Goal: Answer question/provide support: Answer question/provide support

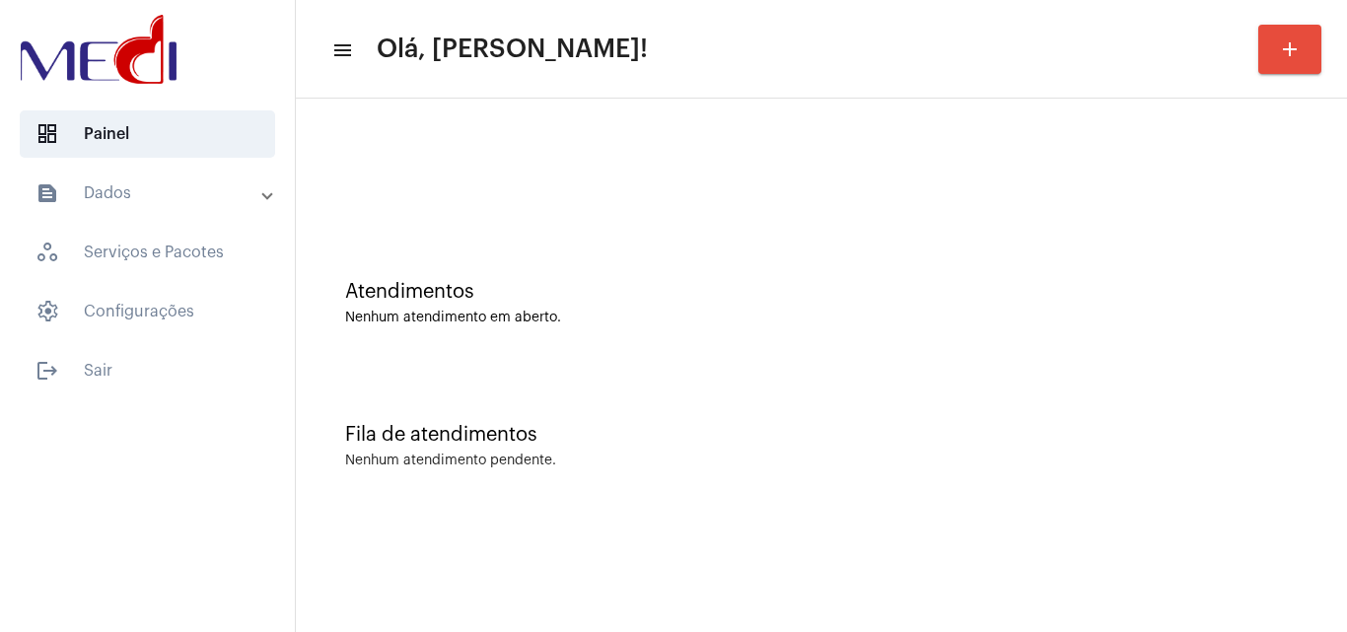
click at [1291, 323] on div "Nenhum atendimento em aberto." at bounding box center [821, 318] width 953 height 15
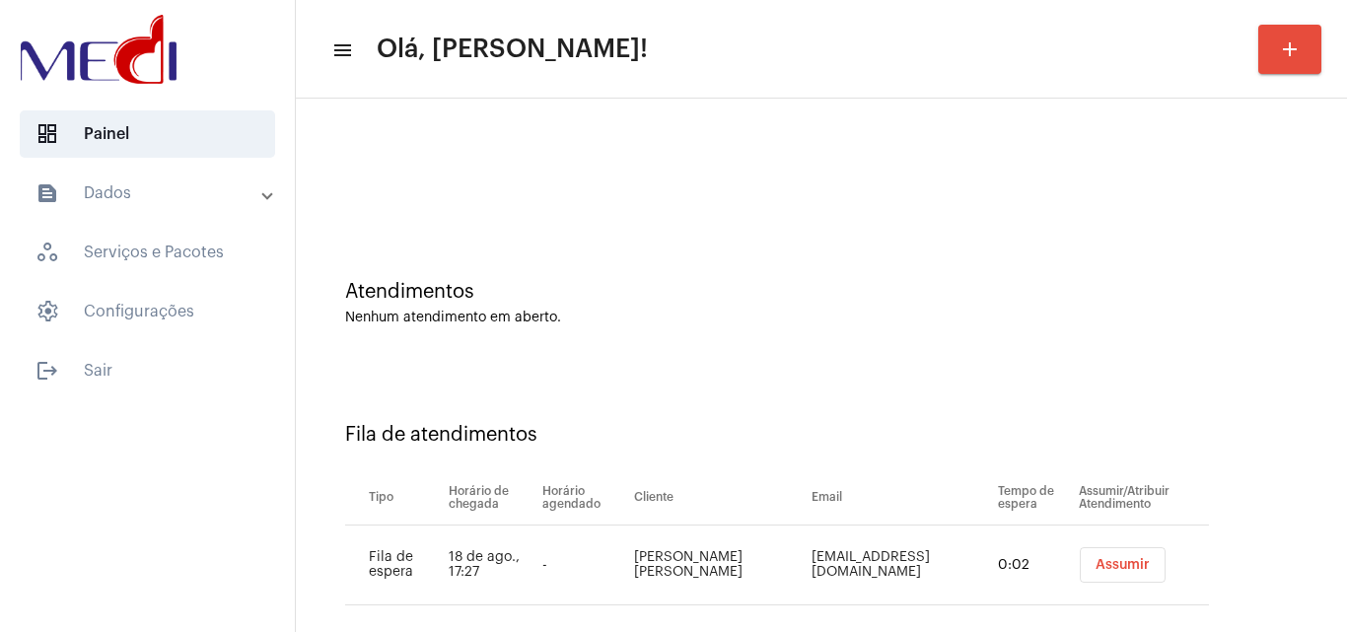
click at [1097, 572] on button "Assumir" at bounding box center [1123, 565] width 86 height 36
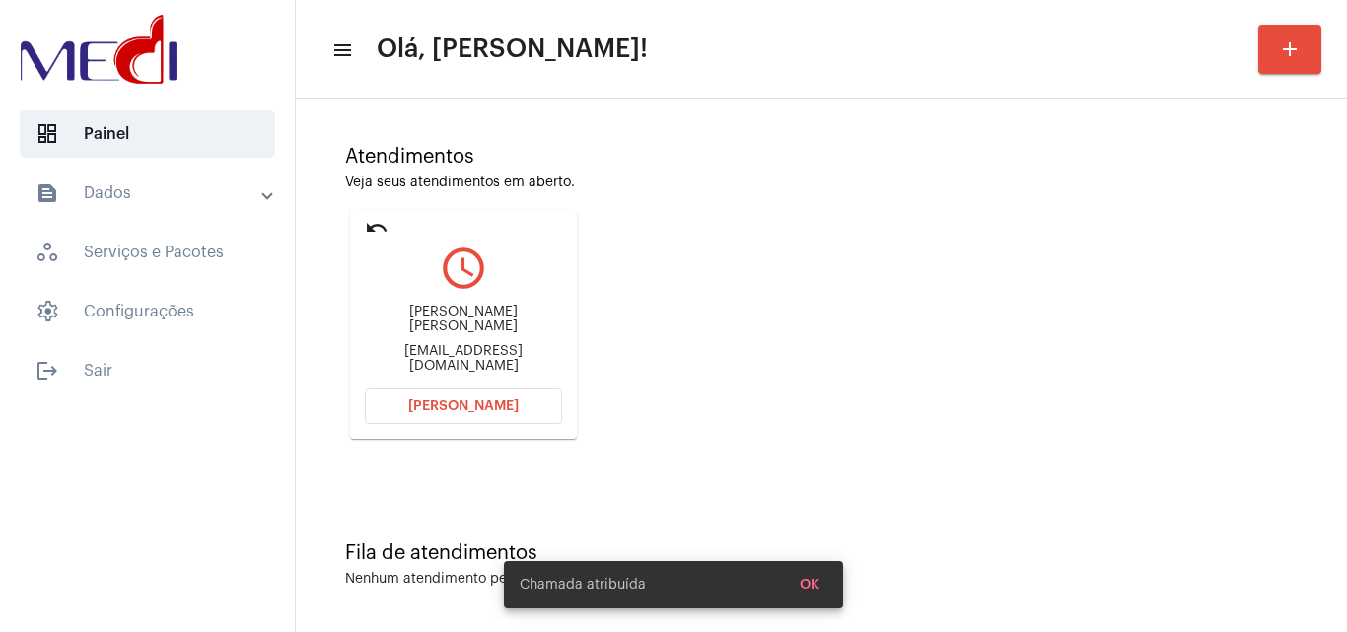
scroll to position [139, 0]
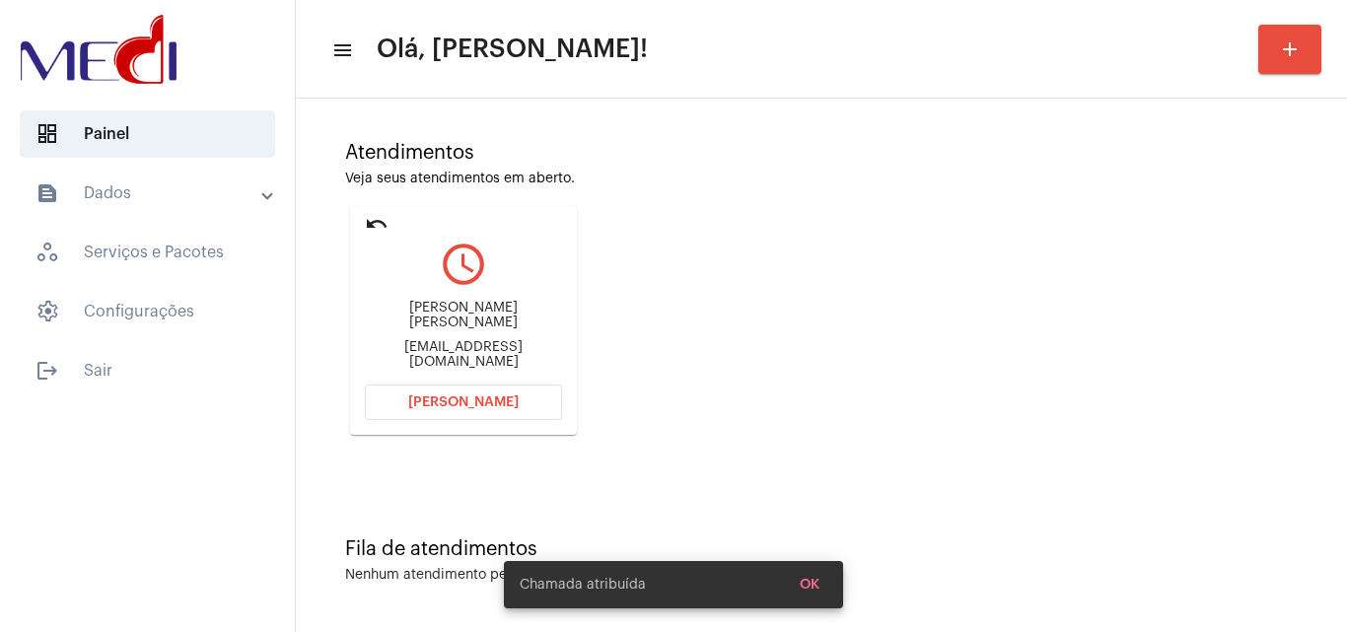
click at [503, 355] on div "Maria Daniela Souza da Silva bellaeyuyu27@gmail.com" at bounding box center [463, 335] width 197 height 89
copy mat-card-content "bellaeyuyu27@gmail.com Abrir Chamada"
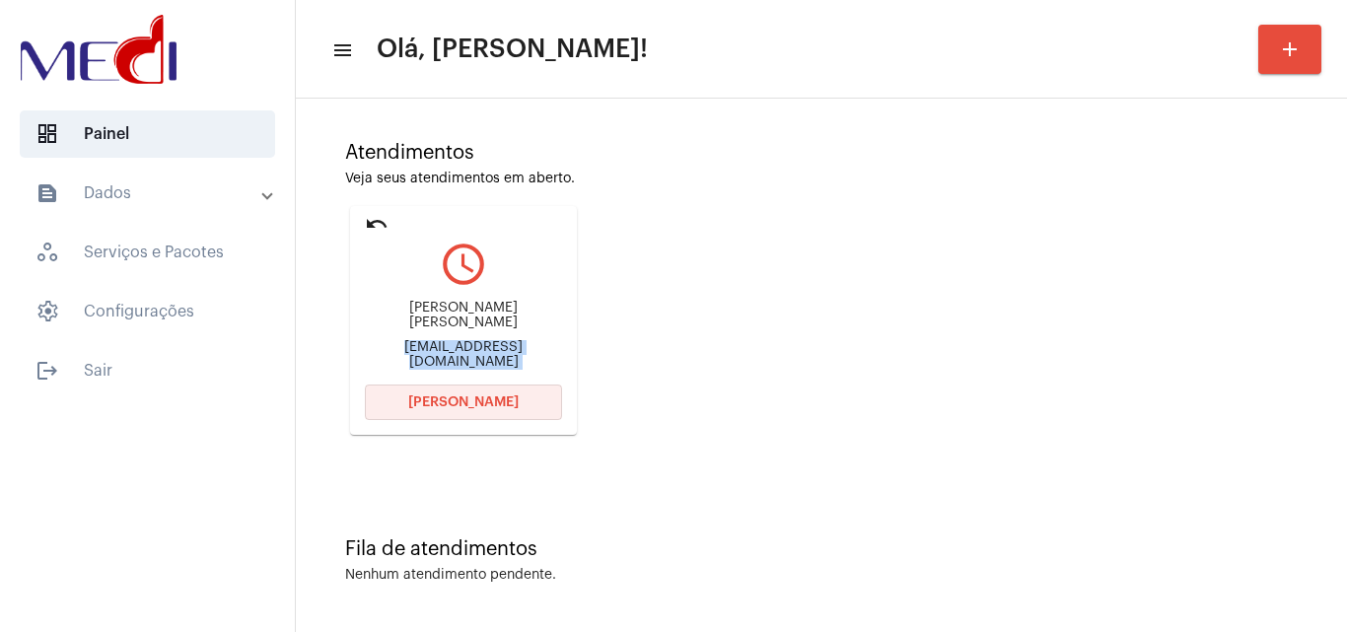
click at [482, 403] on span "[PERSON_NAME]" at bounding box center [463, 402] width 110 height 14
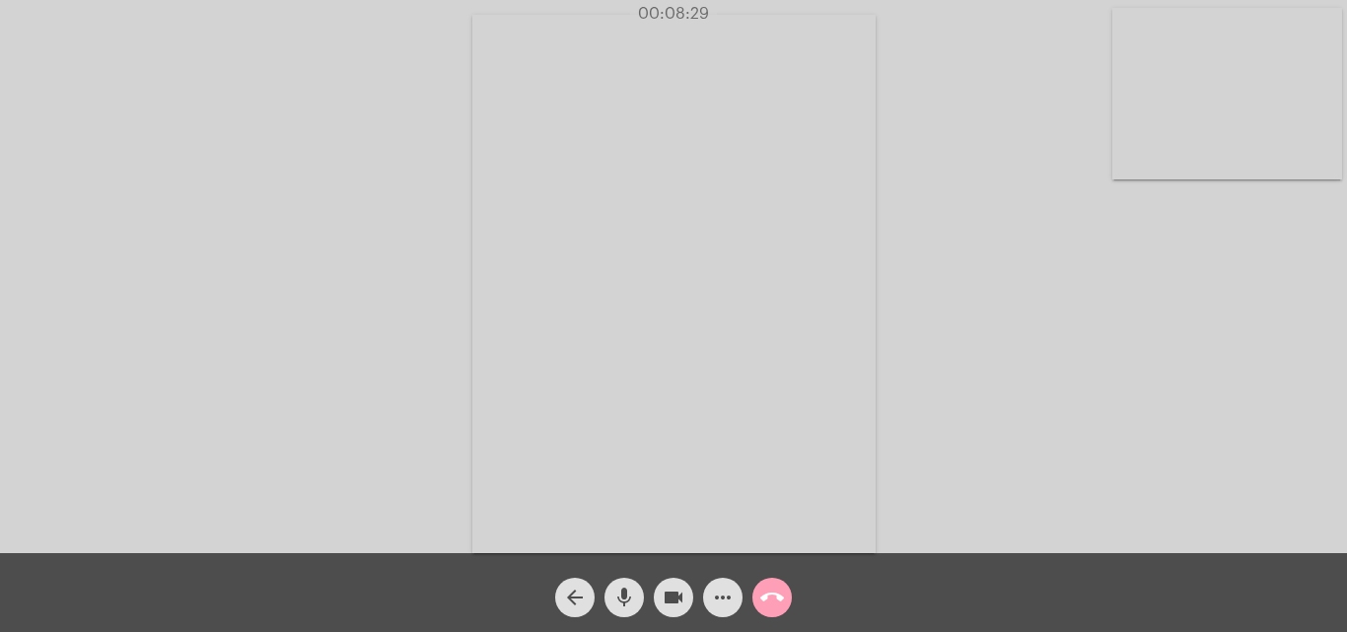
click at [783, 591] on mat-icon "call_end" at bounding box center [772, 598] width 24 height 24
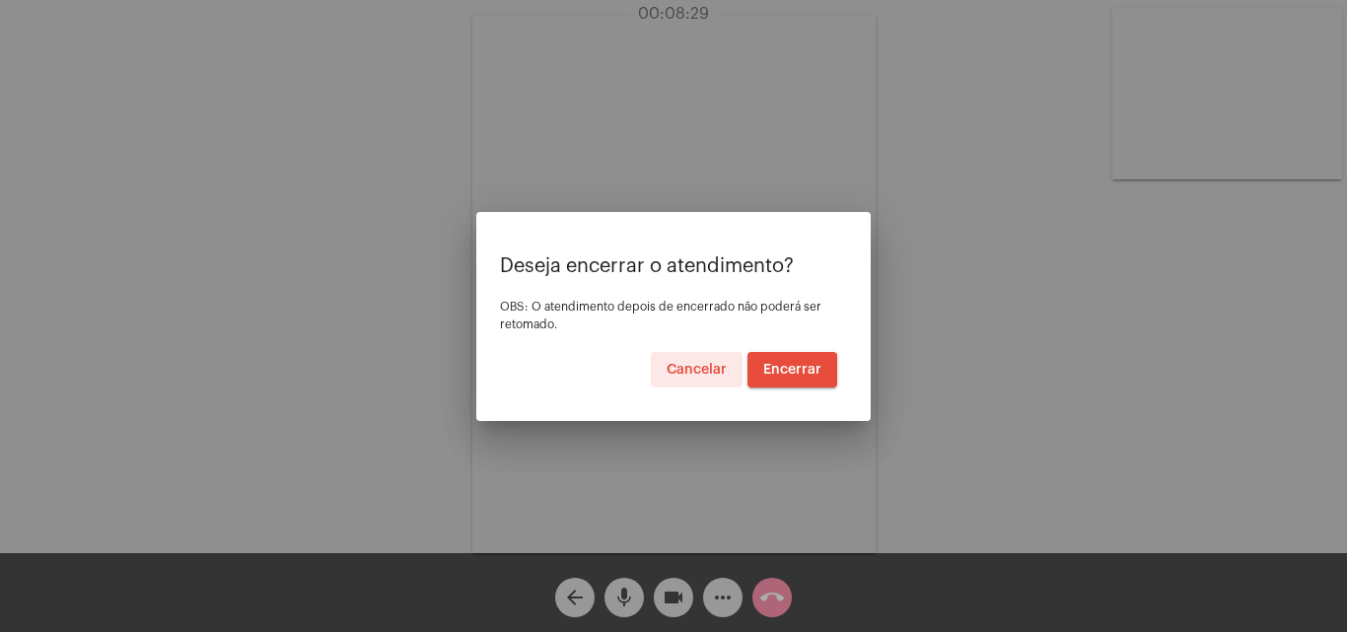
click at [790, 366] on span "Encerrar" at bounding box center [792, 370] width 58 height 14
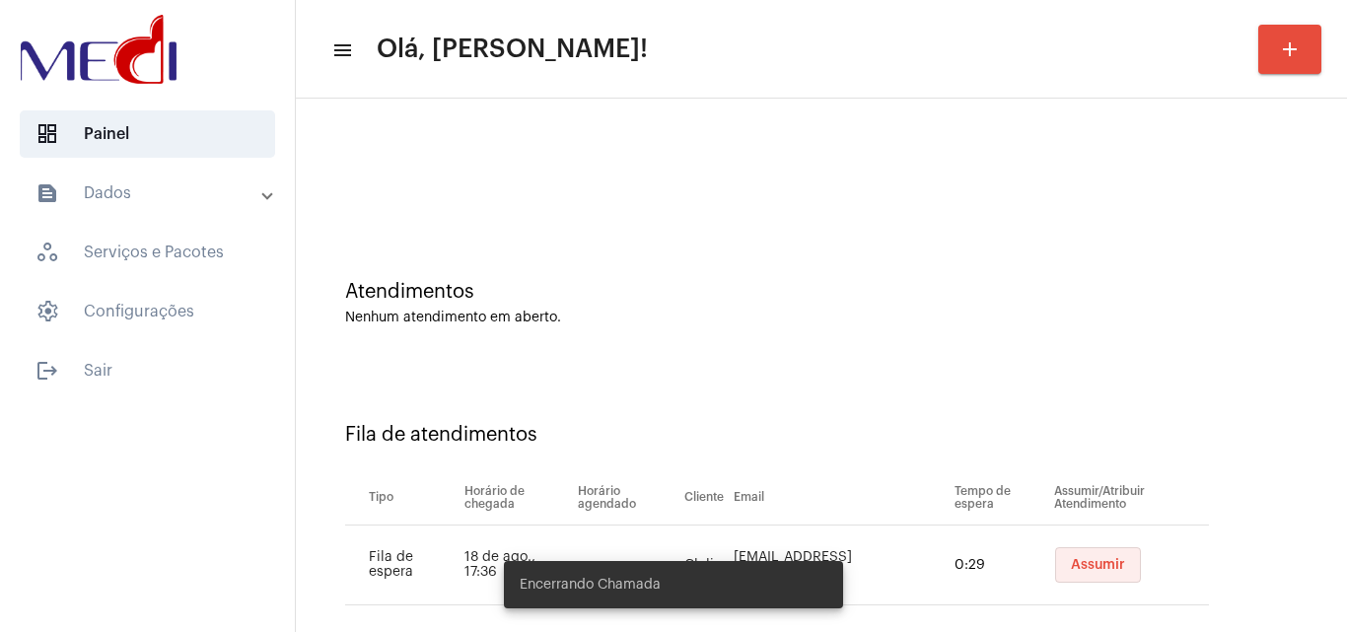
click at [1071, 565] on span "Assumir" at bounding box center [1098, 565] width 54 height 14
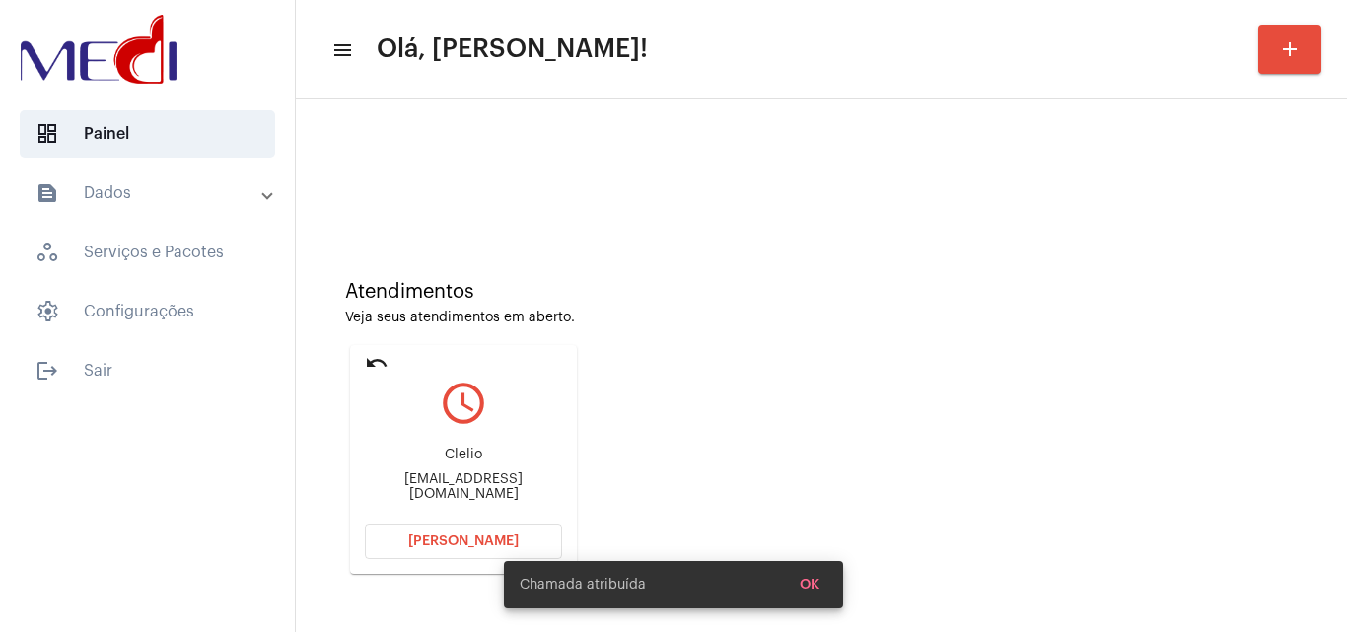
click at [511, 486] on div "evilabacelarlira@gmail.com" at bounding box center [463, 487] width 197 height 30
copy mat-card-content "evilabacelarlira@gmail.com Abrir Chamada"
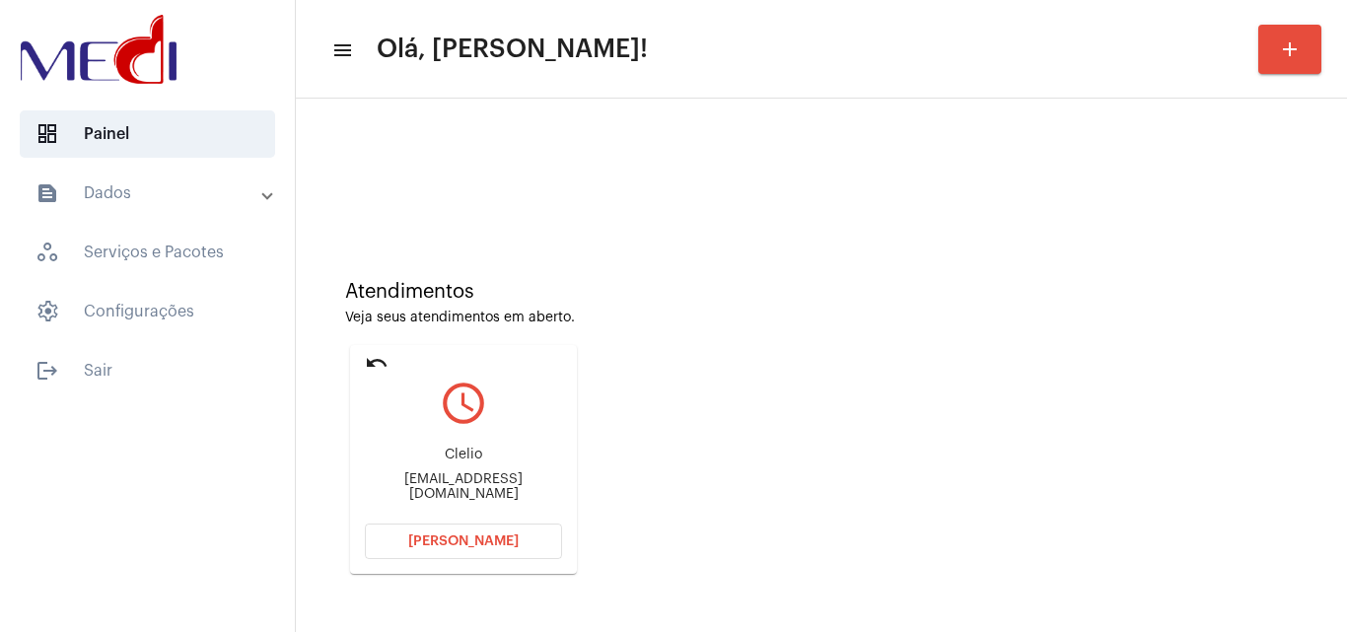
click at [498, 538] on span "[PERSON_NAME]" at bounding box center [463, 542] width 110 height 14
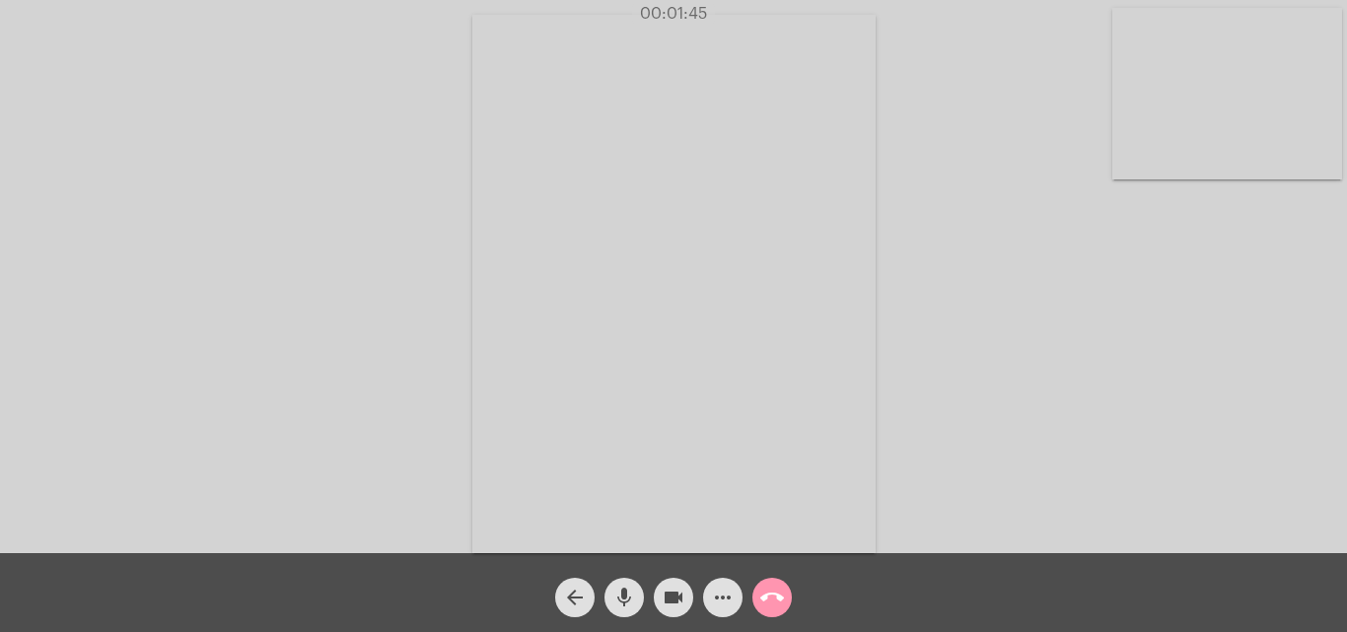
click at [776, 590] on mat-icon "call_end" at bounding box center [772, 598] width 24 height 24
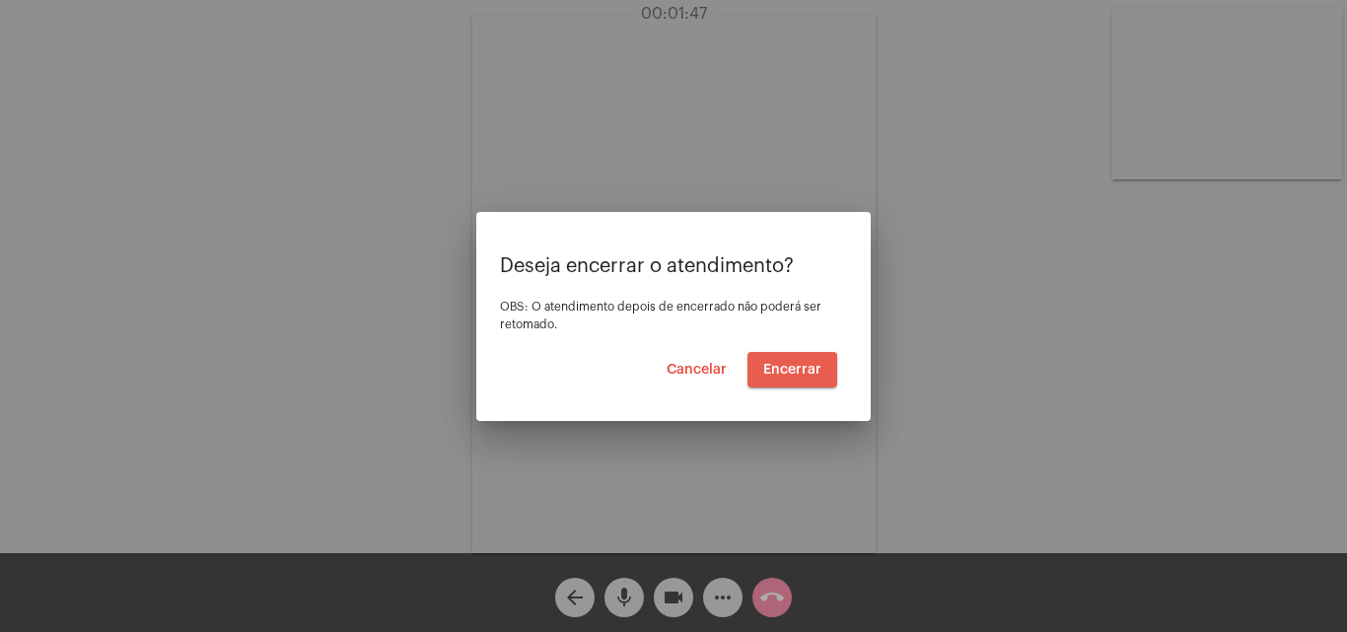
click at [793, 372] on span "Encerrar" at bounding box center [792, 370] width 58 height 14
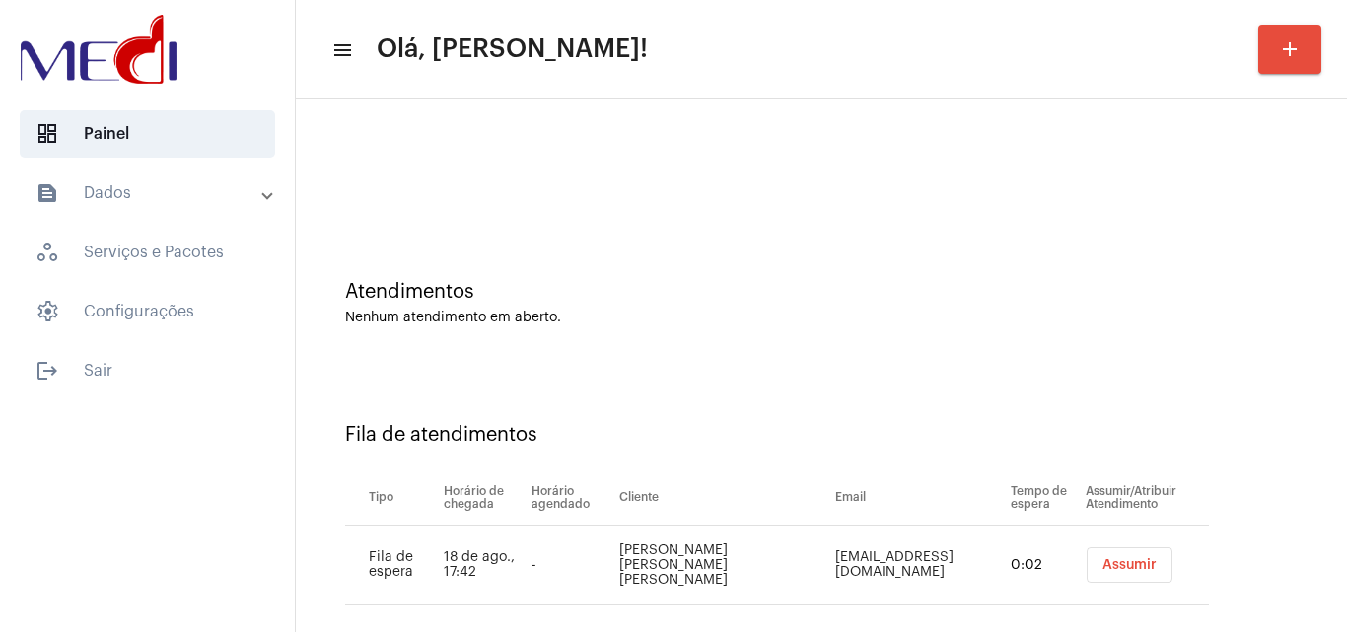
click at [1087, 577] on button "Assumir" at bounding box center [1130, 565] width 86 height 36
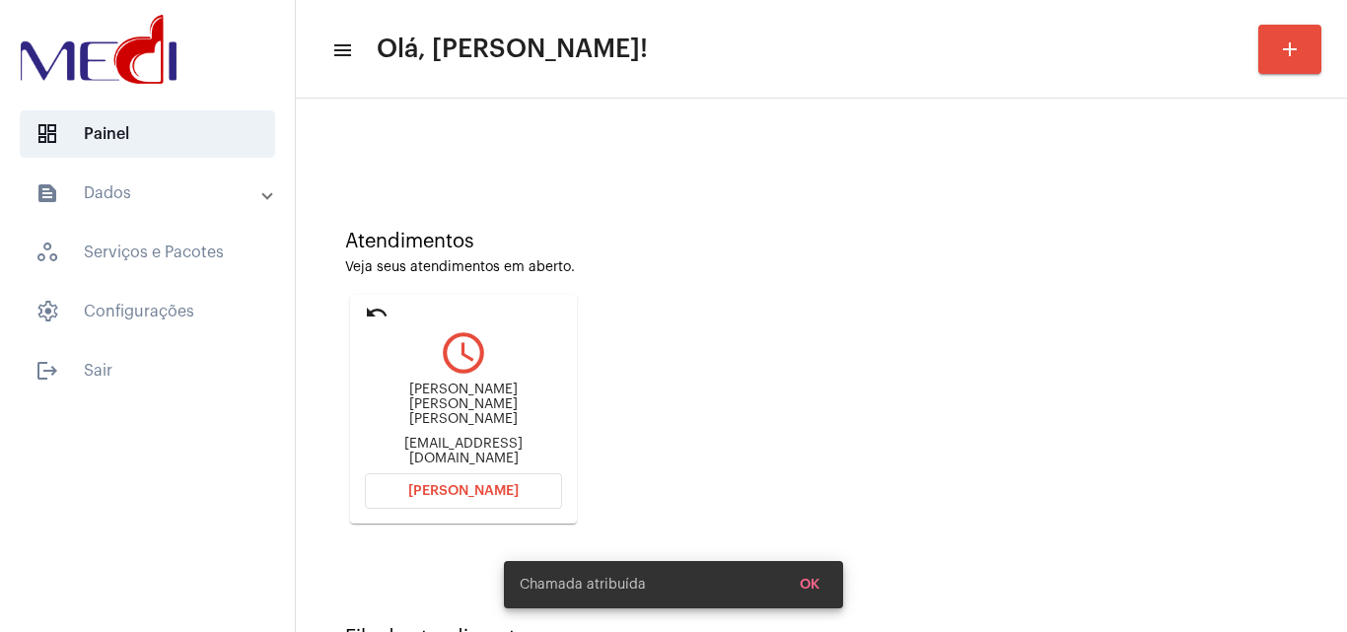
scroll to position [99, 0]
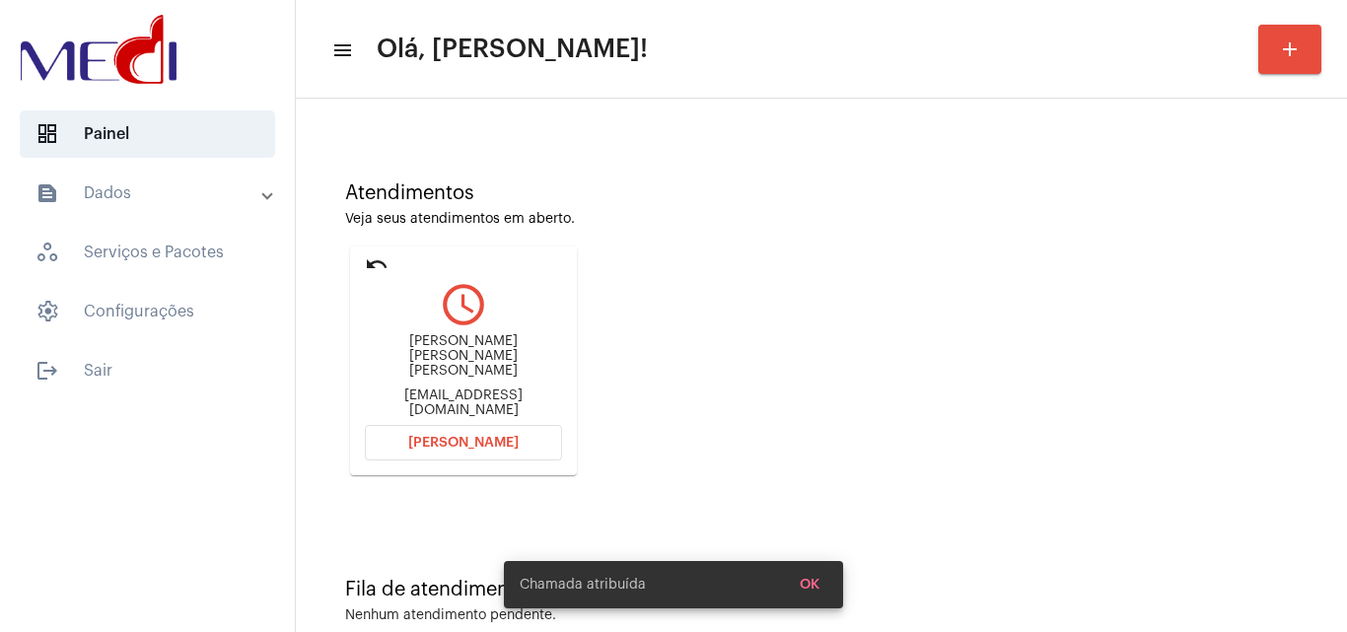
click at [460, 389] on div "lucianalins05@gmail.com" at bounding box center [463, 404] width 197 height 30
copy mat-card-content "lucianalins05@gmail.com Abrir Chamada"
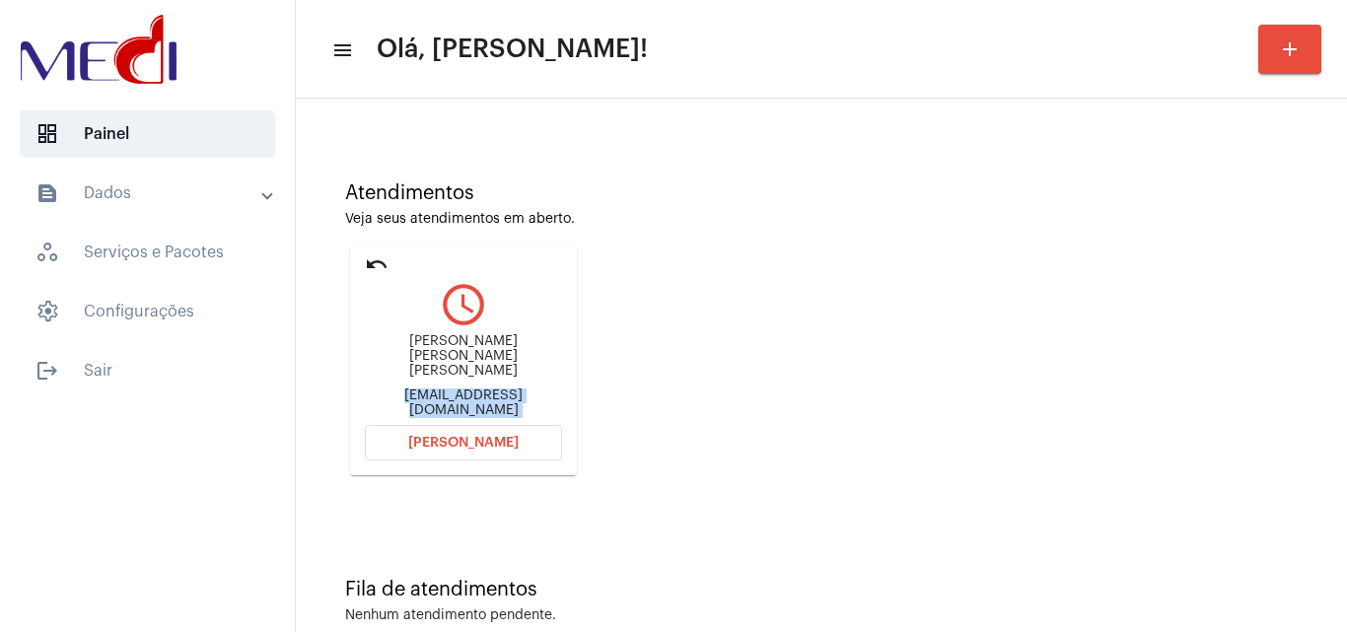
click at [511, 440] on span "Abrir Chamada" at bounding box center [463, 443] width 110 height 14
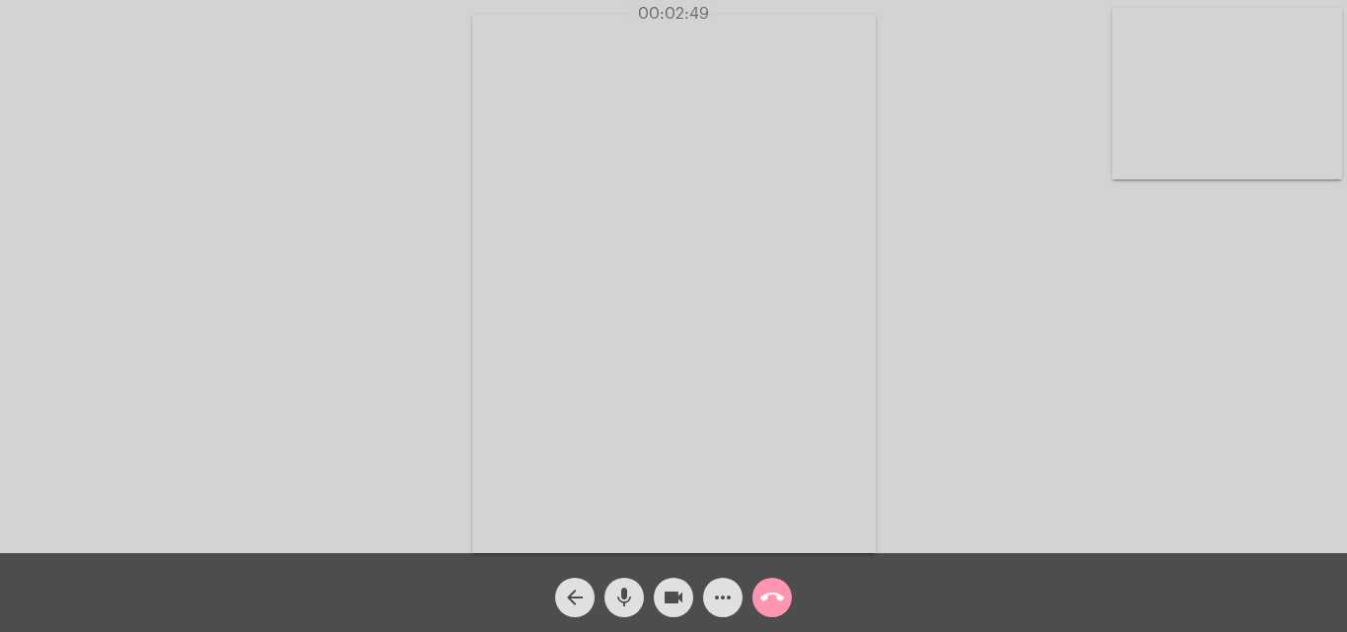
click at [765, 600] on mat-icon "call_end" at bounding box center [772, 598] width 24 height 24
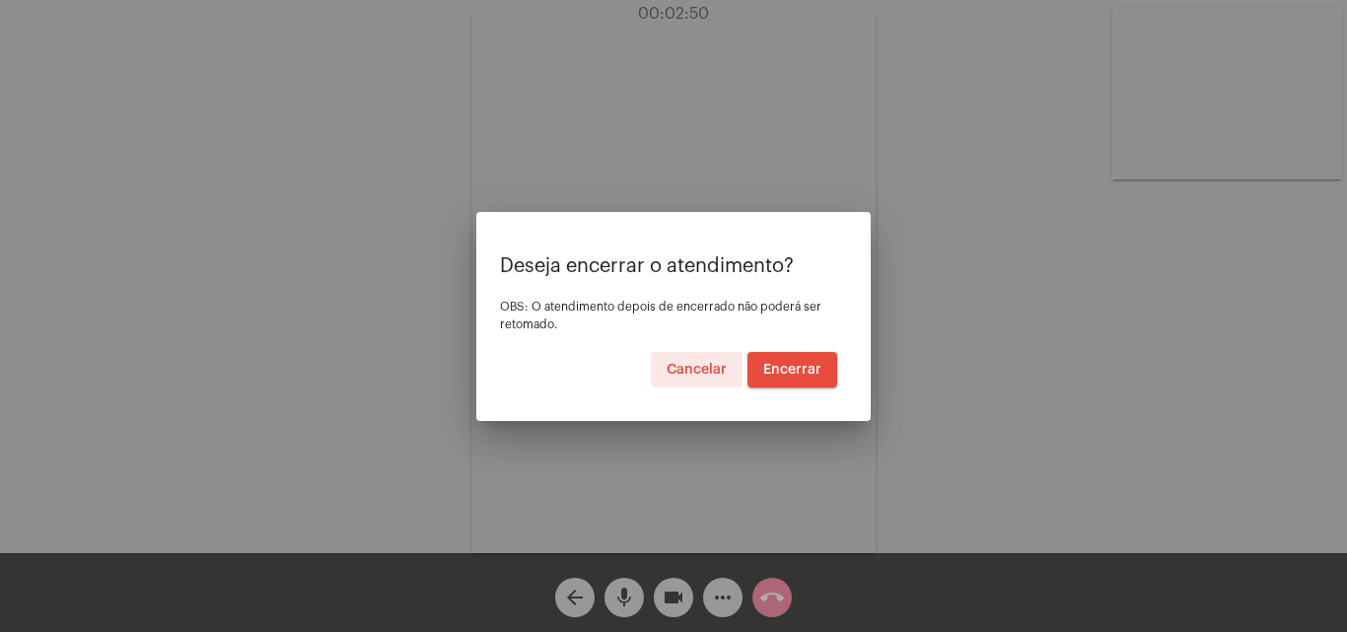
click at [797, 367] on span "Encerrar" at bounding box center [792, 370] width 58 height 14
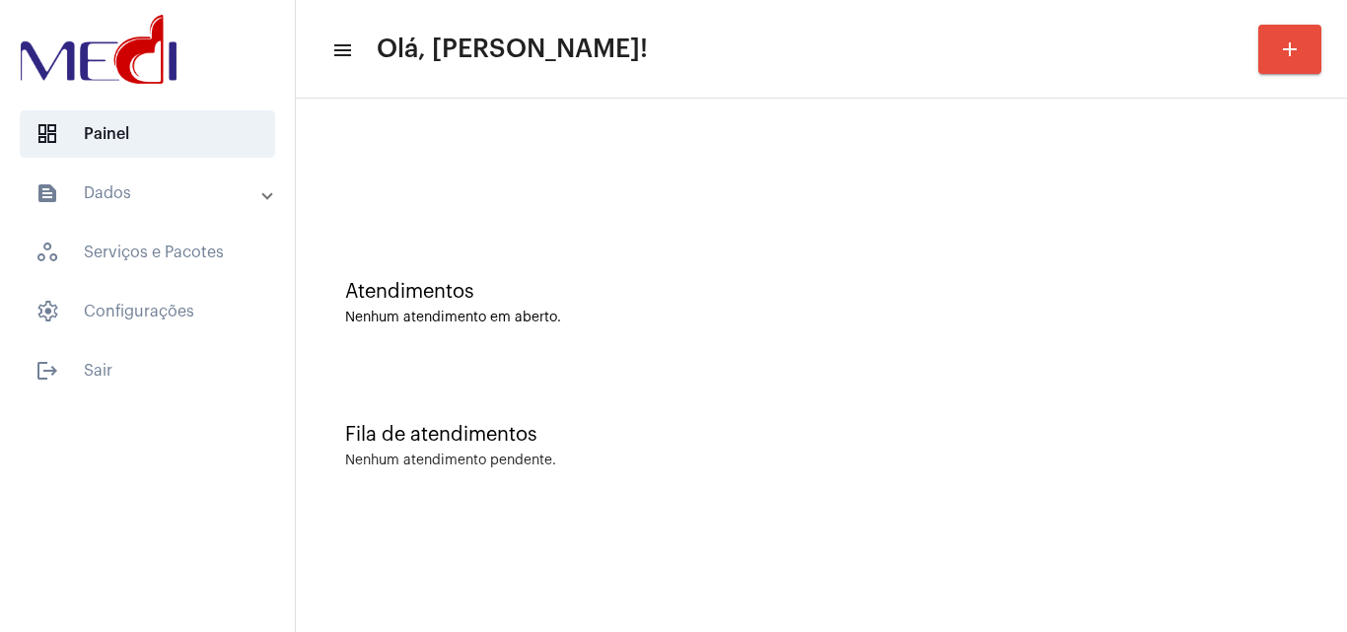
click at [1285, 397] on div "Fila de atendimentos Nenhum atendimento pendente." at bounding box center [822, 436] width 1032 height 143
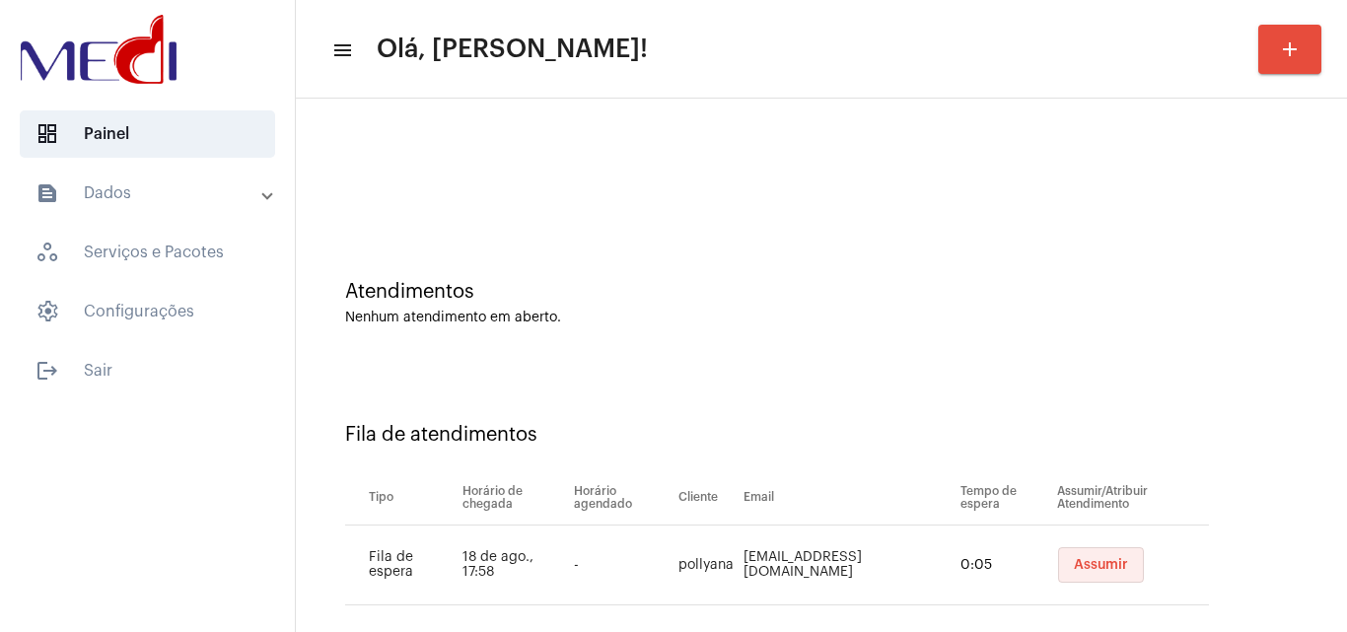
click at [1089, 568] on span "Assumir" at bounding box center [1101, 565] width 54 height 14
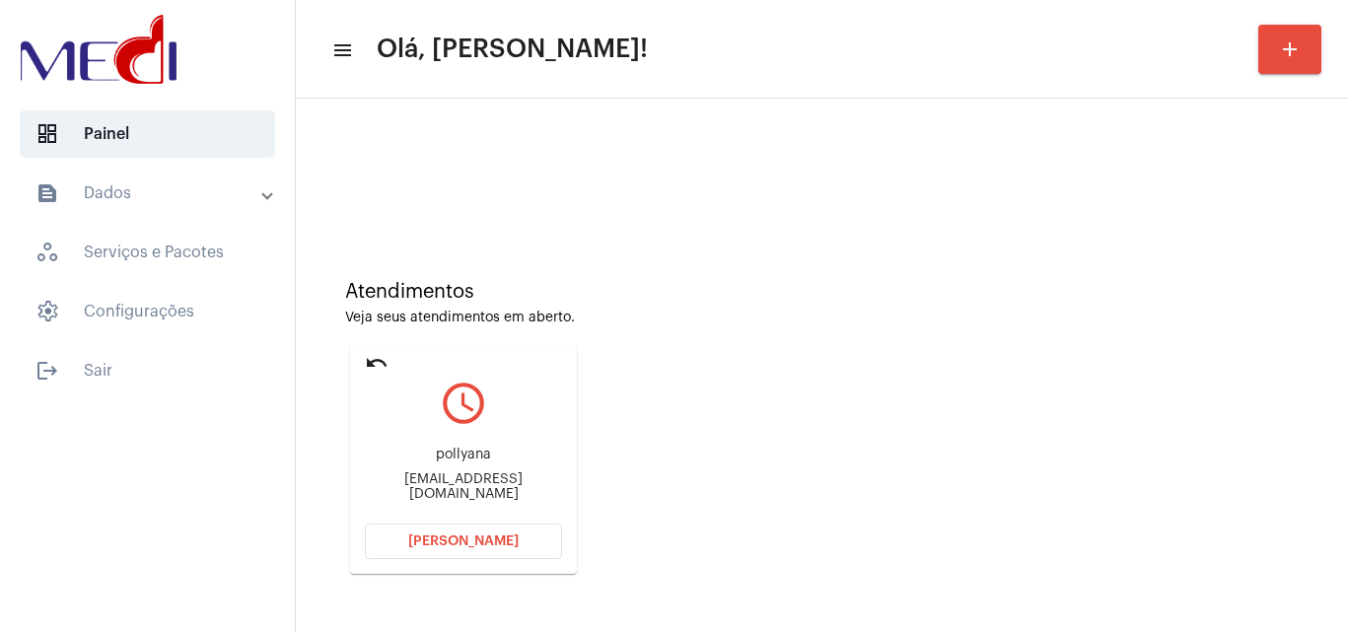
click at [492, 490] on div "pollyanacavalcanti100@hotmail.com" at bounding box center [463, 487] width 197 height 30
copy mat-card-content "pollyanacavalcanti100@hotmail.com Abrir Chamada"
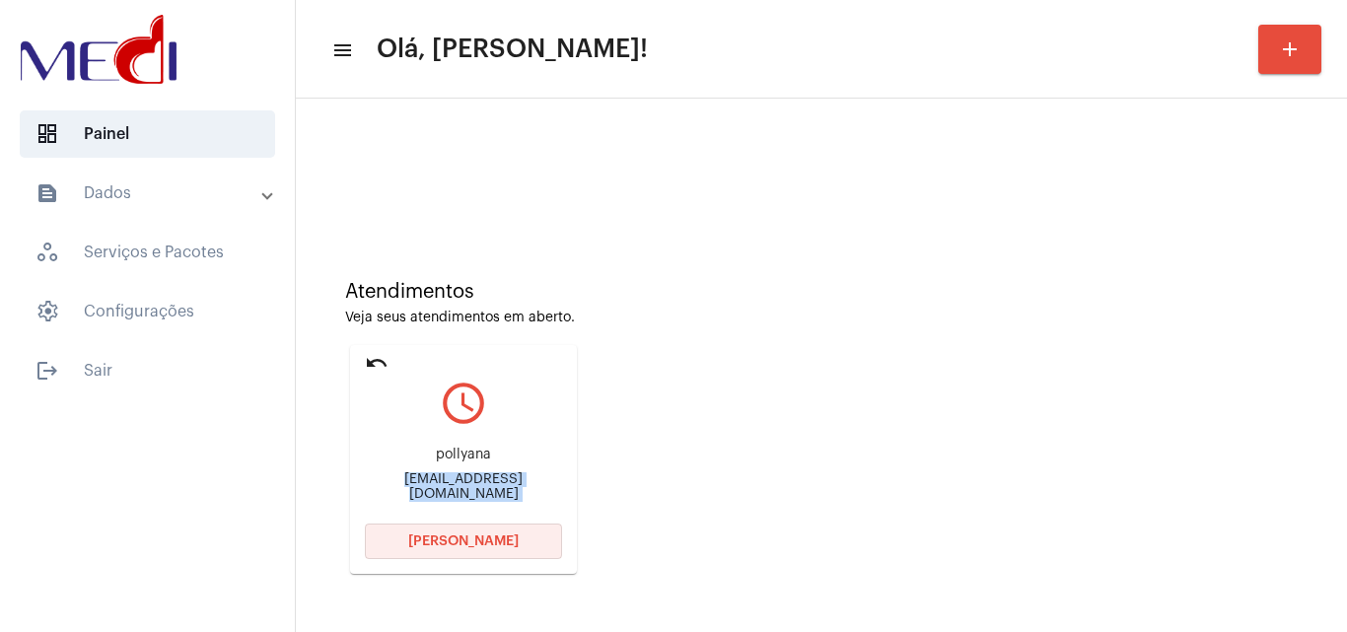
click at [480, 553] on button "Abrir Chamada" at bounding box center [463, 542] width 197 height 36
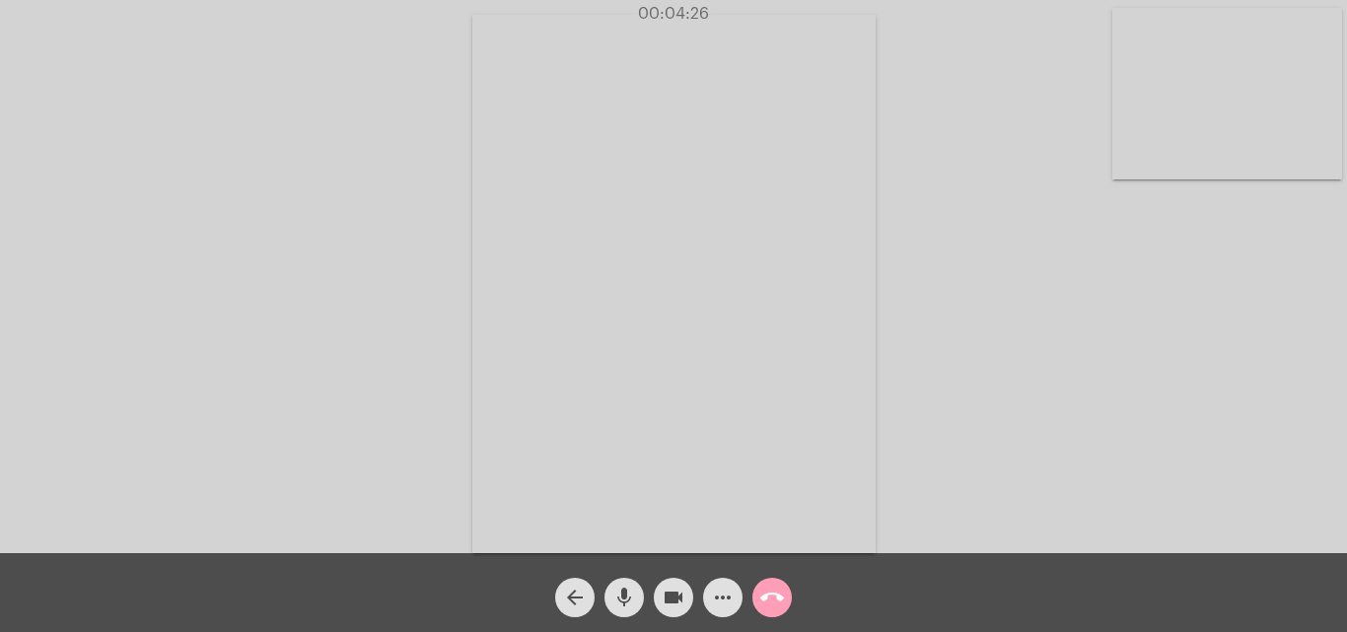
click at [775, 588] on mat-icon "call_end" at bounding box center [772, 598] width 24 height 24
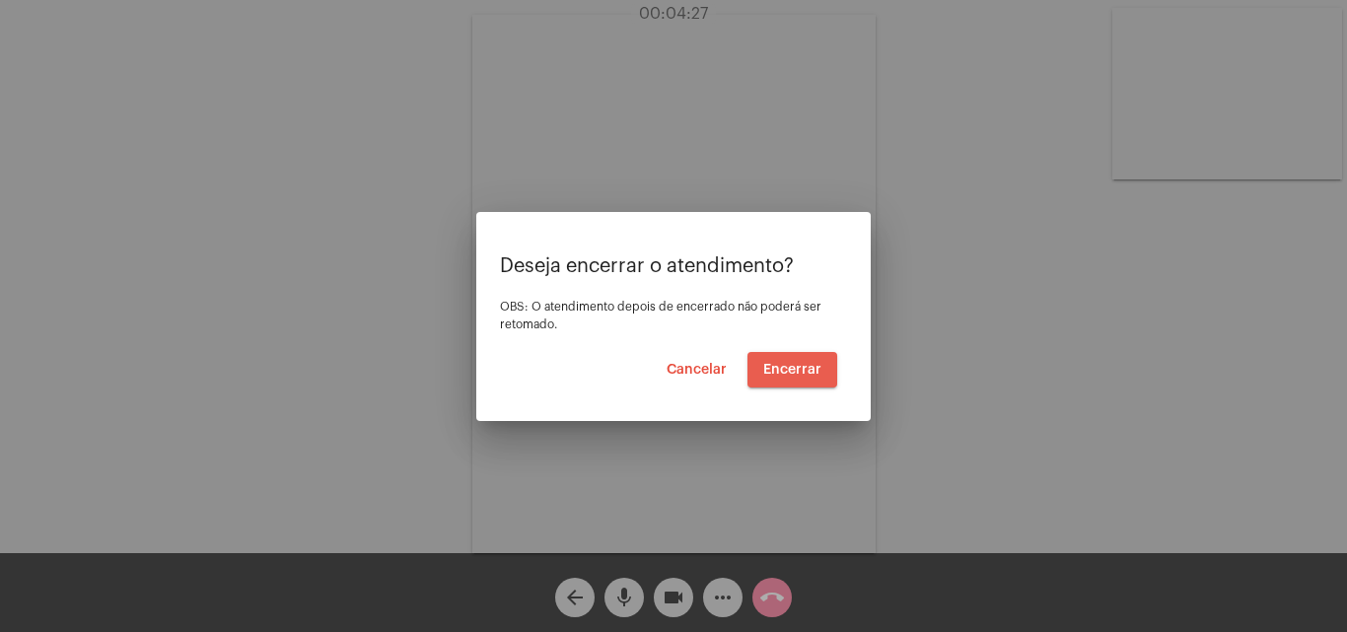
click at [800, 371] on span "Encerrar" at bounding box center [792, 370] width 58 height 14
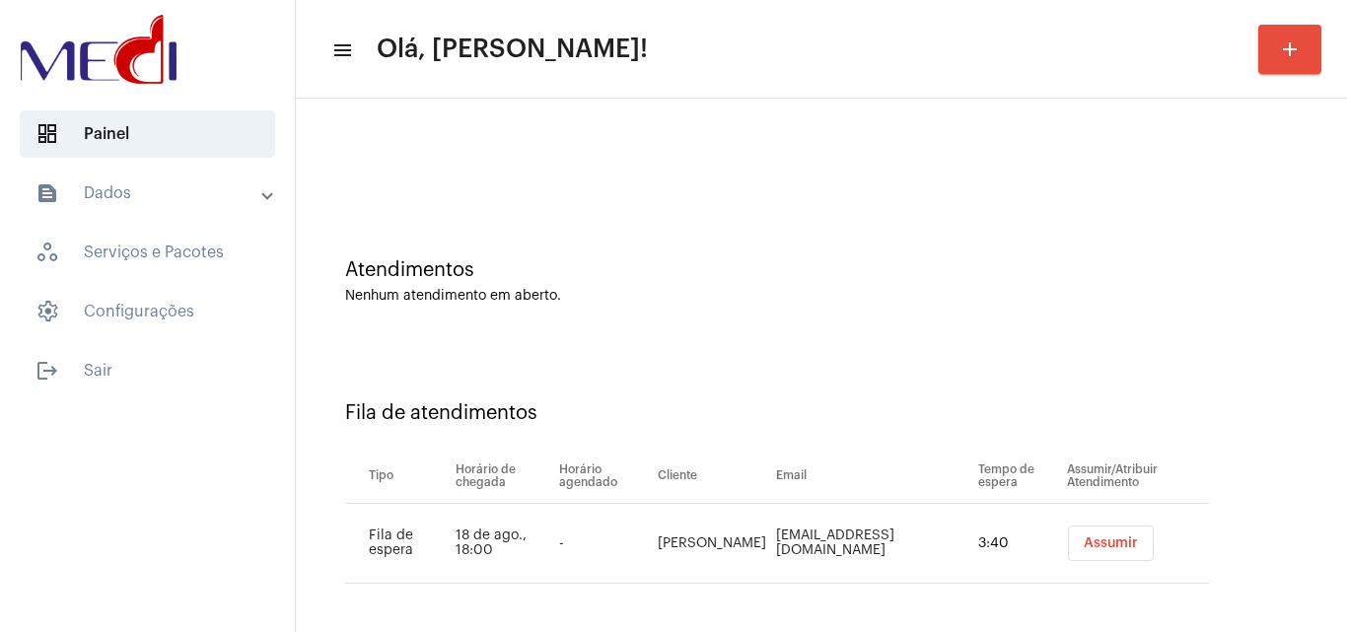
scroll to position [27, 0]
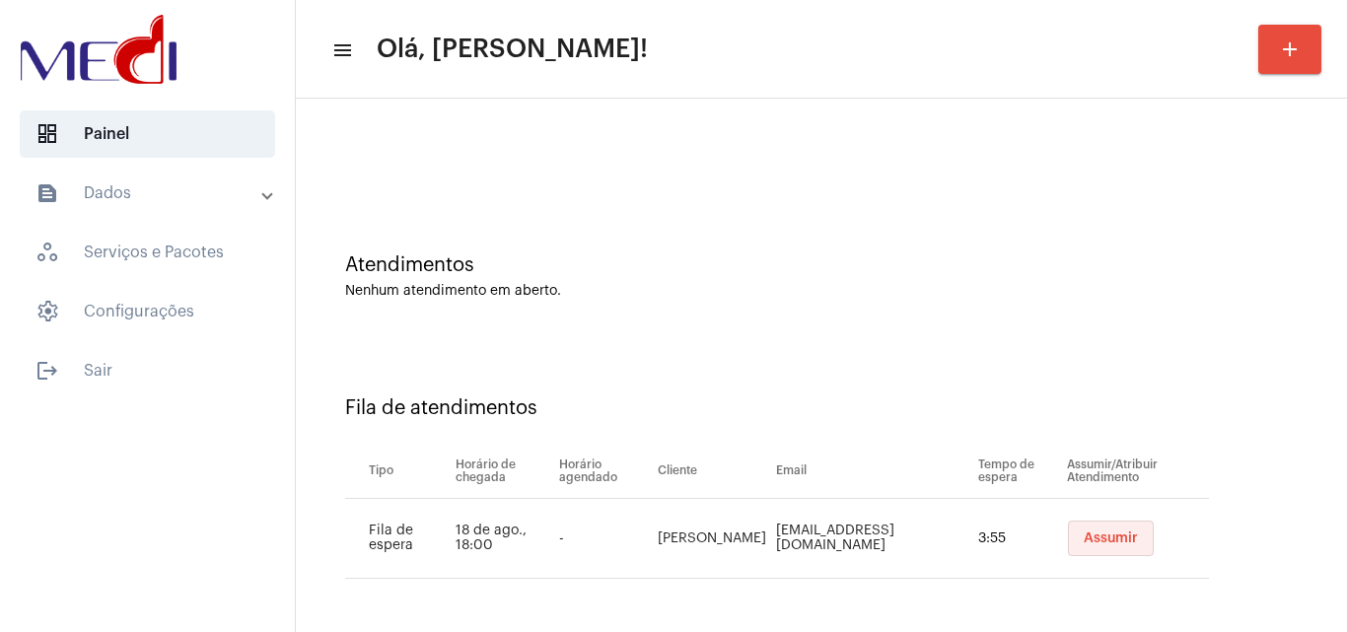
click at [1081, 545] on button "Assumir" at bounding box center [1111, 539] width 86 height 36
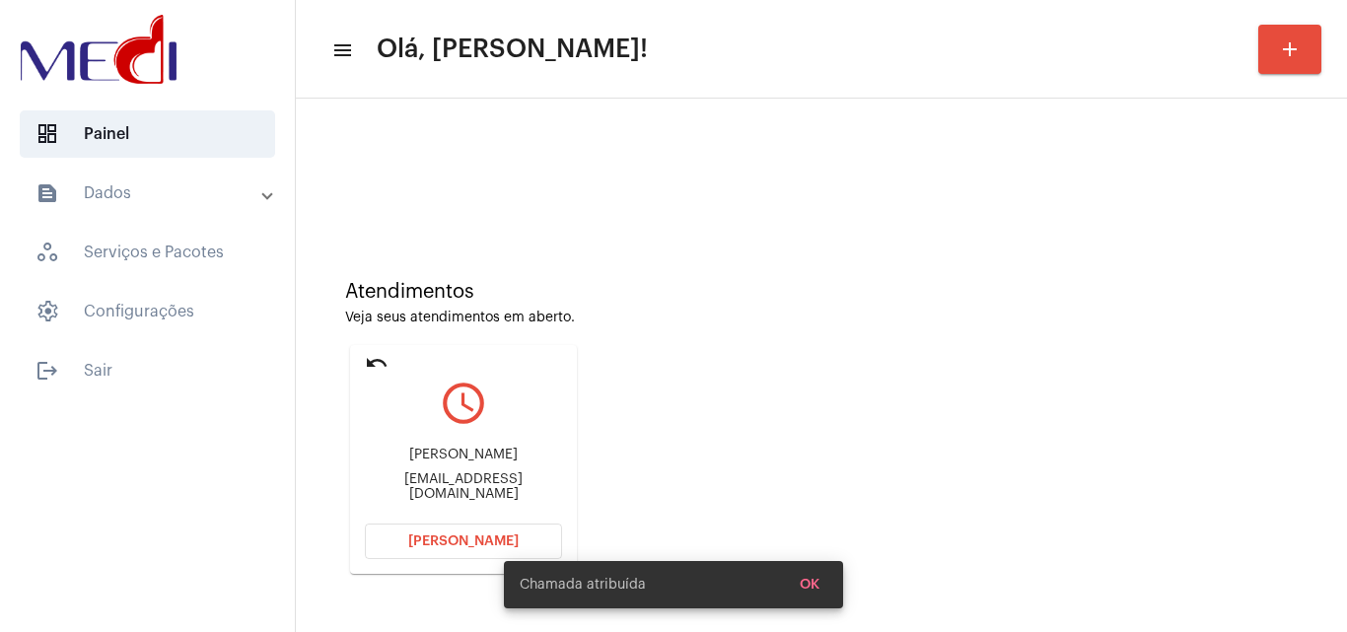
click at [497, 487] on div "Kellemsilva389@gmail.com" at bounding box center [463, 487] width 197 height 30
copy mat-card-content "Kellemsilva389@gmail.com Abrir Chamada"
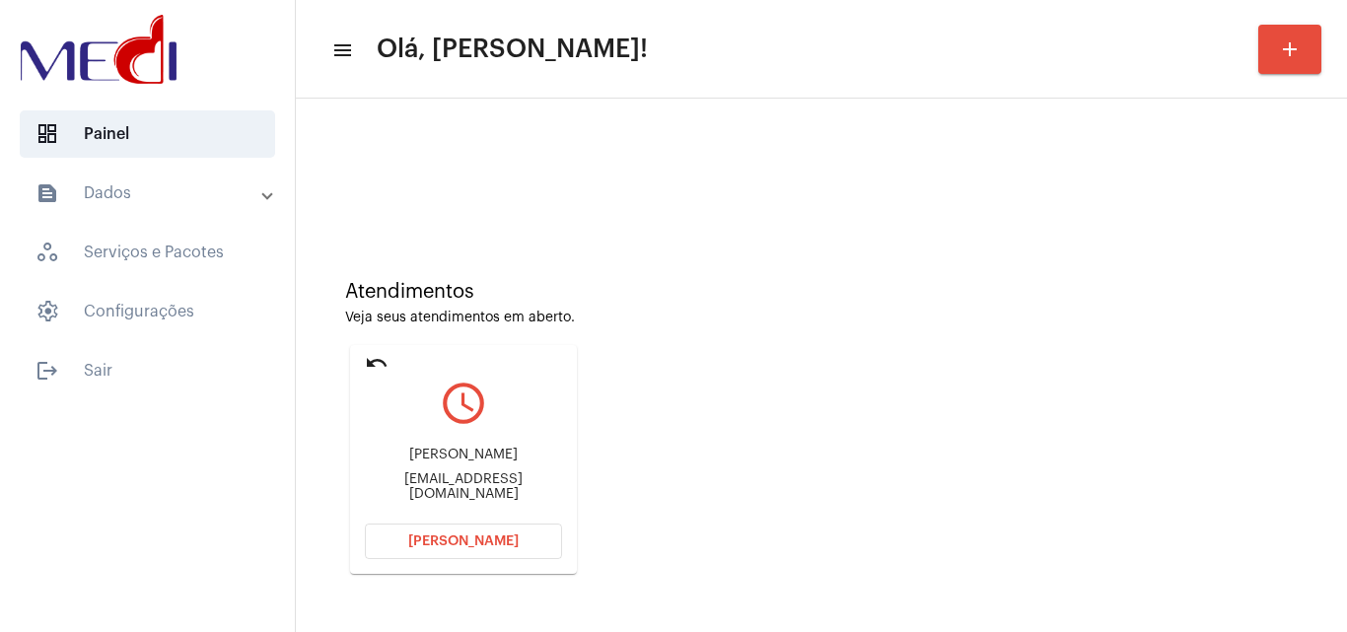
click at [454, 542] on span "Abrir Chamada" at bounding box center [463, 542] width 110 height 14
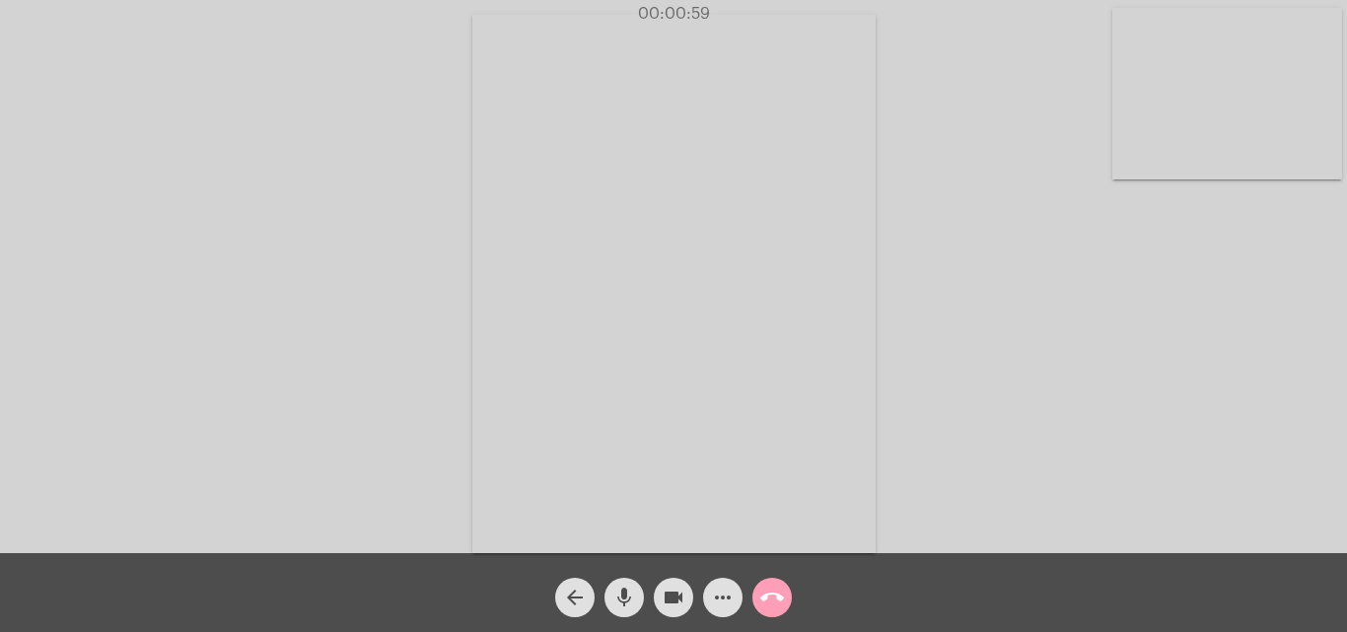
click at [774, 593] on mat-icon "call_end" at bounding box center [772, 598] width 24 height 24
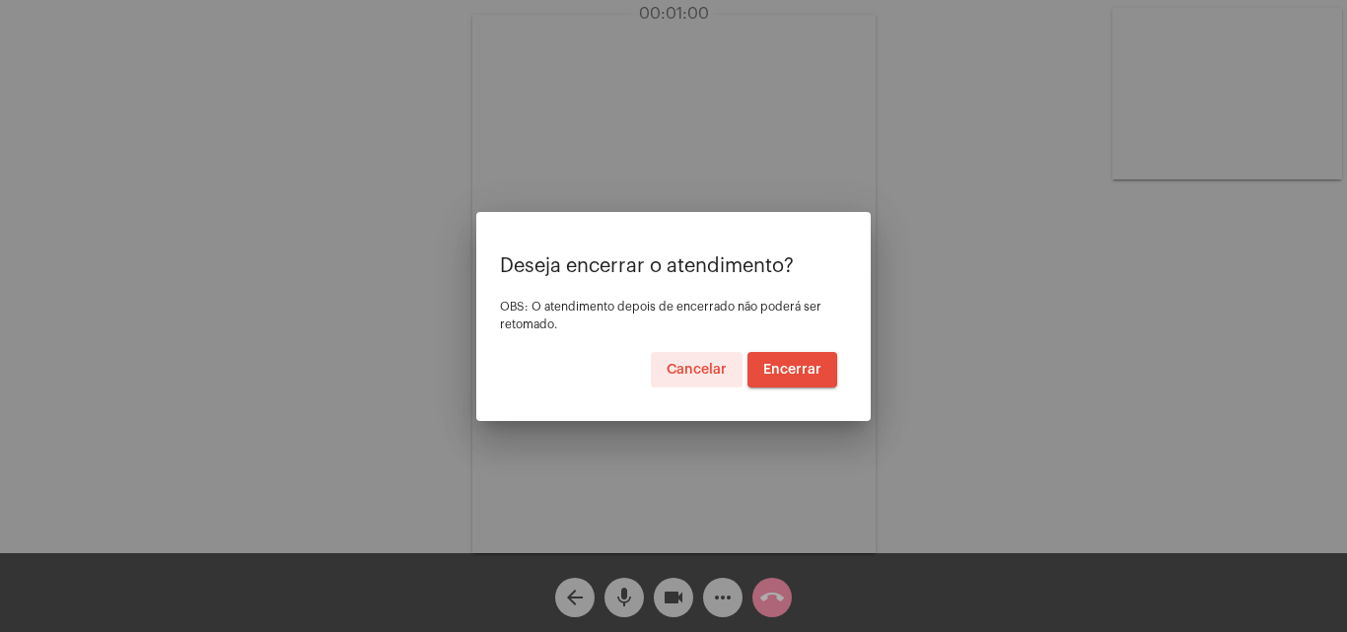
click at [795, 368] on span "Encerrar" at bounding box center [792, 370] width 58 height 14
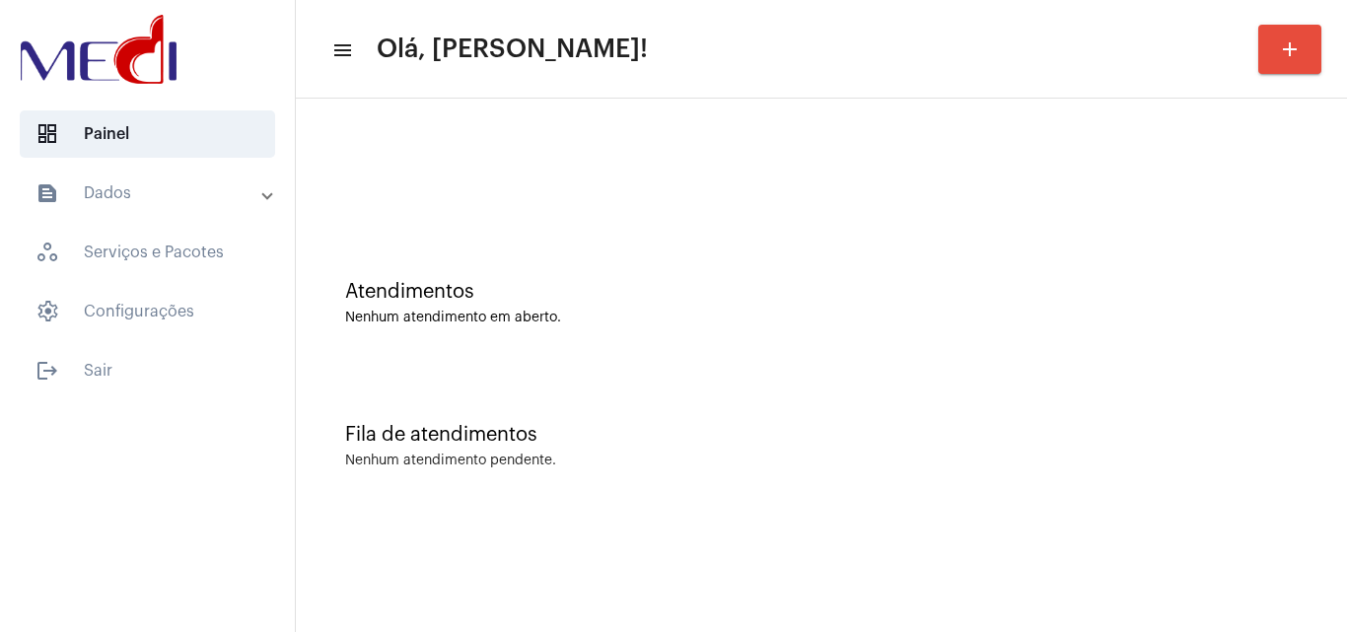
click at [1346, 417] on div "Atendimentos Nenhum atendimento em aberto. Fila de atendimentos Nenhum atendime…" at bounding box center [821, 308] width 1051 height 419
click at [1291, 411] on div "Fila de atendimentos Nenhum atendimento pendente." at bounding box center [822, 436] width 1032 height 143
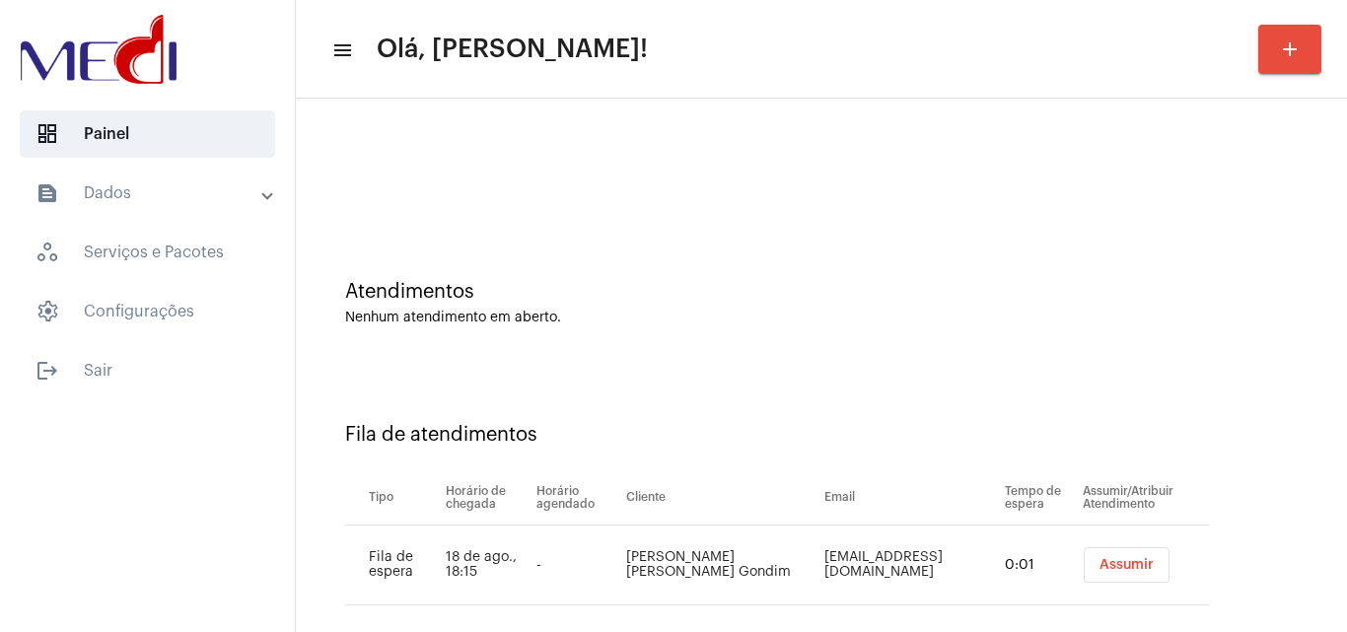
click at [1107, 572] on button "Assumir" at bounding box center [1127, 565] width 86 height 36
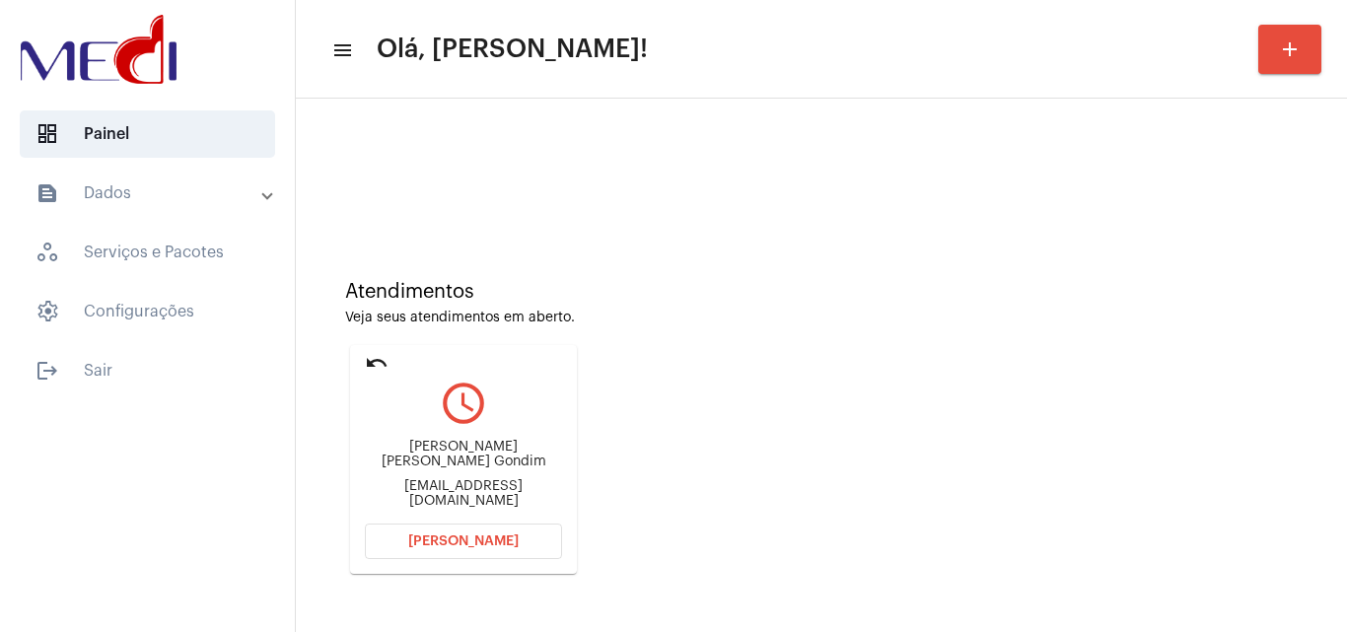
click at [515, 498] on div "[EMAIL_ADDRESS][DOMAIN_NAME]" at bounding box center [463, 494] width 197 height 30
click at [515, 498] on div "karolinacastro117@gmail.com" at bounding box center [463, 494] width 197 height 30
copy mat-card-content "karolinacastro117@gmail.com Abrir Chamada"
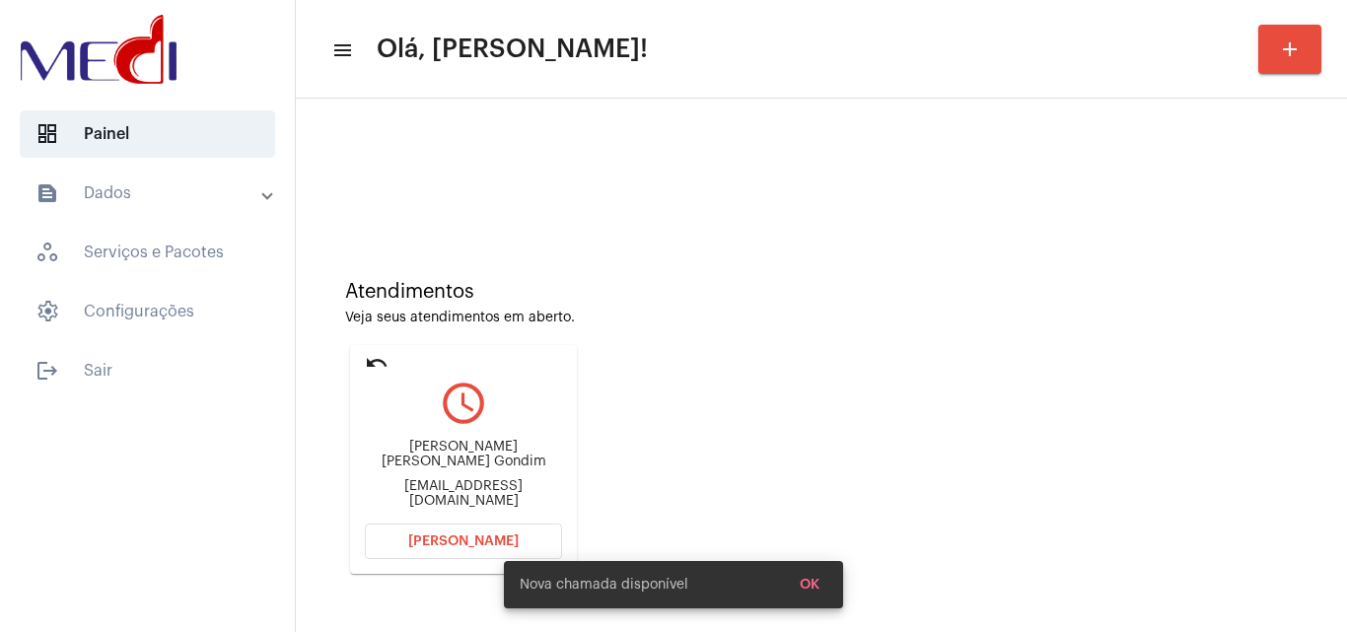
click at [782, 231] on div "Atendimentos Veja seus atendimentos em aberto. undo query_builder Anna Karolina…" at bounding box center [822, 420] width 1032 height 396
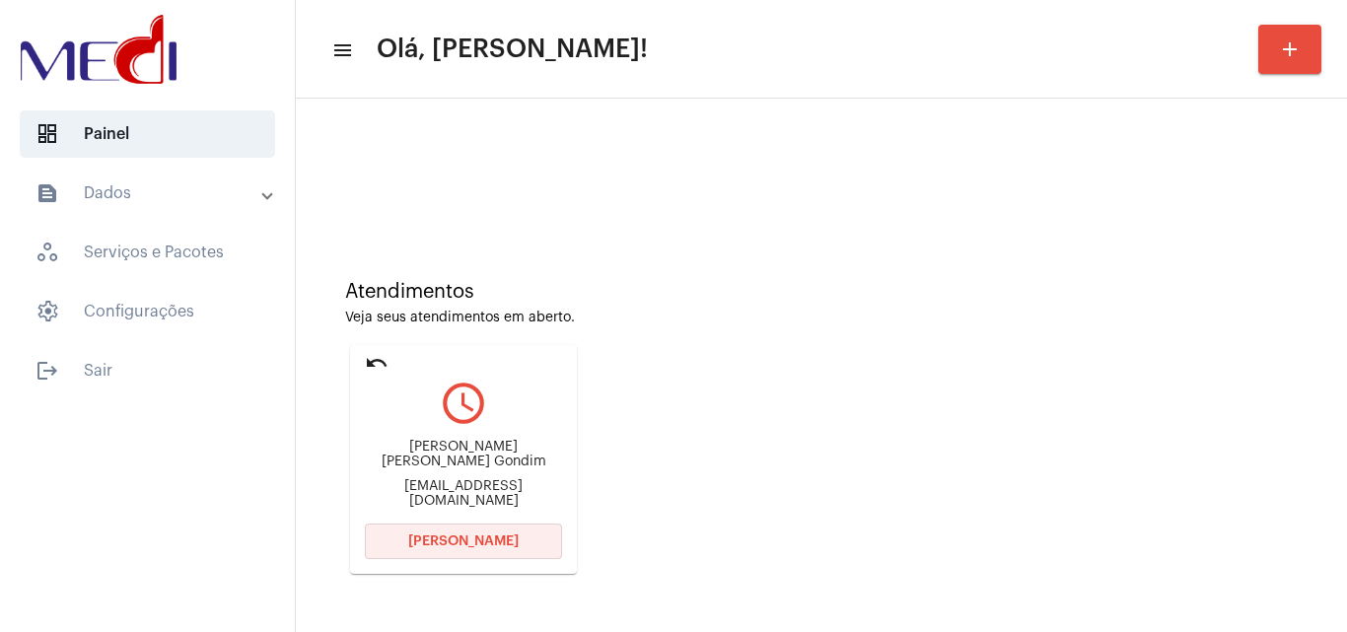
click at [484, 549] on button "Abrir Chamada" at bounding box center [463, 542] width 197 height 36
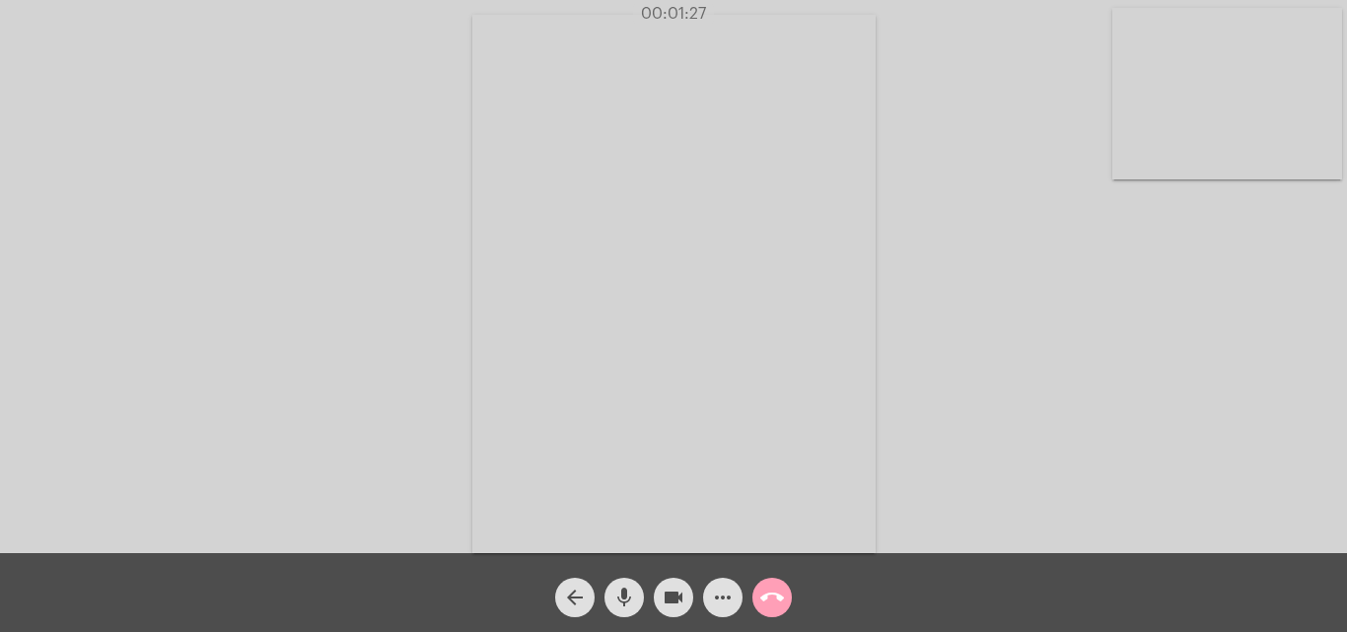
click at [771, 600] on mat-icon "call_end" at bounding box center [772, 598] width 24 height 24
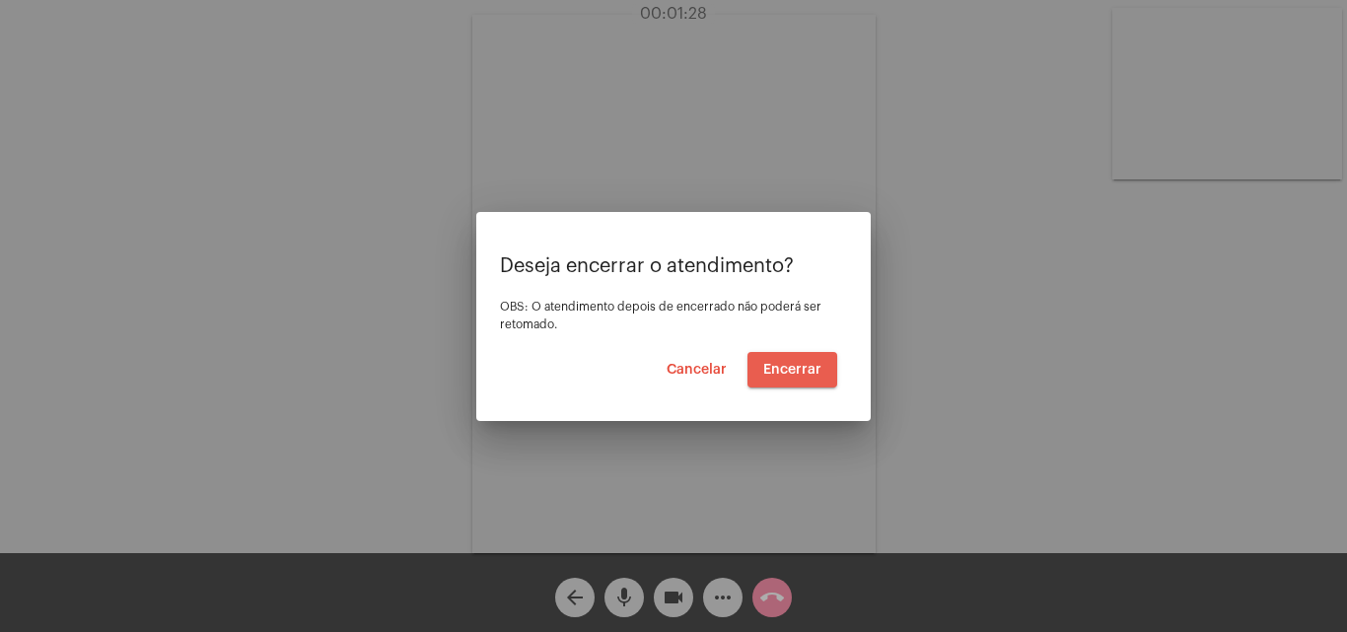
click at [805, 363] on span "Encerrar" at bounding box center [792, 370] width 58 height 14
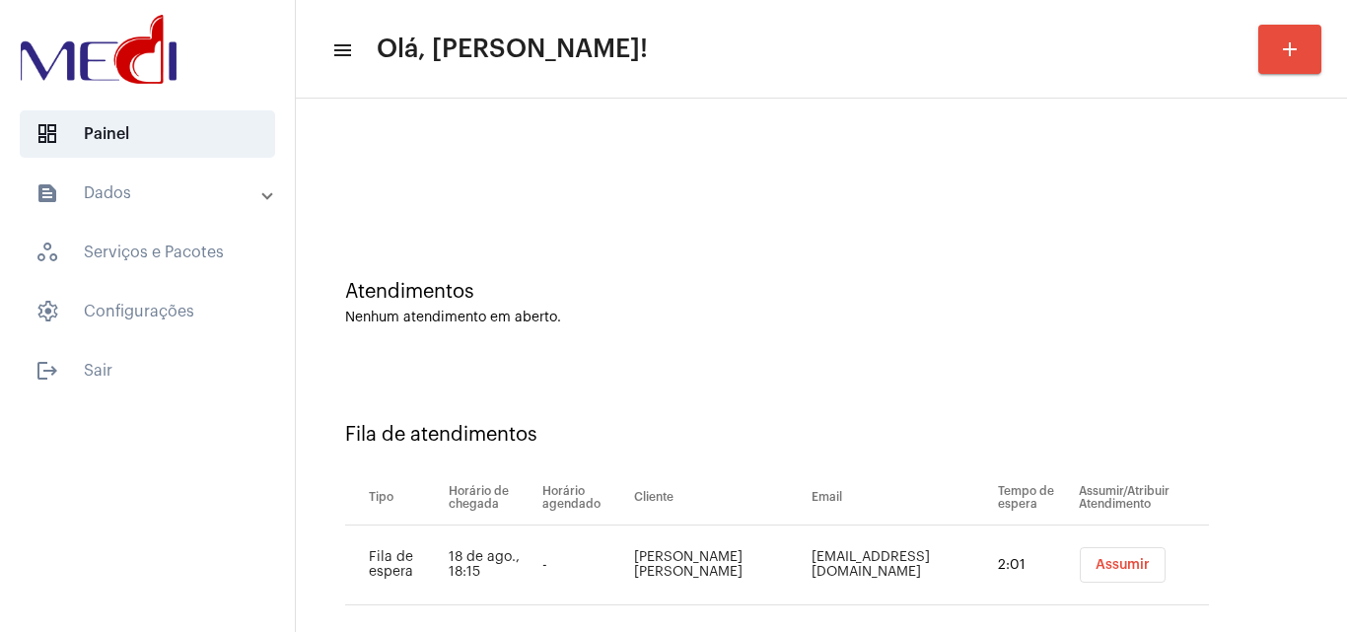
click at [1097, 567] on span "Assumir" at bounding box center [1123, 565] width 54 height 14
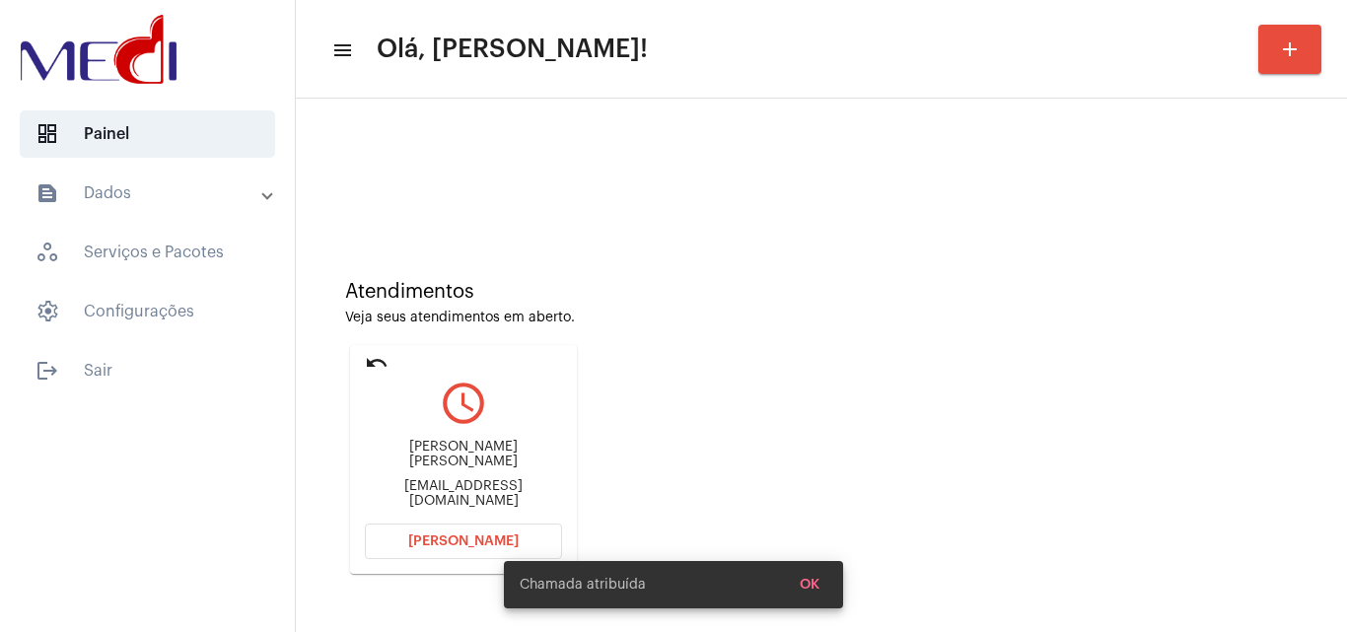
click at [501, 496] on div "Andreia da Silva Ribeiro andreiiah.ribeiro@gmail.com" at bounding box center [463, 474] width 197 height 89
copy mat-card-content "andreiiah.ribeiro@gmail.com Abrir Chamada"
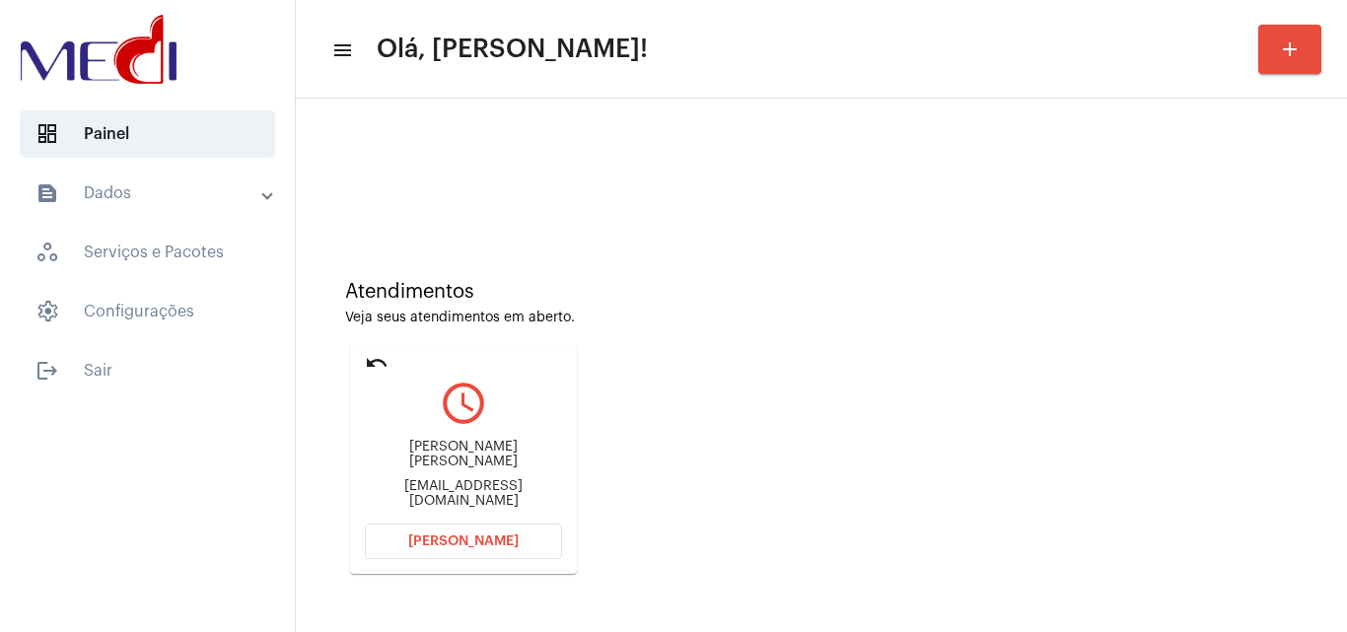
click at [470, 552] on button "[PERSON_NAME]" at bounding box center [463, 542] width 197 height 36
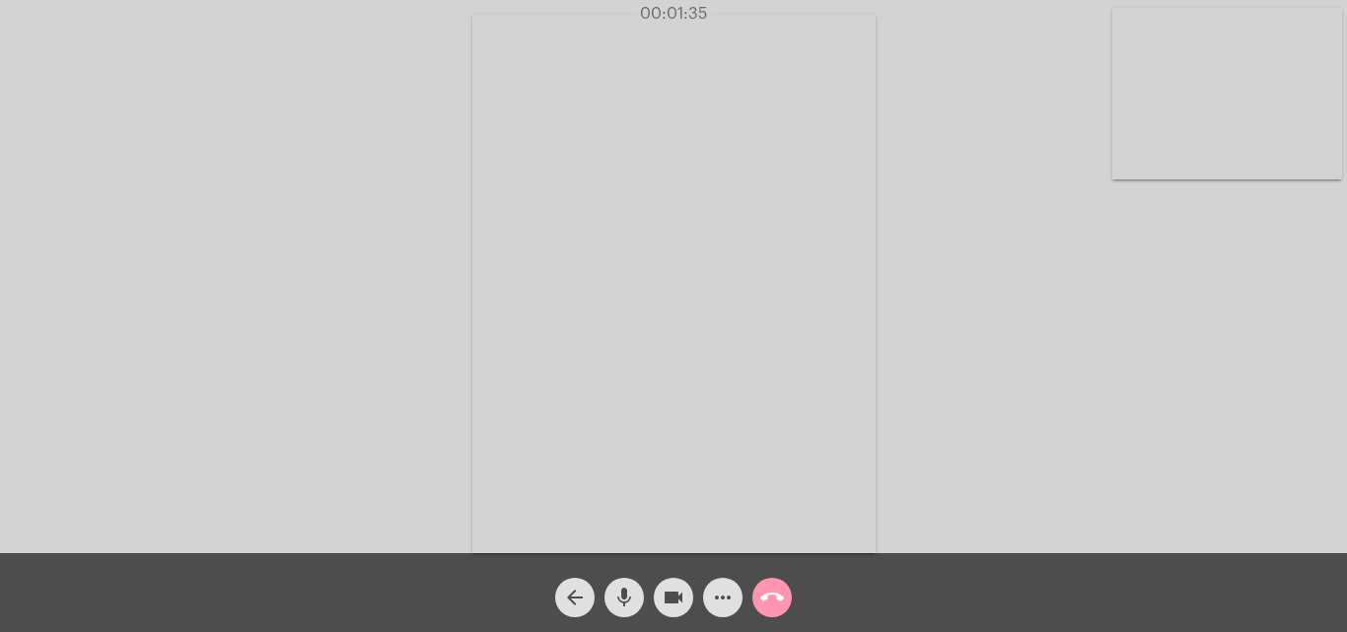
click at [771, 593] on mat-icon "call_end" at bounding box center [772, 598] width 24 height 24
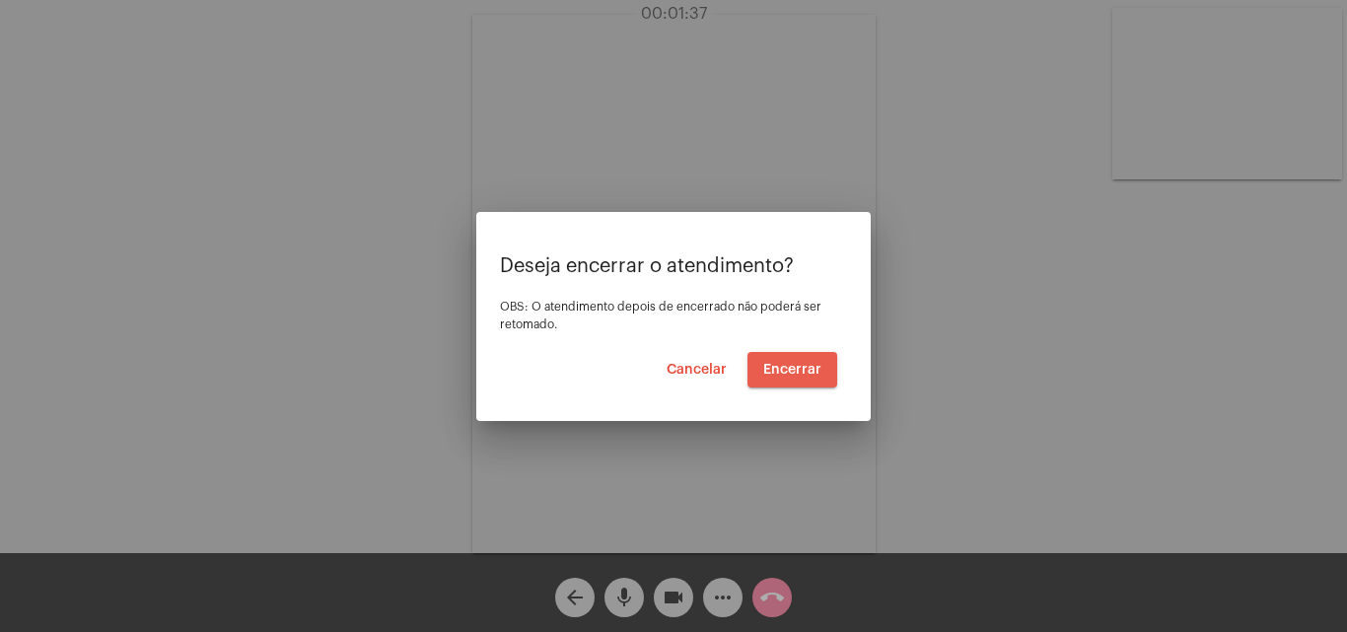
click at [808, 368] on span "Encerrar" at bounding box center [792, 370] width 58 height 14
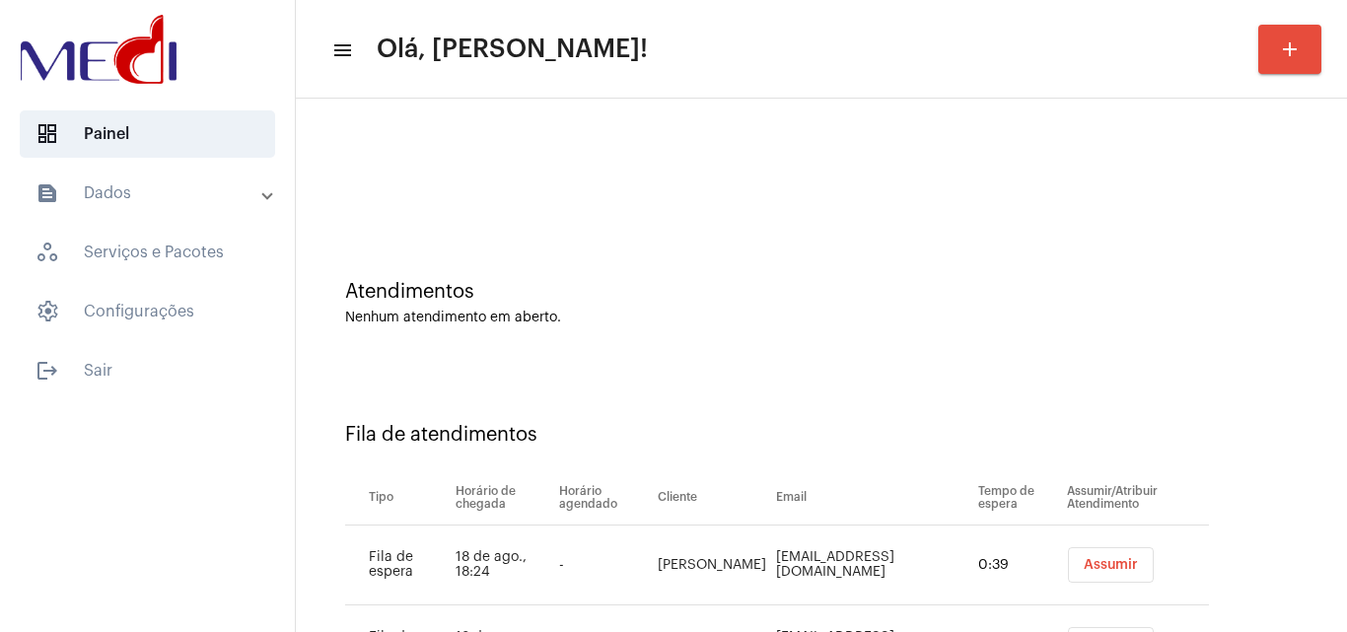
drag, startPoint x: 1237, startPoint y: 273, endPoint x: 1184, endPoint y: 358, distance: 99.6
click at [1226, 279] on div "Atendimentos Nenhum atendimento em aberto." at bounding box center [822, 293] width 1032 height 143
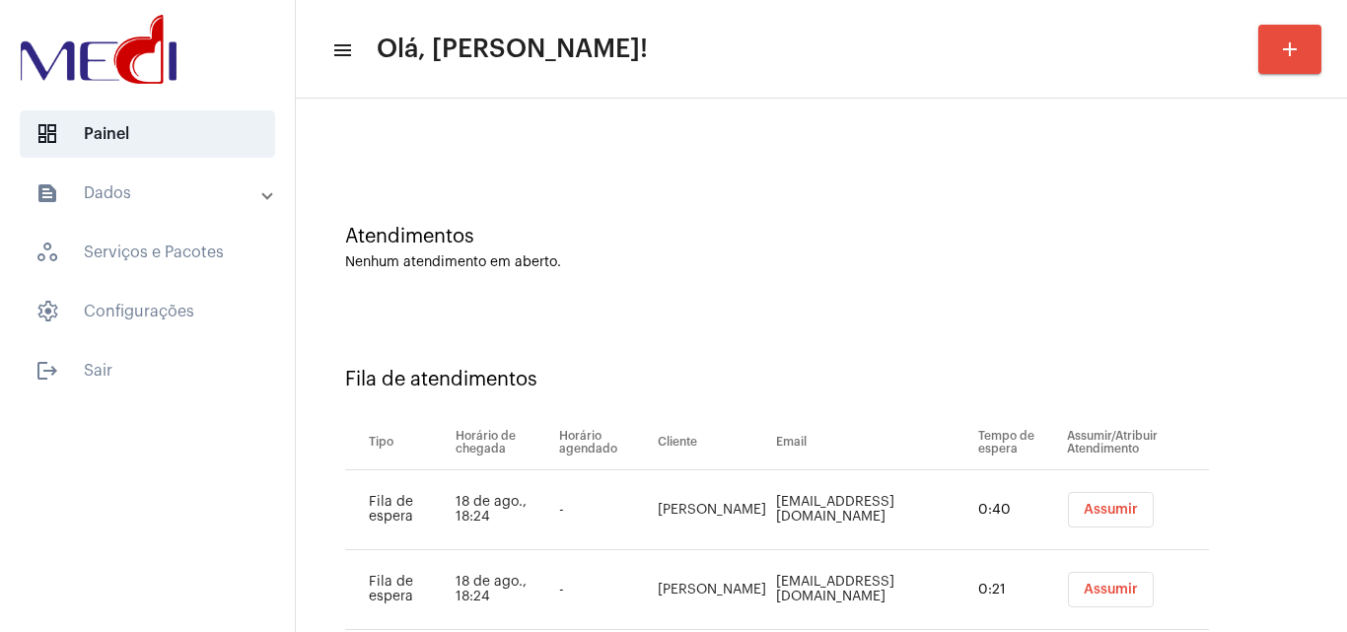
scroll to position [107, 0]
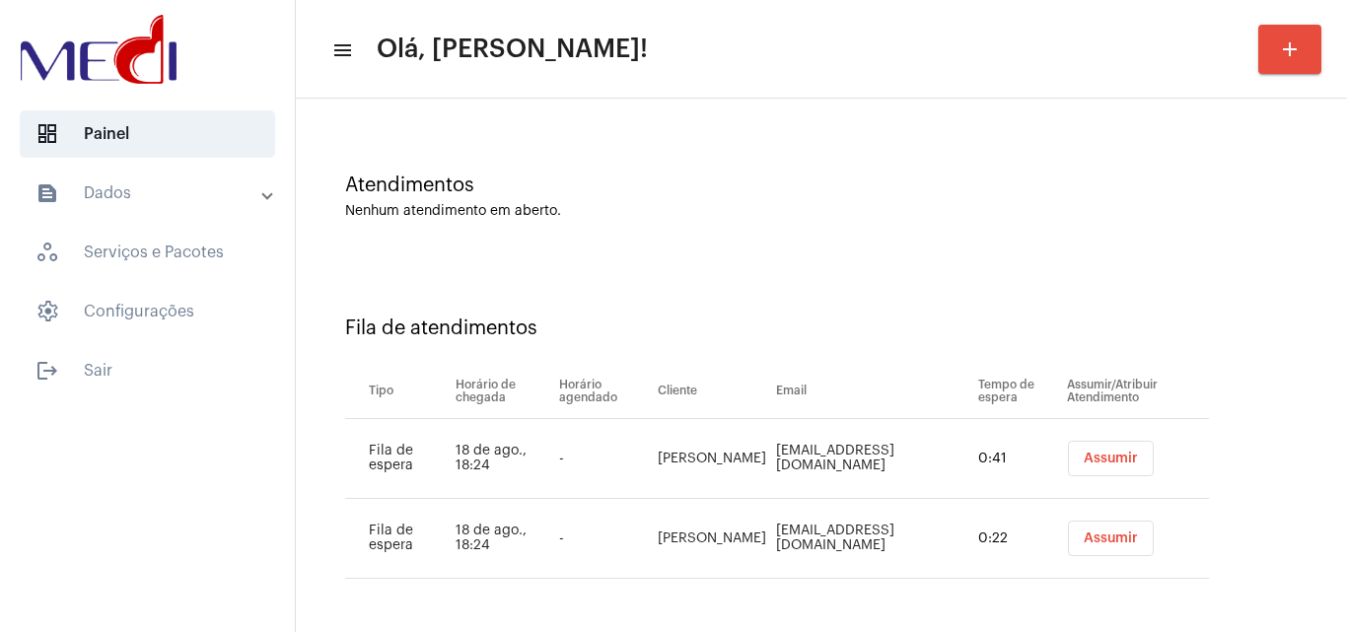
click at [1107, 452] on span "Assumir" at bounding box center [1111, 459] width 54 height 14
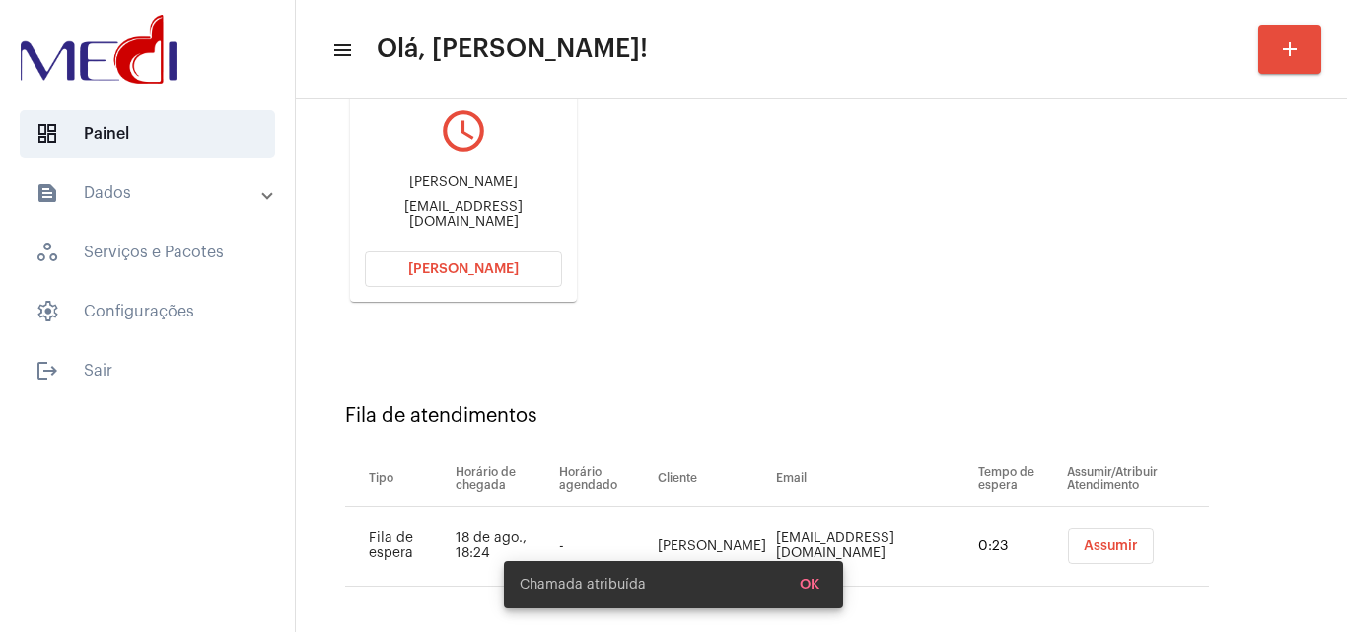
scroll to position [280, 0]
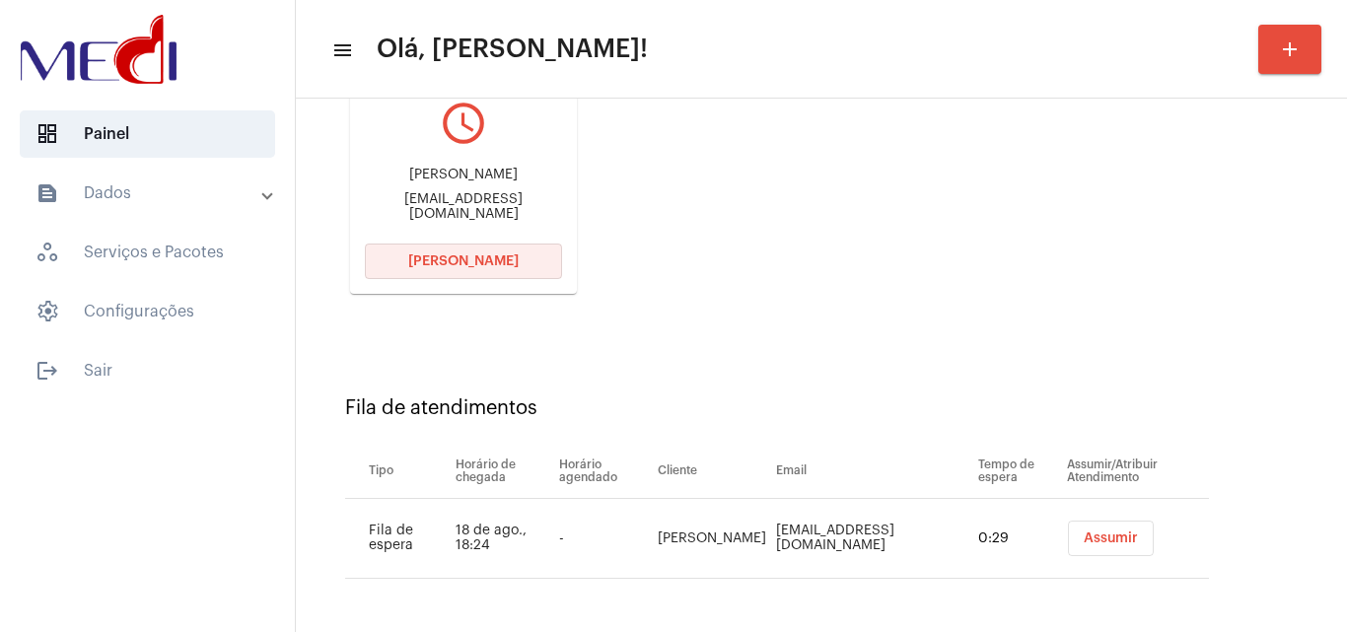
click at [465, 263] on span "Abrir Chamada" at bounding box center [463, 261] width 110 height 14
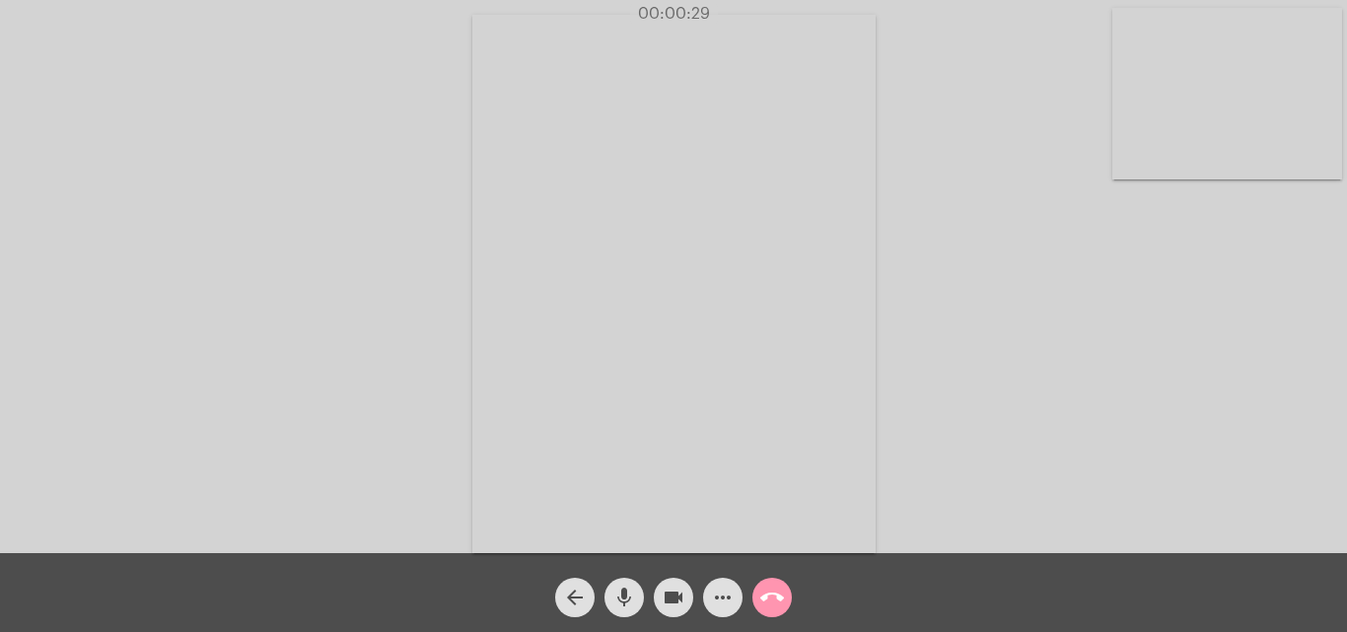
click at [997, 353] on div "Acessando Câmera e Microfone..." at bounding box center [673, 281] width 1343 height 553
click at [776, 599] on mat-icon "call_end" at bounding box center [772, 598] width 24 height 24
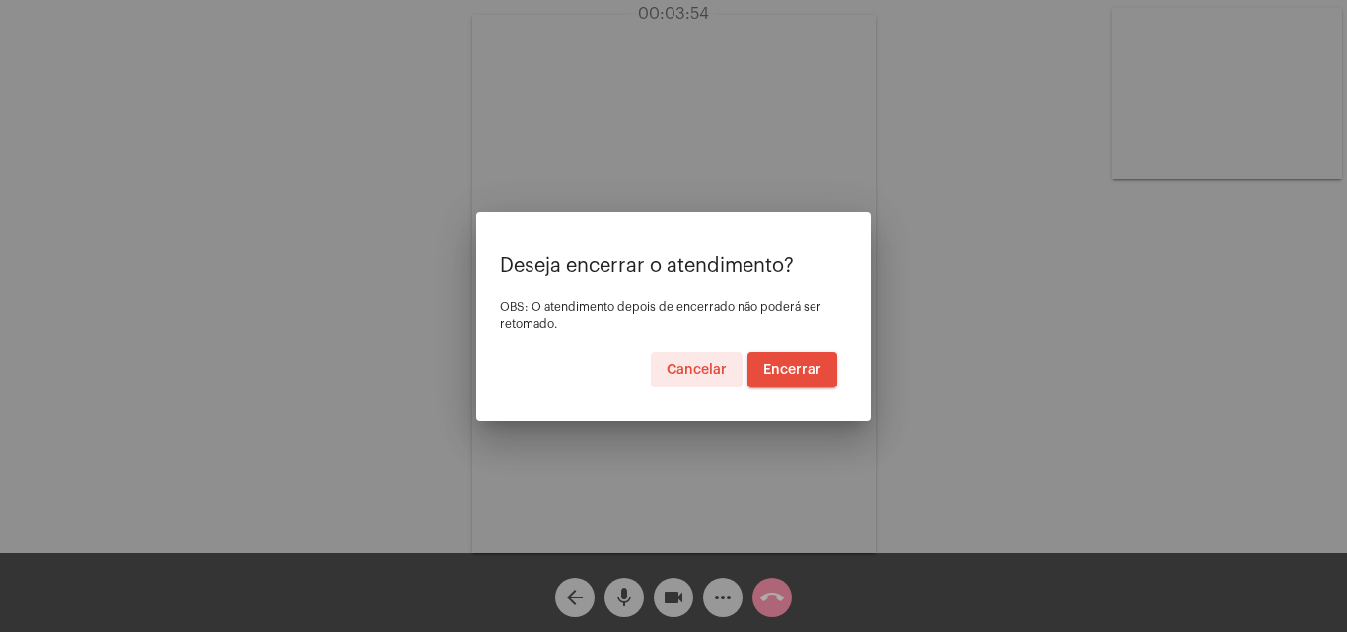
click at [794, 373] on span "Encerrar" at bounding box center [792, 370] width 58 height 14
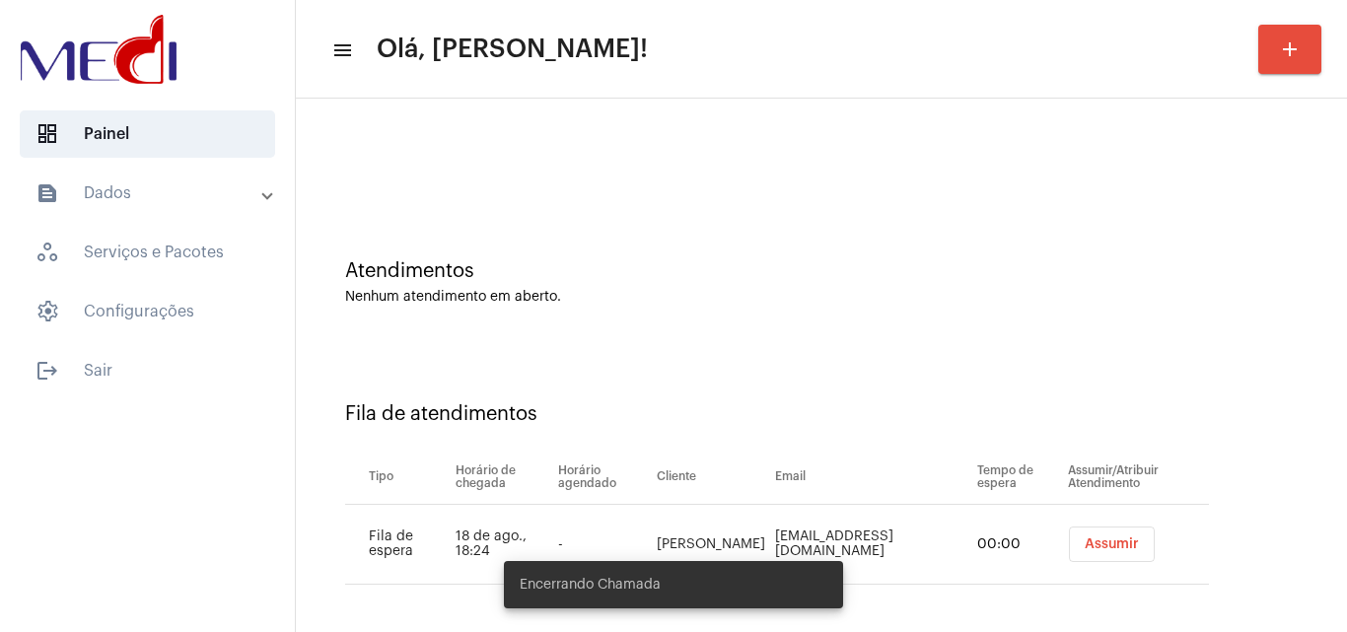
scroll to position [27, 0]
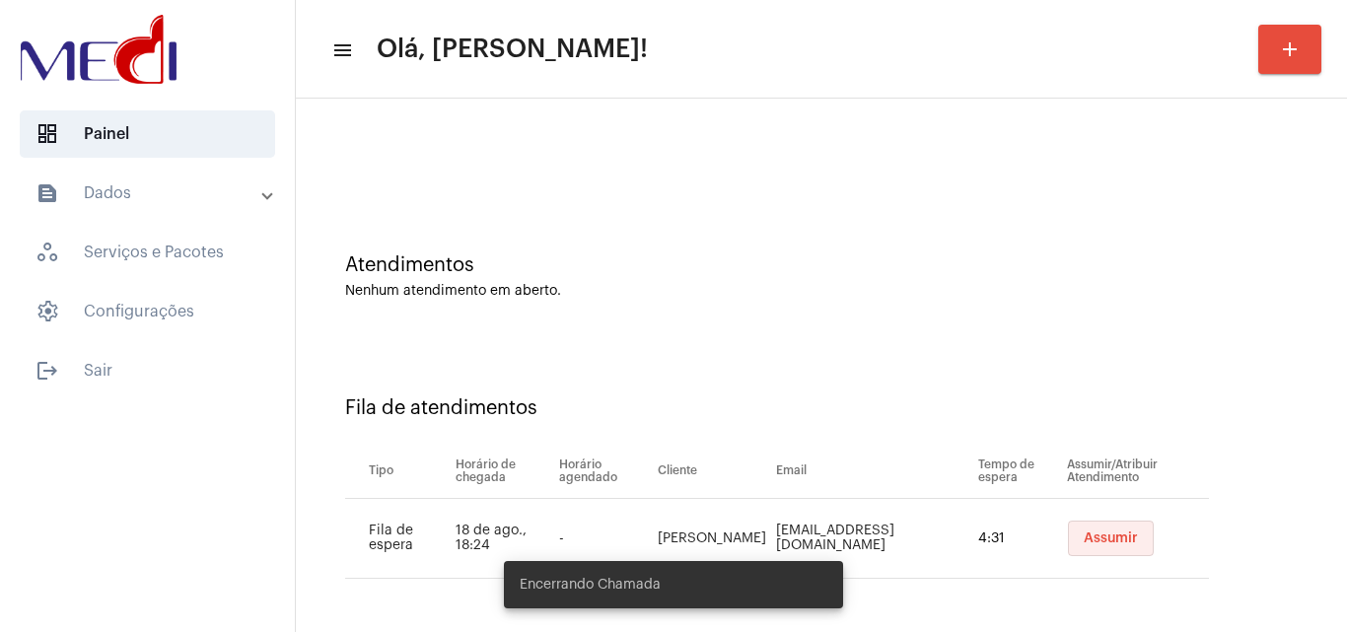
click at [1086, 534] on span "Assumir" at bounding box center [1111, 539] width 54 height 14
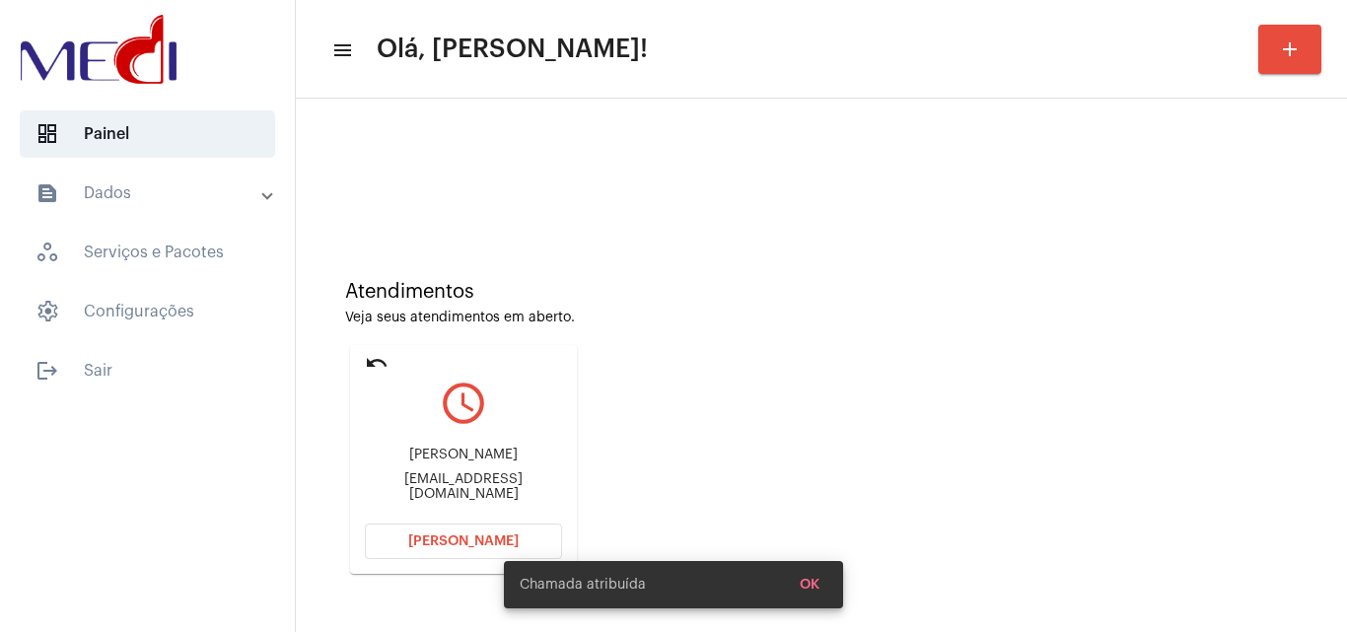
click at [497, 481] on div "Alinedesouza129@gmail.com" at bounding box center [463, 487] width 197 height 30
click at [501, 478] on div "Aline santana de souza Alinedesouza129@gmail.com" at bounding box center [463, 474] width 197 height 89
click at [530, 488] on div "Alinedesouza129@gmail.com" at bounding box center [463, 487] width 197 height 30
click at [531, 488] on div "Alinedesouza129@gmail.com" at bounding box center [463, 487] width 197 height 30
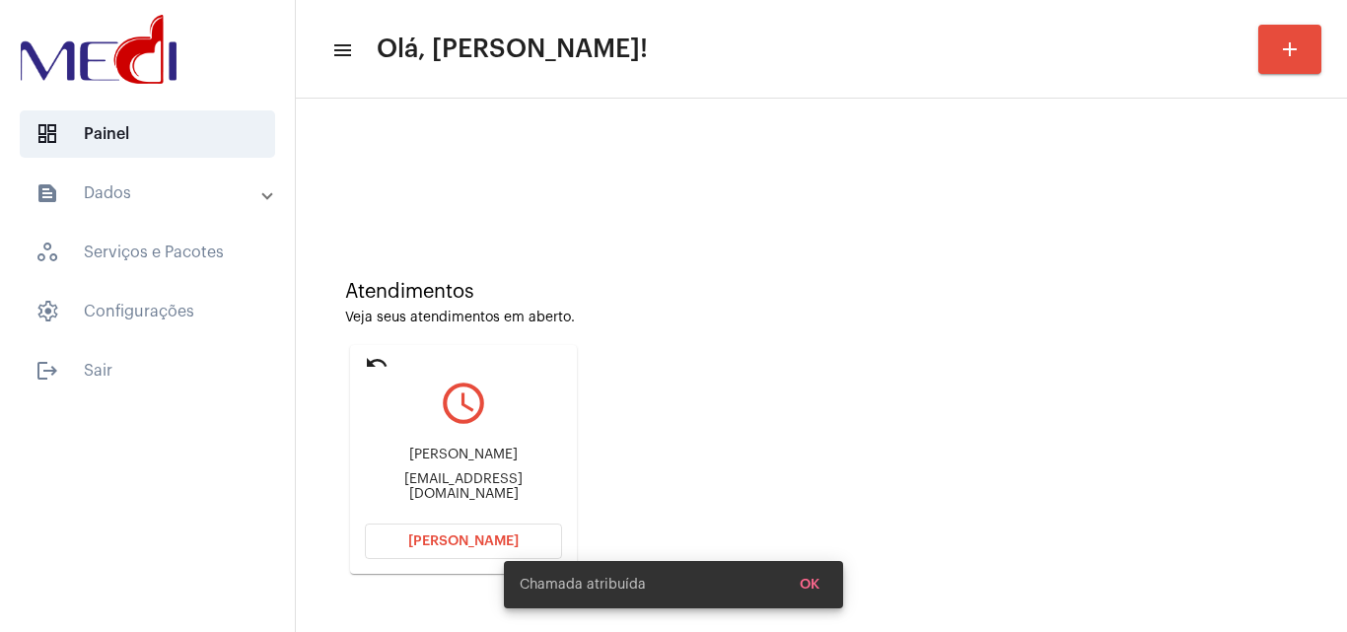
click at [531, 488] on div "Alinedesouza129@gmail.com" at bounding box center [463, 487] width 197 height 30
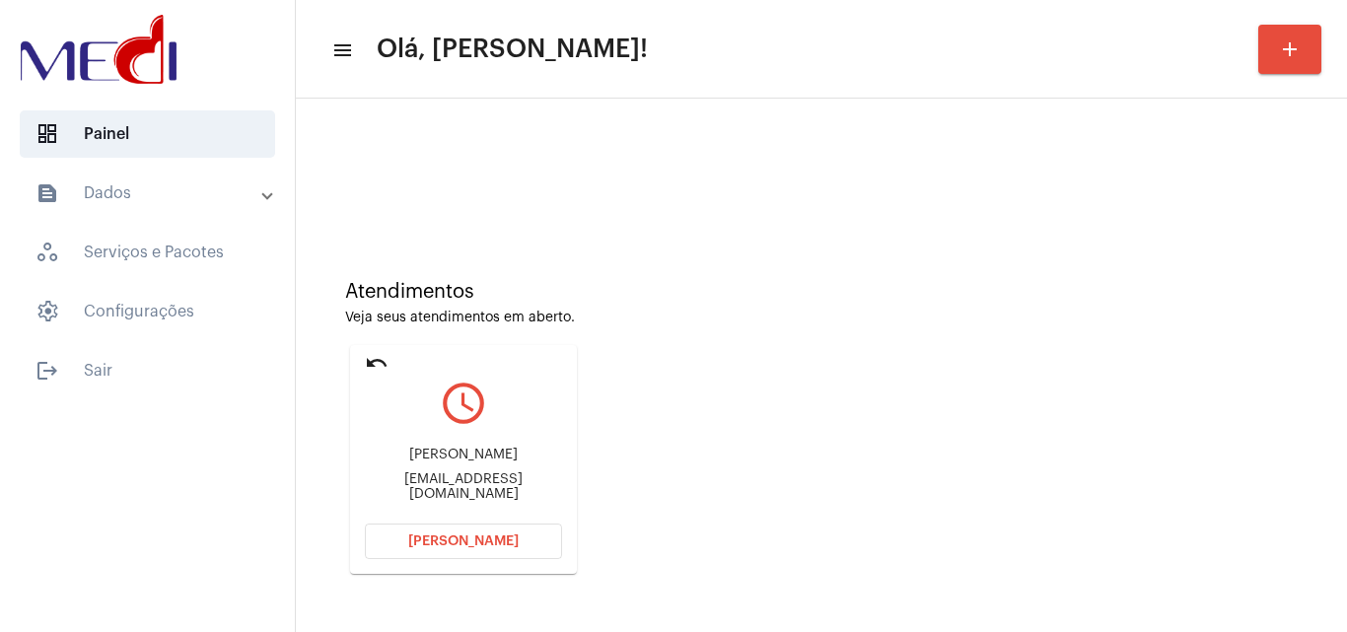
copy mat-card-content "Alinedesouza129@gmail.com Abrir Chamada"
click at [466, 538] on span "[PERSON_NAME]" at bounding box center [463, 542] width 110 height 14
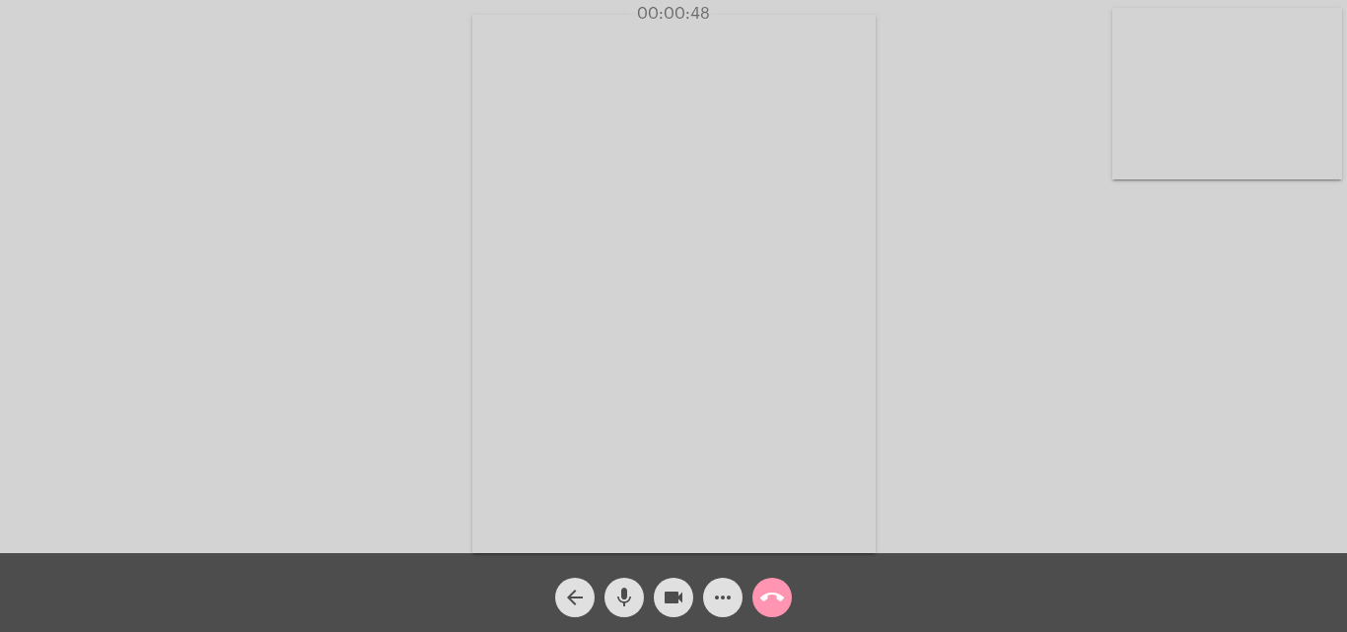
click at [989, 359] on div "Acessando Câmera e Microfone..." at bounding box center [673, 281] width 1343 height 553
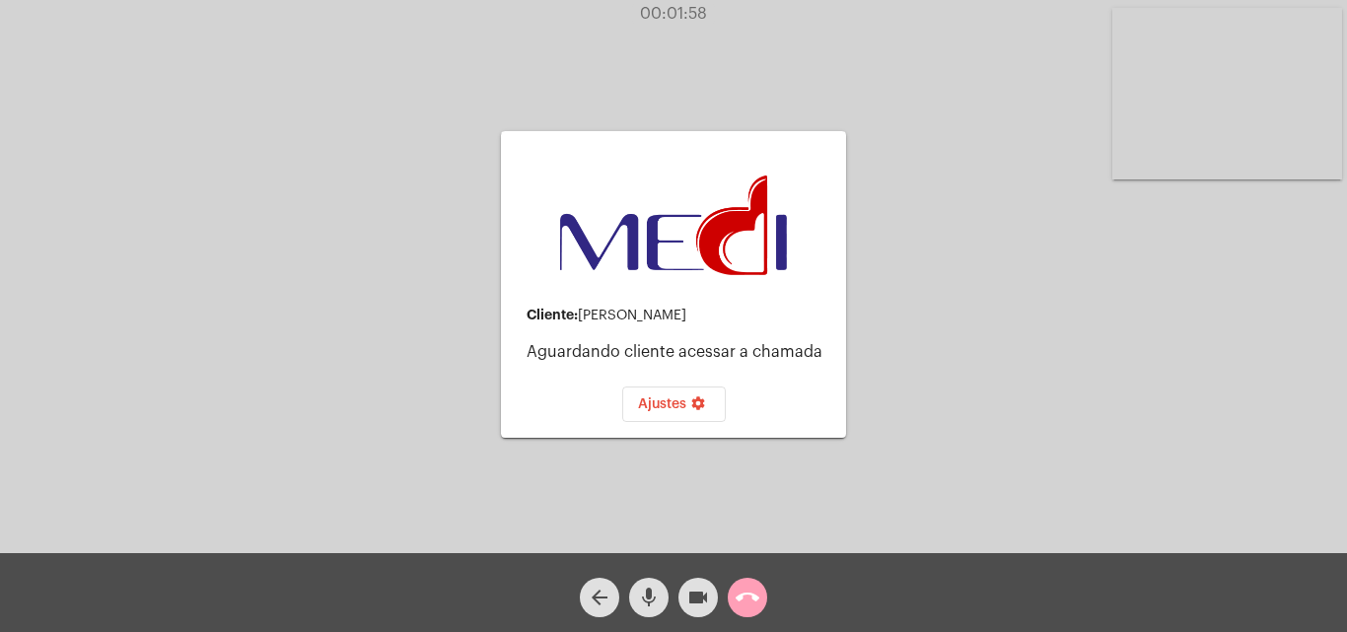
click at [758, 601] on mat-icon "call_end" at bounding box center [748, 598] width 24 height 24
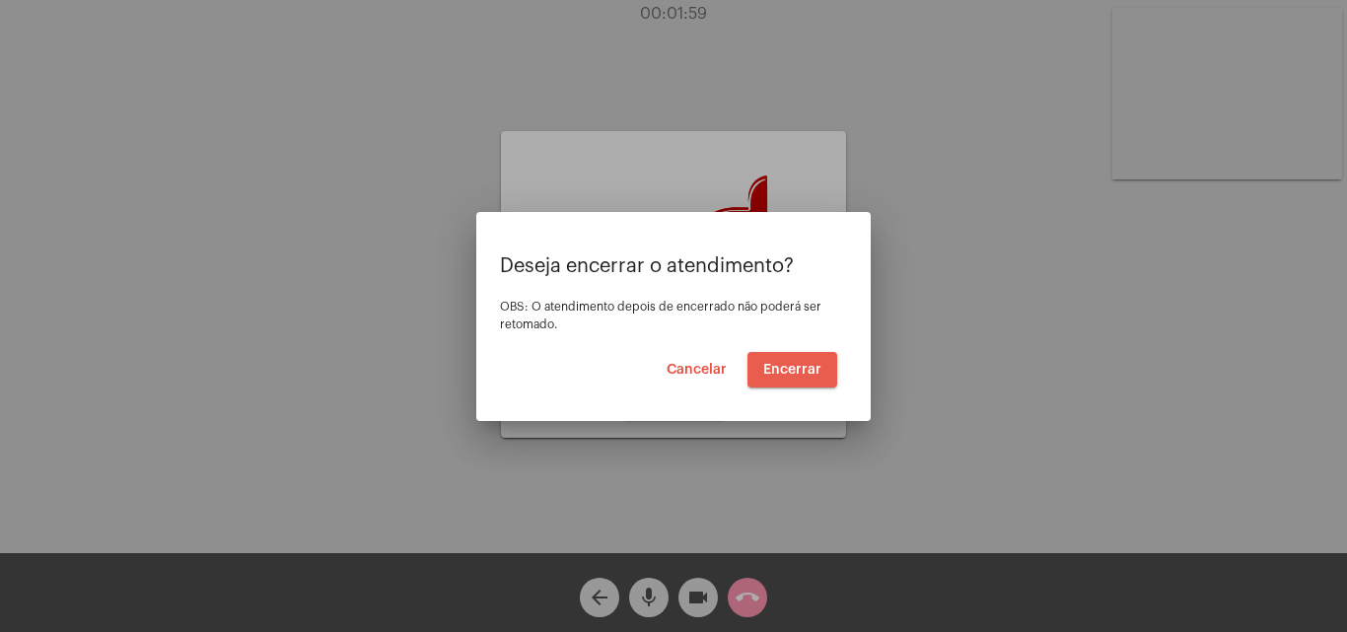
click at [819, 378] on button "Encerrar" at bounding box center [793, 370] width 90 height 36
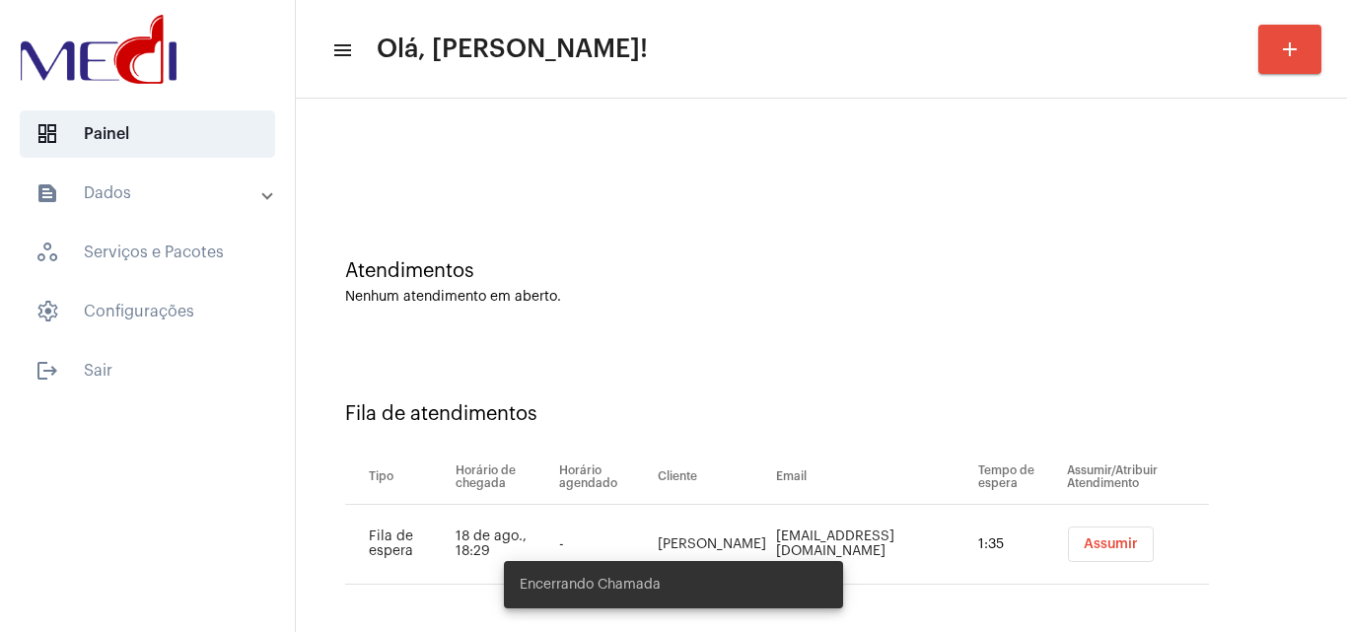
scroll to position [27, 0]
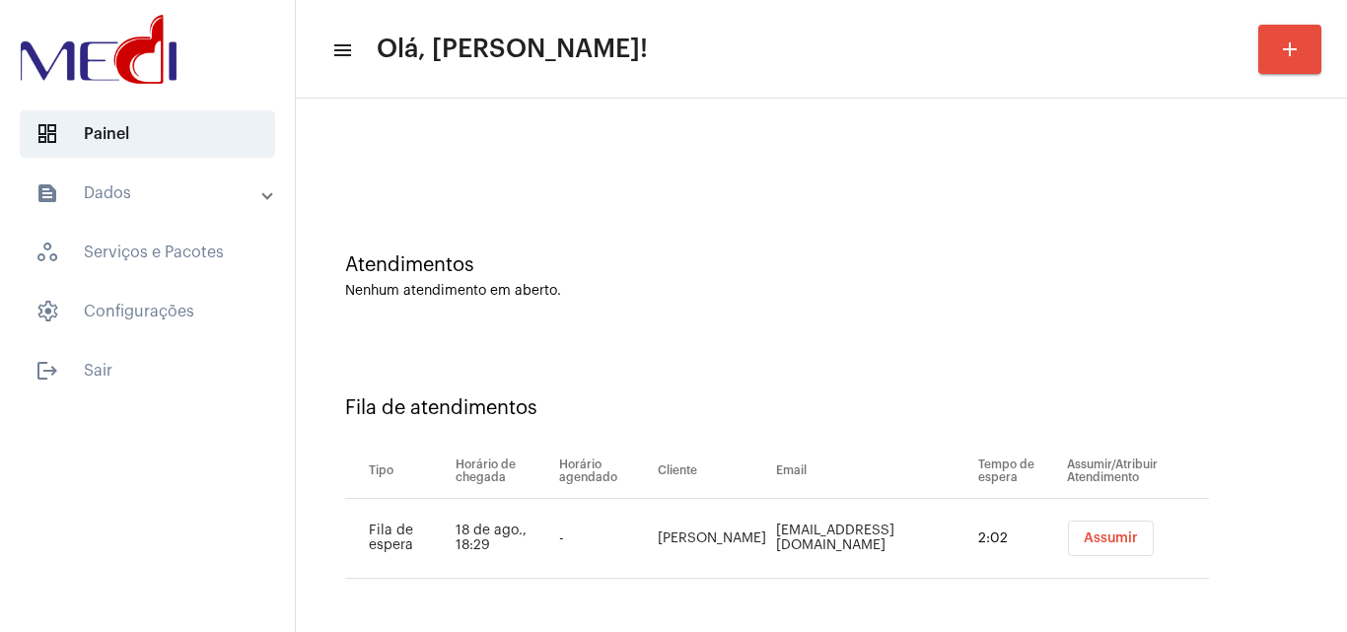
click at [1098, 538] on span "Assumir" at bounding box center [1111, 539] width 54 height 14
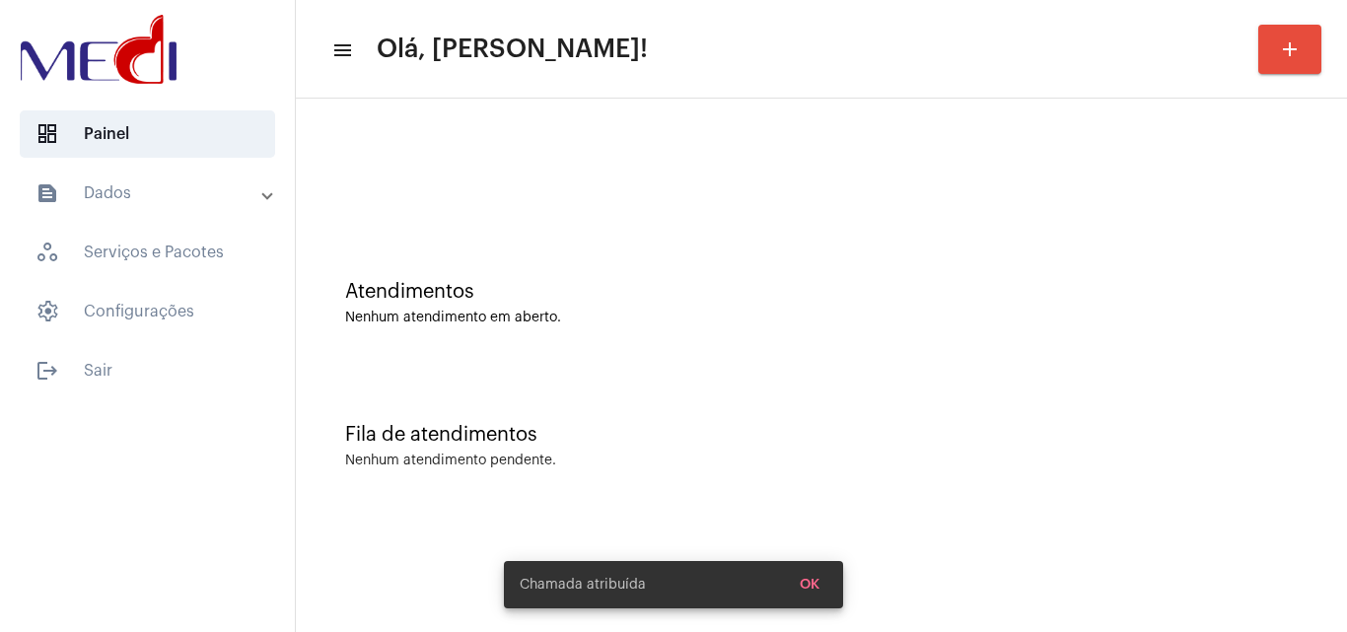
scroll to position [0, 0]
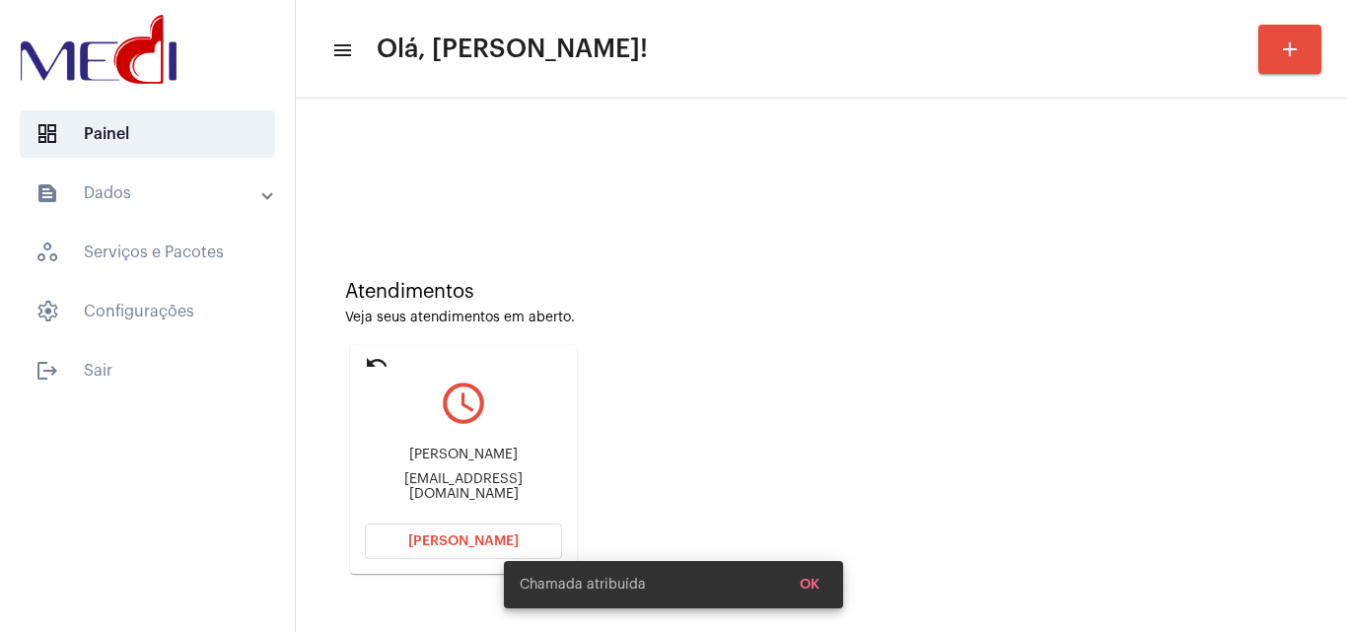
click at [459, 492] on div "Ptadei@hotmail.com" at bounding box center [463, 487] width 197 height 30
copy mat-card-content "Ptadei@hotmail.com Abrir Chamada"
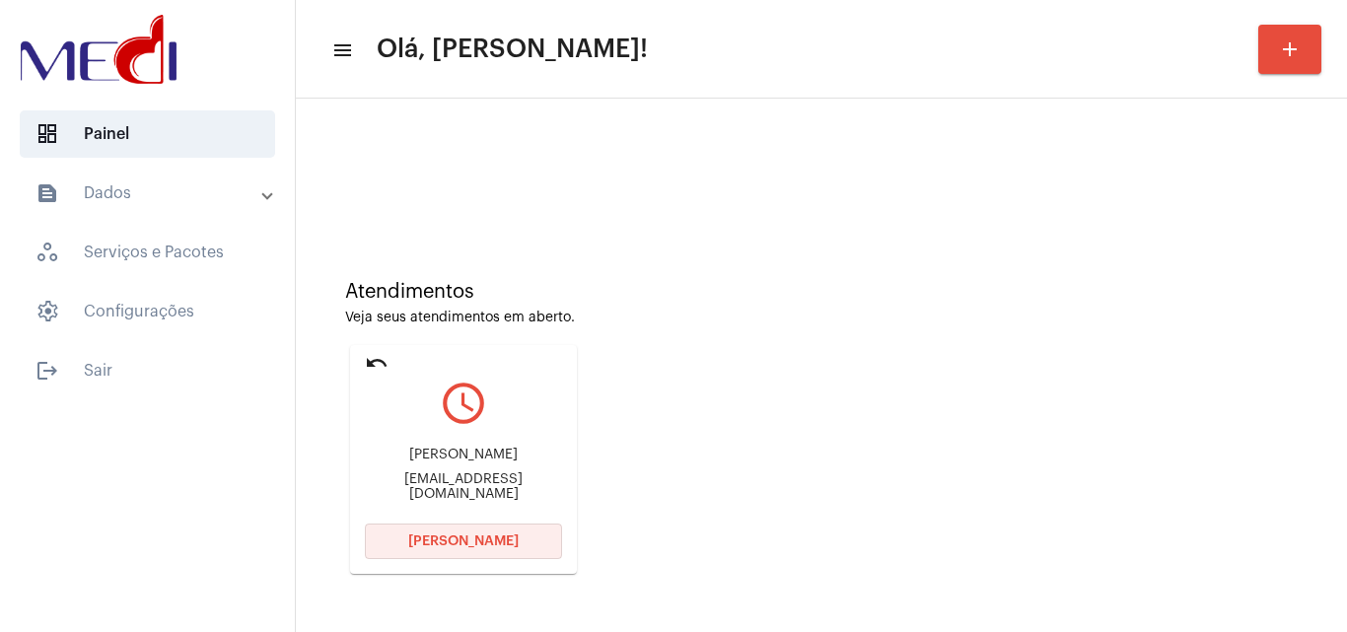
click at [455, 532] on button "[PERSON_NAME]" at bounding box center [463, 542] width 197 height 36
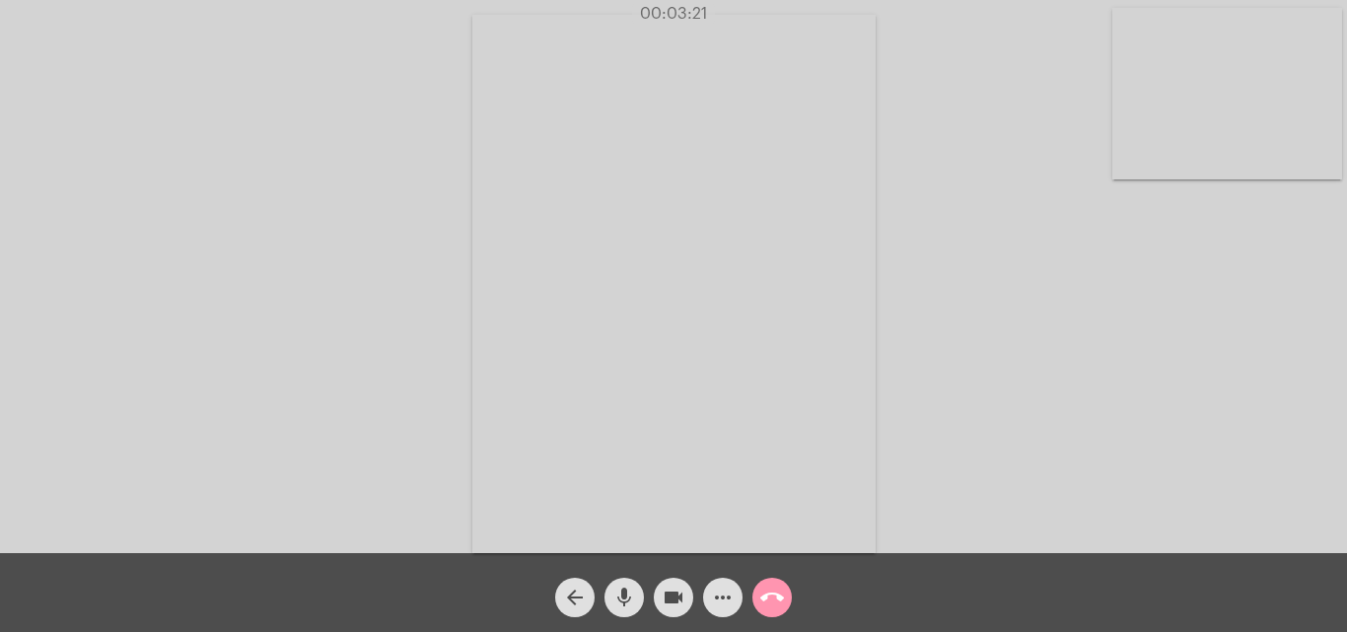
click at [767, 592] on mat-icon "call_end" at bounding box center [772, 598] width 24 height 24
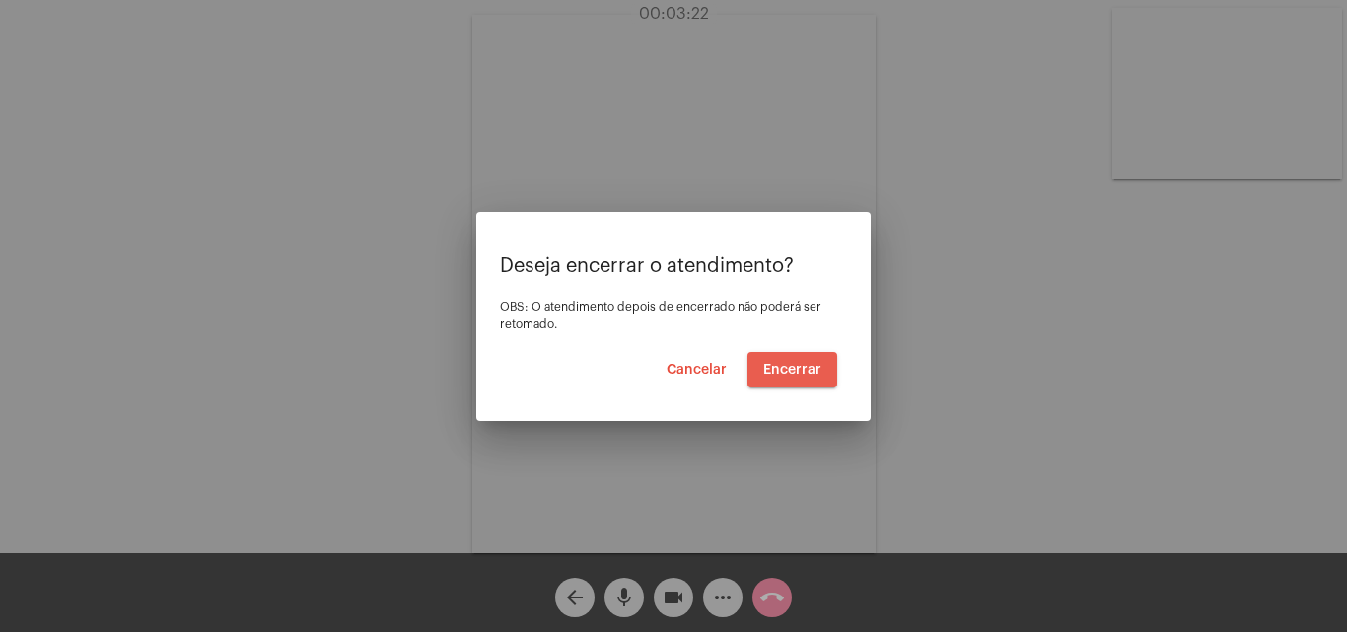
click at [799, 371] on span "Encerrar" at bounding box center [792, 370] width 58 height 14
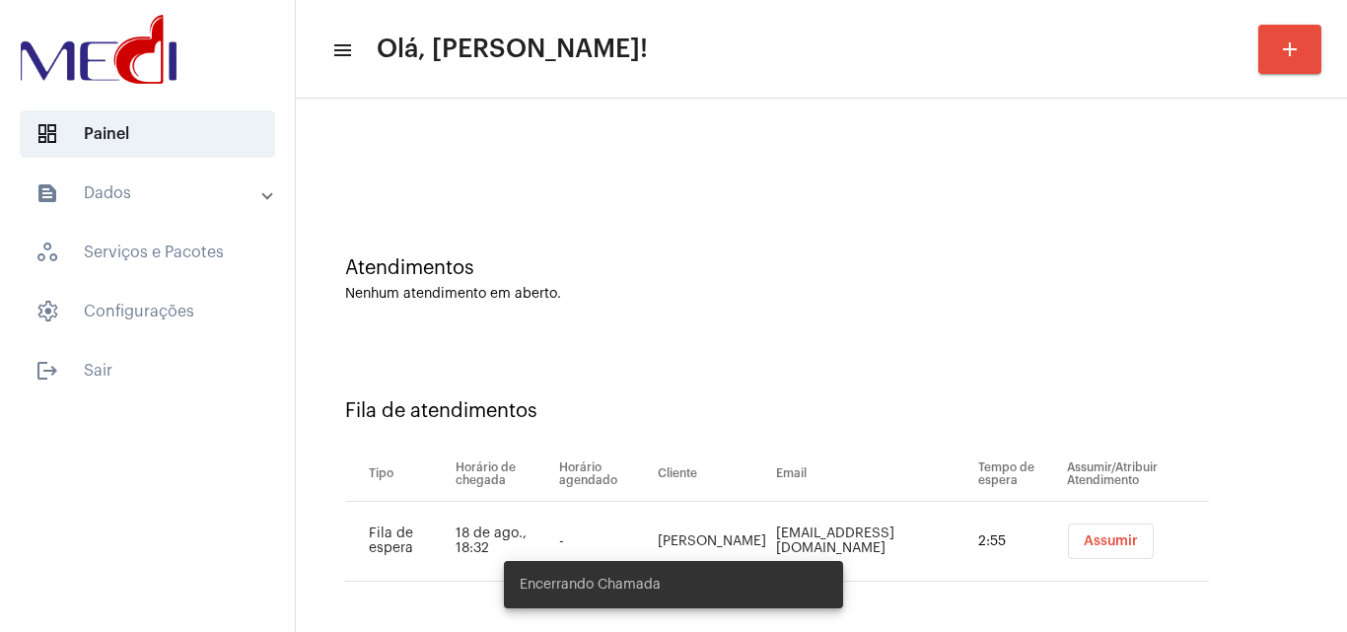
scroll to position [27, 0]
click at [1085, 534] on span "Assumir" at bounding box center [1111, 539] width 54 height 14
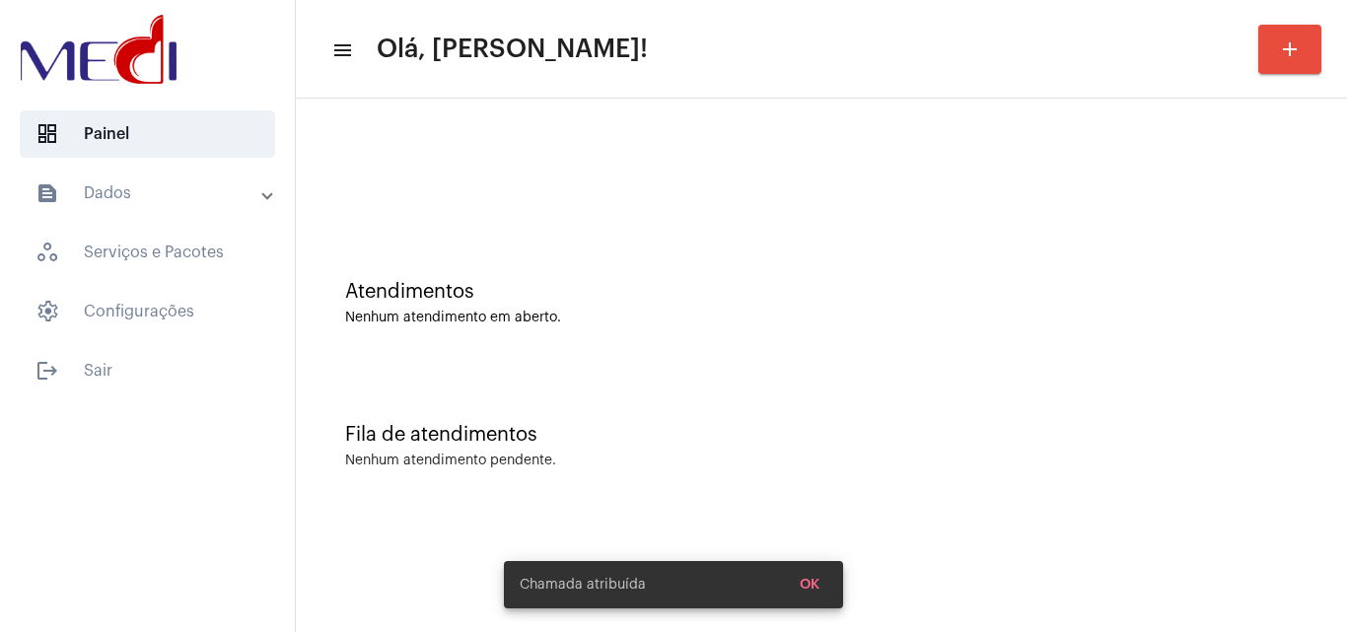
scroll to position [0, 0]
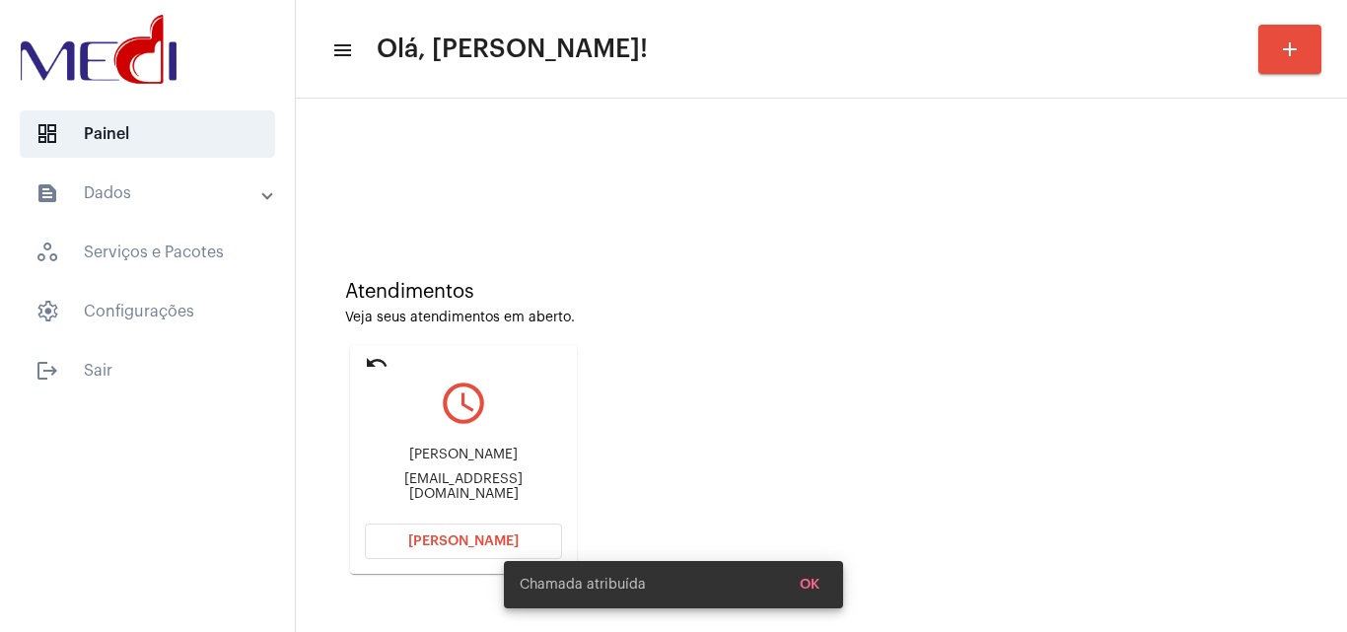
click at [477, 485] on div "Alinedesouza129@gmail.com" at bounding box center [463, 487] width 197 height 30
click at [478, 486] on div "Alinedesouza129@gmail.com" at bounding box center [463, 487] width 197 height 30
copy mat-card-content "Alinedesouza129@gmail.com Abrir Chamada"
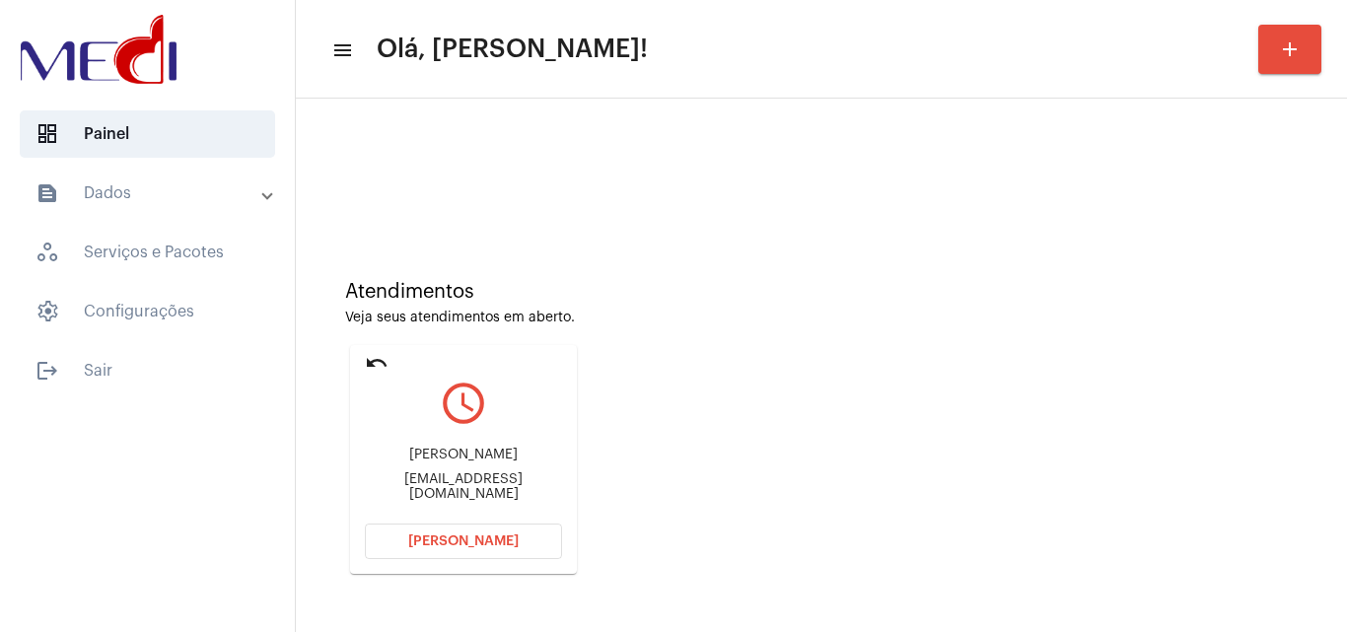
click at [476, 538] on span "[PERSON_NAME]" at bounding box center [463, 542] width 110 height 14
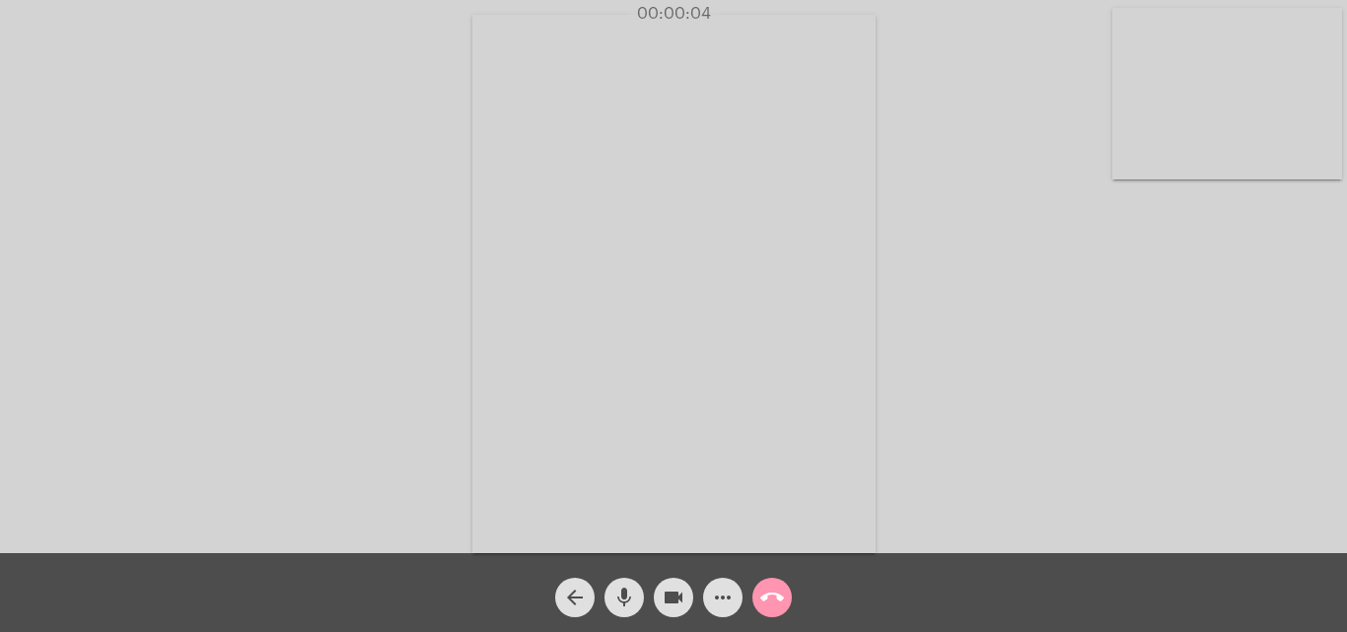
click at [1085, 410] on div "Acessando Câmera e Microfone..." at bounding box center [673, 281] width 1343 height 553
click at [777, 587] on mat-icon "call_end" at bounding box center [772, 598] width 24 height 24
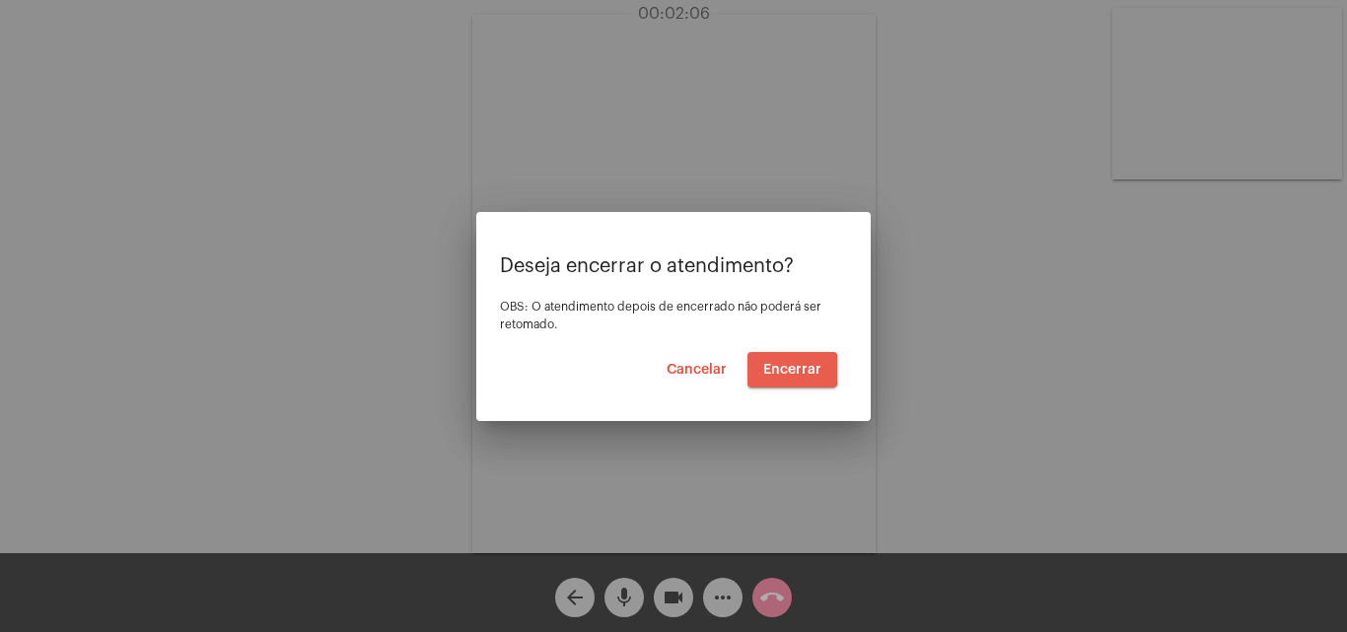
click at [784, 370] on span "Encerrar" at bounding box center [792, 370] width 58 height 14
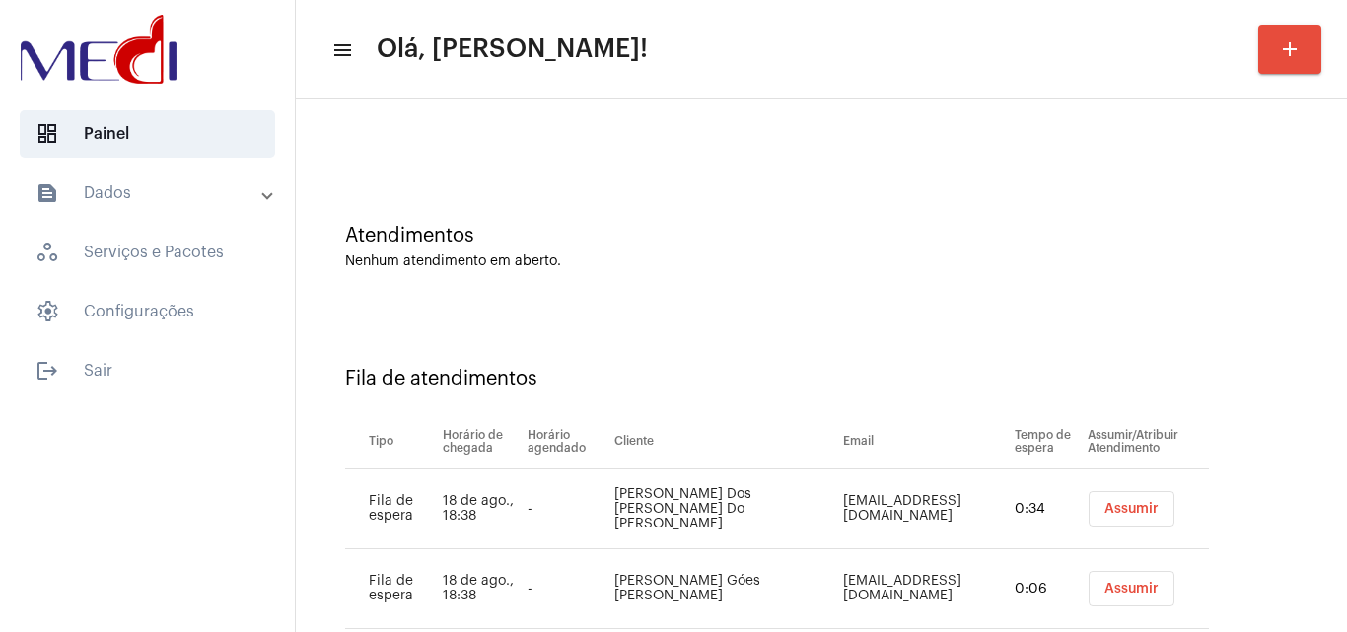
scroll to position [107, 0]
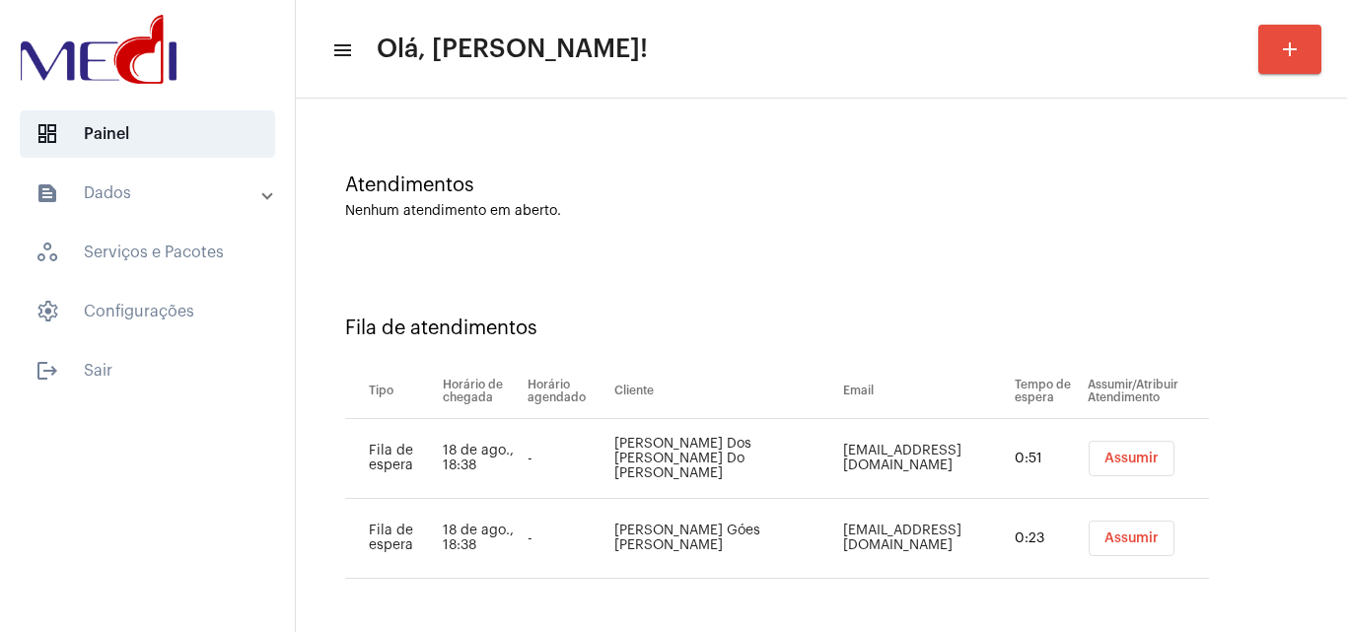
click at [1117, 463] on span "Assumir" at bounding box center [1132, 459] width 54 height 14
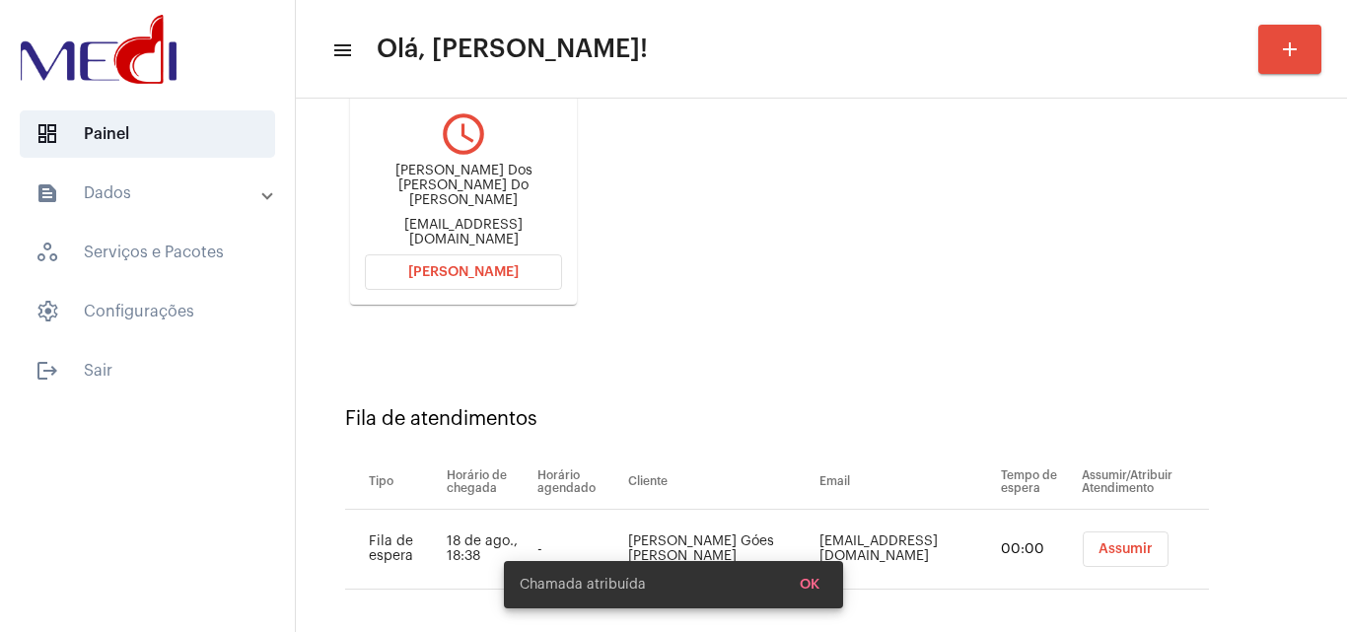
scroll to position [280, 0]
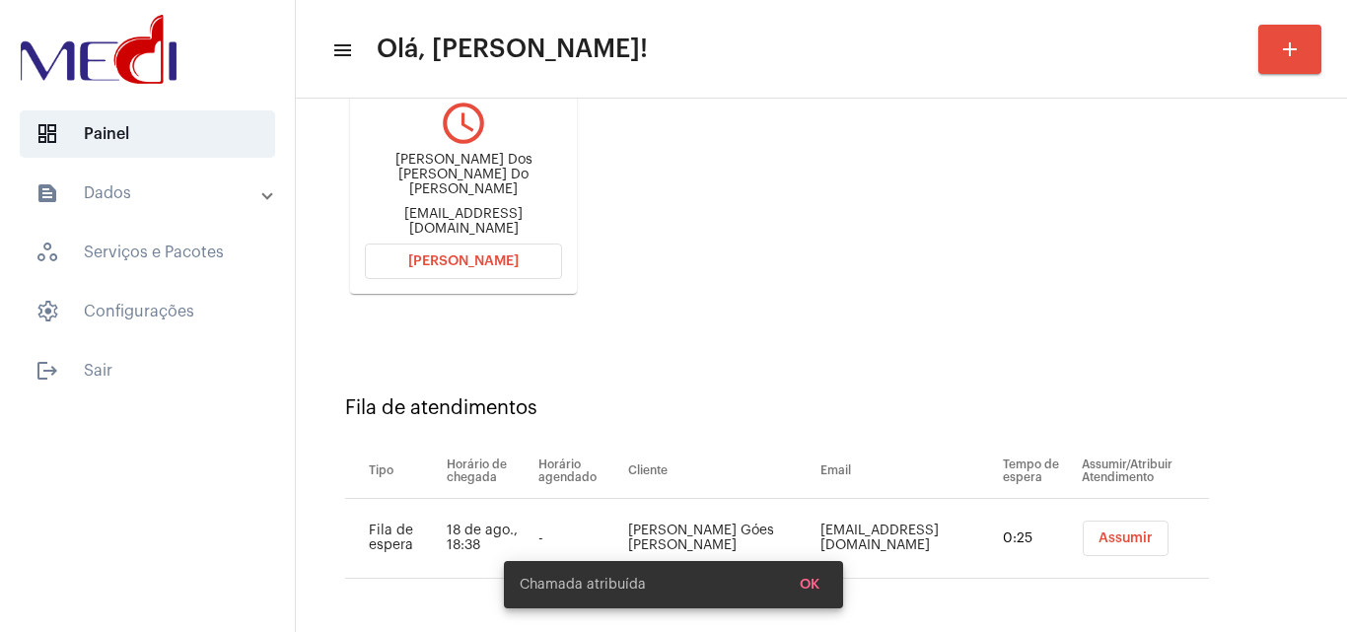
click at [491, 208] on div "teresadossantos374@gmail.com" at bounding box center [463, 222] width 197 height 30
copy mat-card-content "teresadossantos374@gmail.com Abrir Chamada"
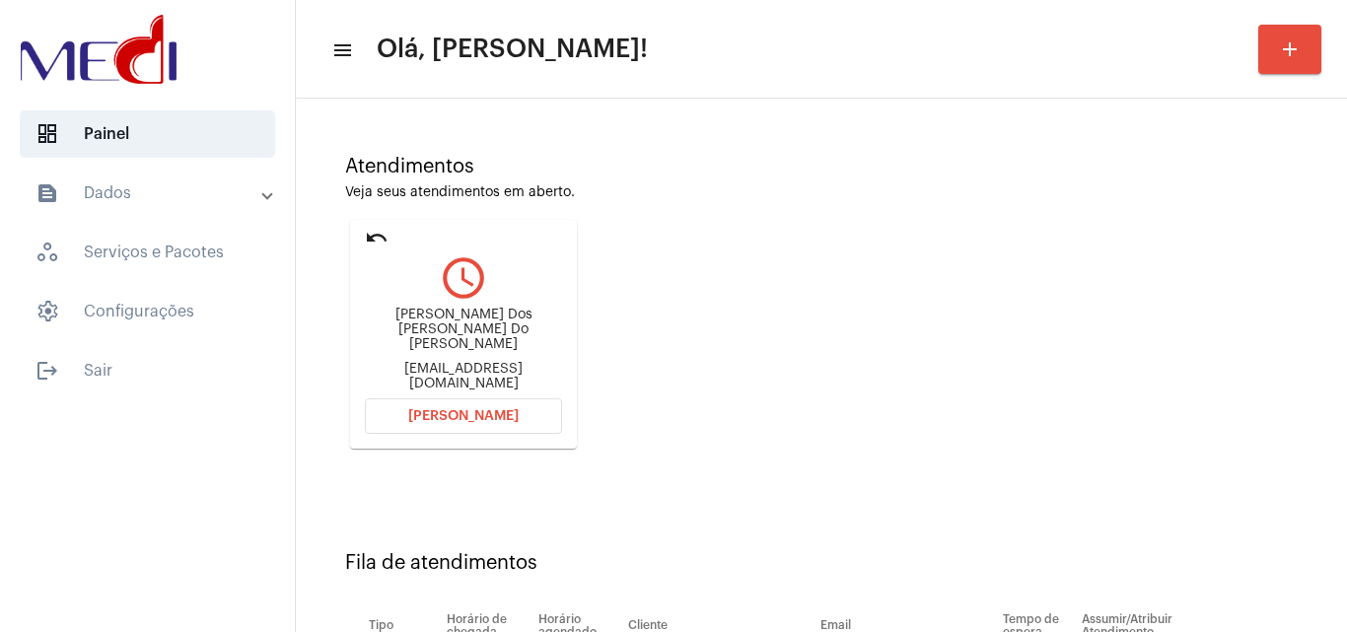
scroll to position [0, 0]
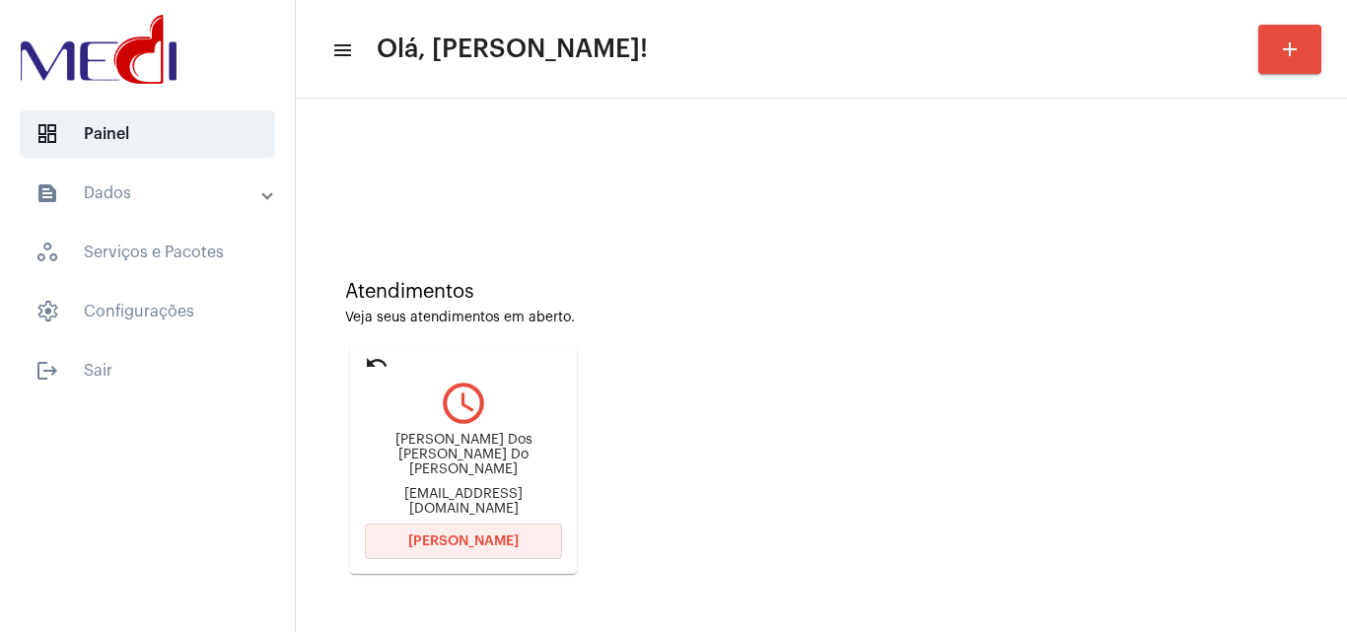
click at [443, 529] on button "[PERSON_NAME]" at bounding box center [463, 542] width 197 height 36
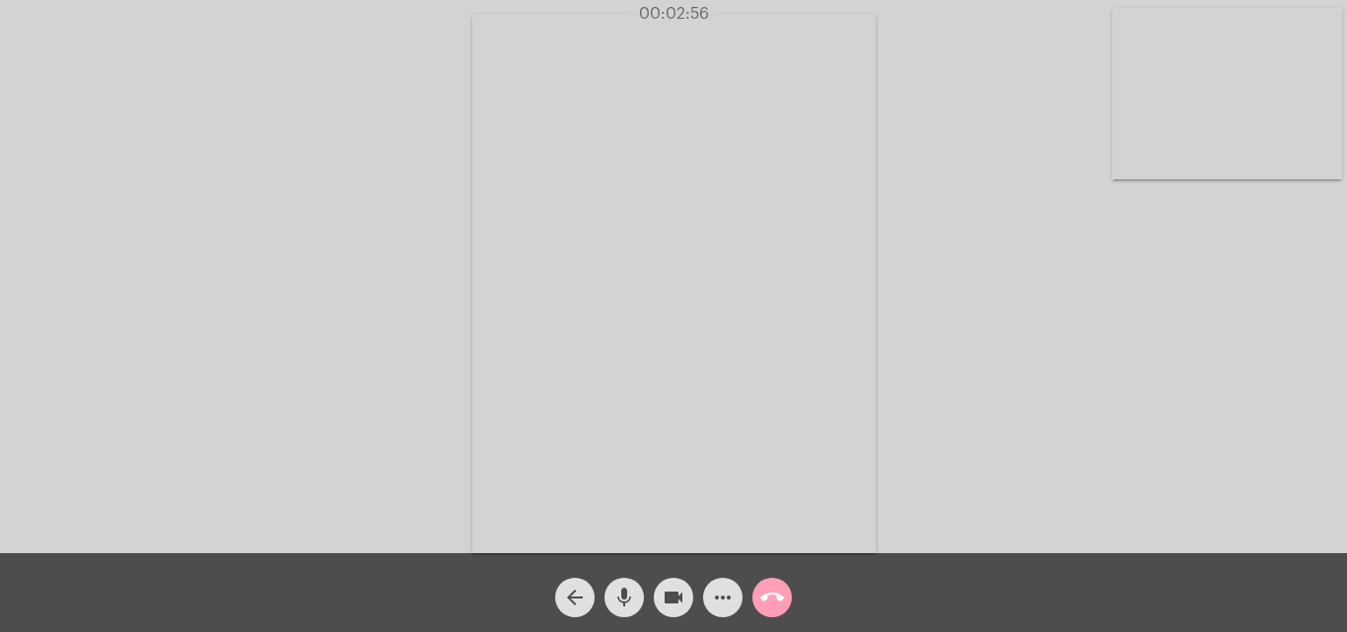
click at [781, 596] on mat-icon "call_end" at bounding box center [772, 598] width 24 height 24
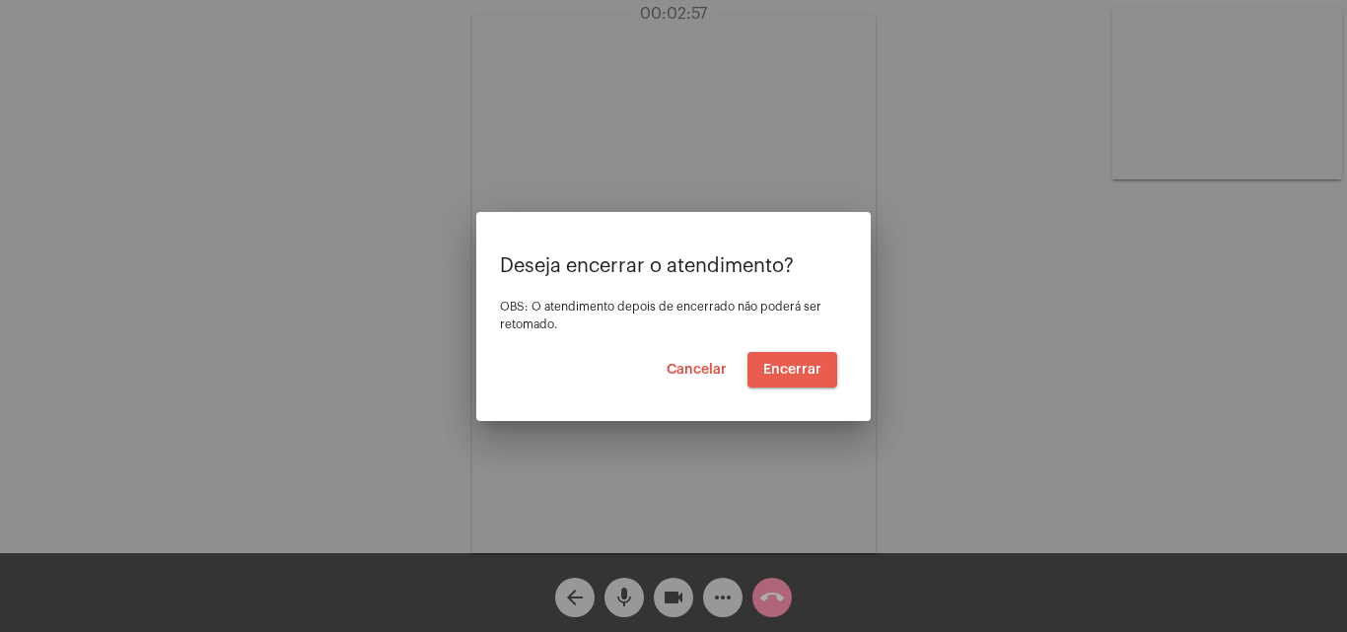
click at [806, 371] on span "Encerrar" at bounding box center [792, 370] width 58 height 14
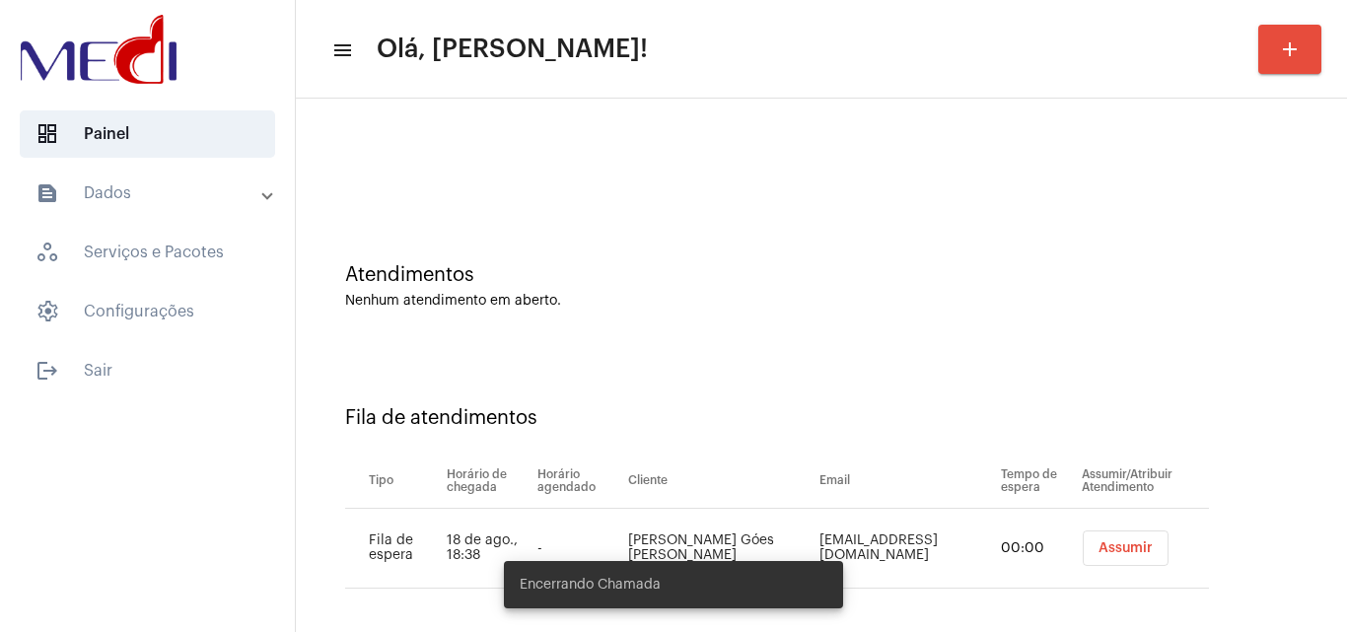
scroll to position [27, 0]
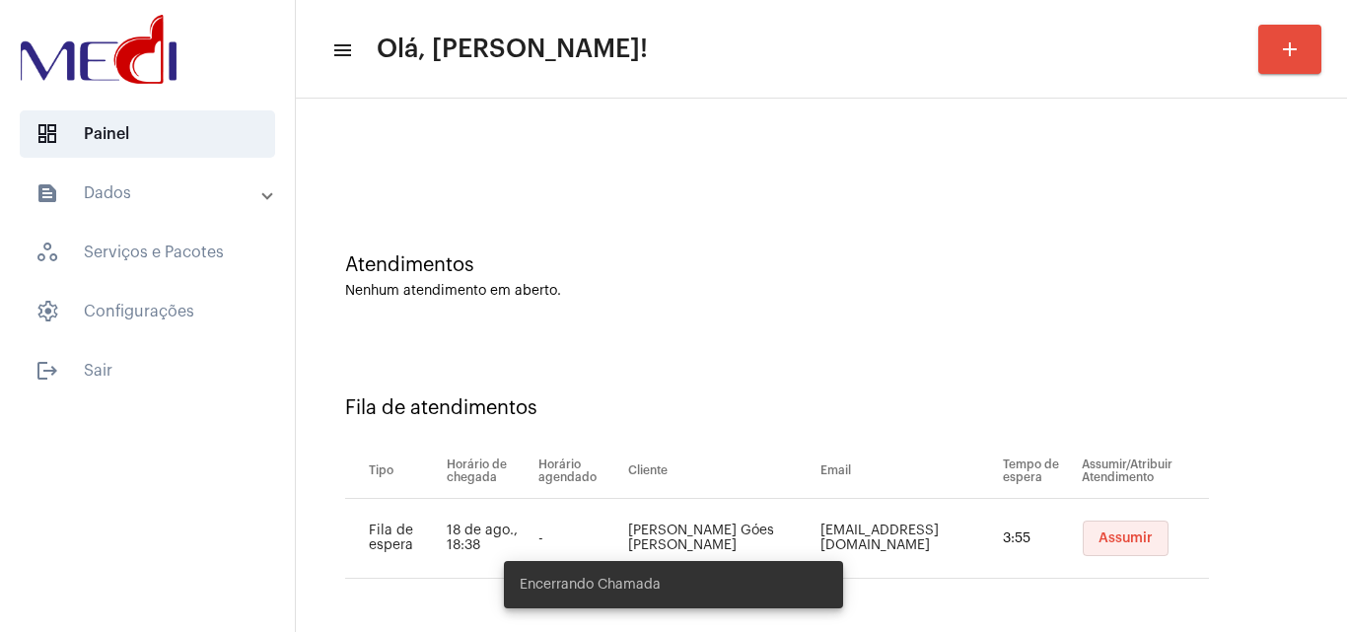
click at [1128, 541] on button "Assumir" at bounding box center [1126, 539] width 86 height 36
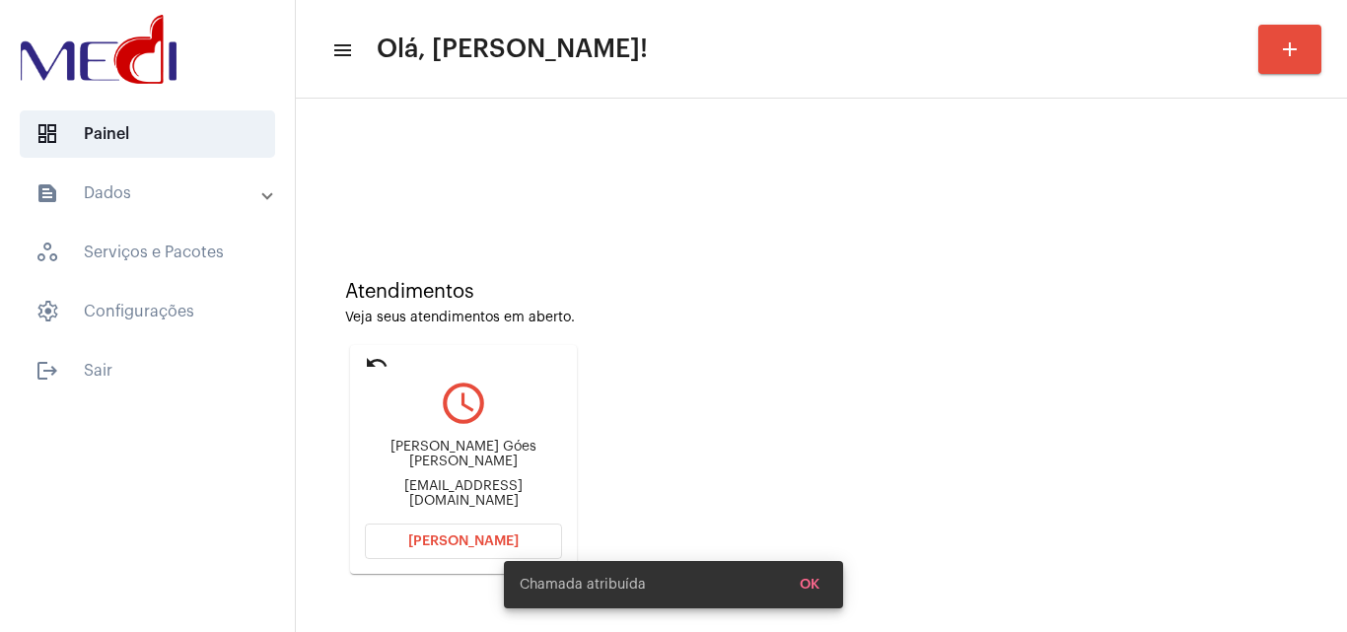
click at [484, 482] on div "igor.goes.silva21@hotmail.com" at bounding box center [463, 494] width 197 height 30
copy mat-card-content "igor.goes.silva21@hotmail.com Abrir Chamada"
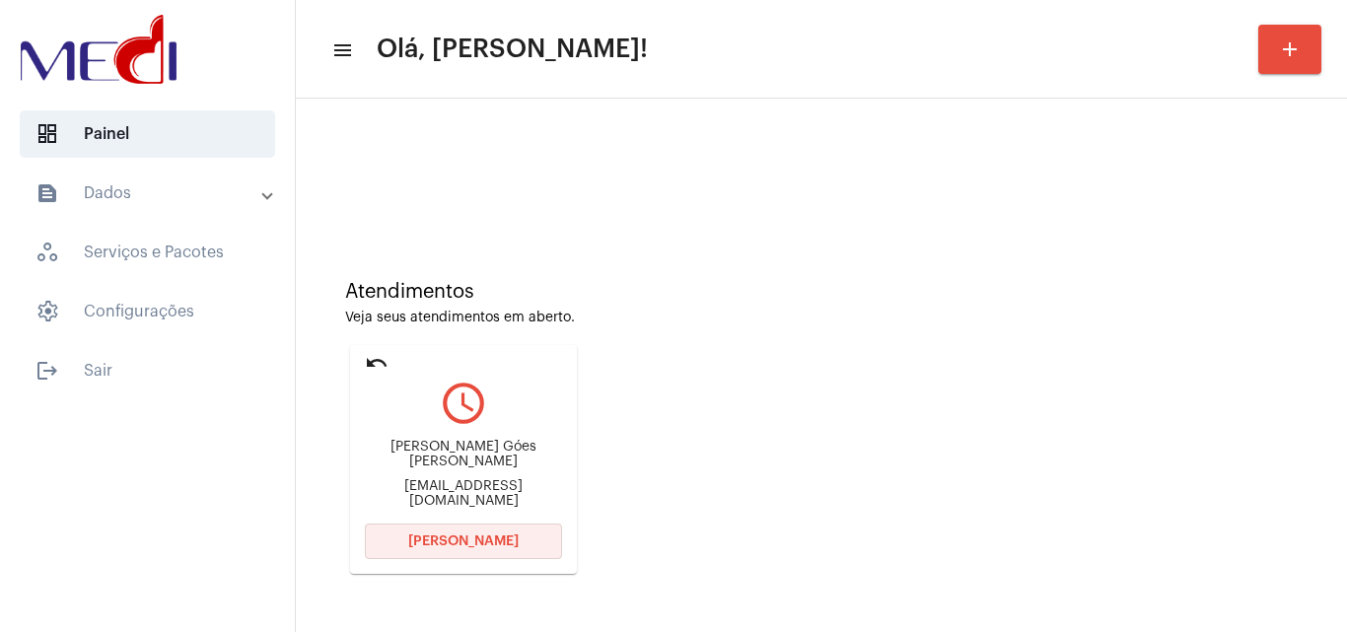
click at [439, 536] on span "[PERSON_NAME]" at bounding box center [463, 542] width 110 height 14
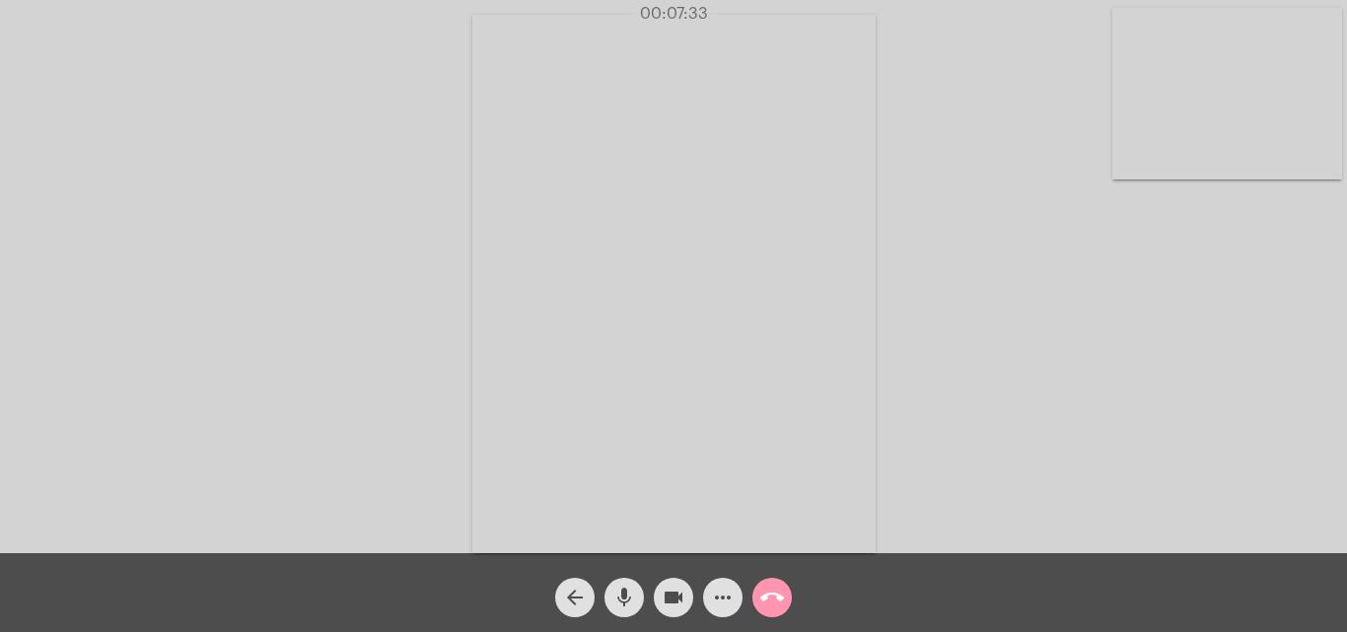
click at [768, 592] on mat-icon "call_end" at bounding box center [772, 598] width 24 height 24
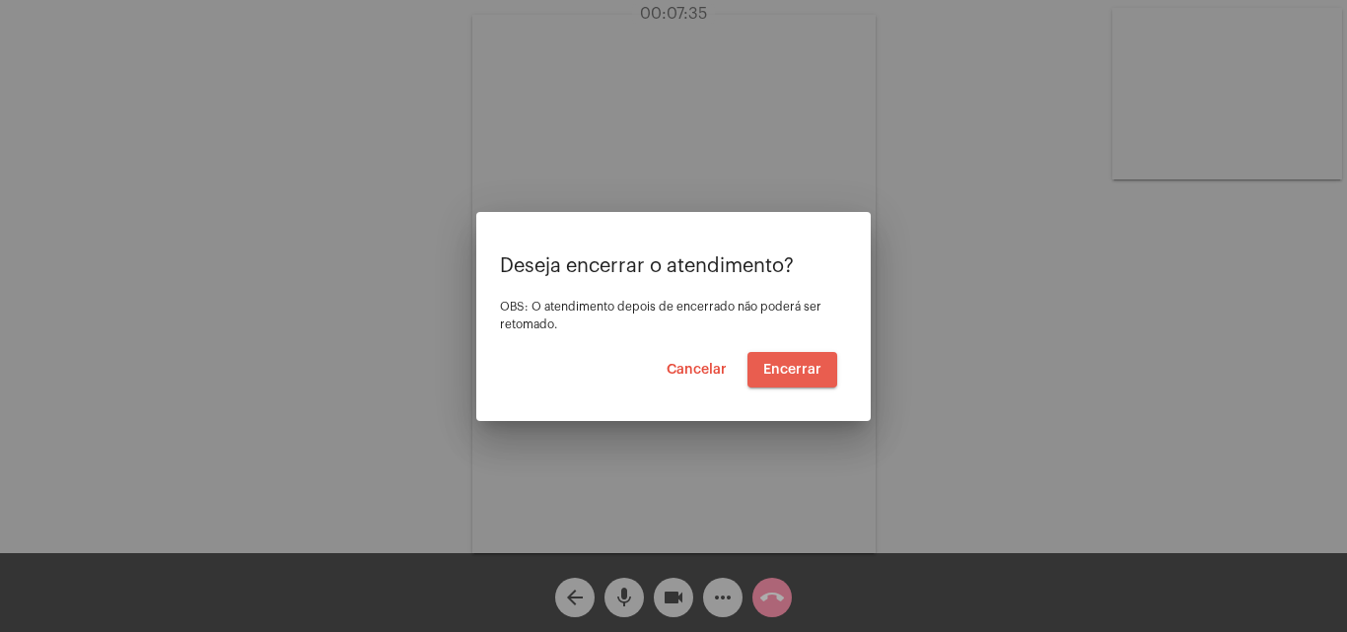
click at [794, 369] on span "Encerrar" at bounding box center [792, 370] width 58 height 14
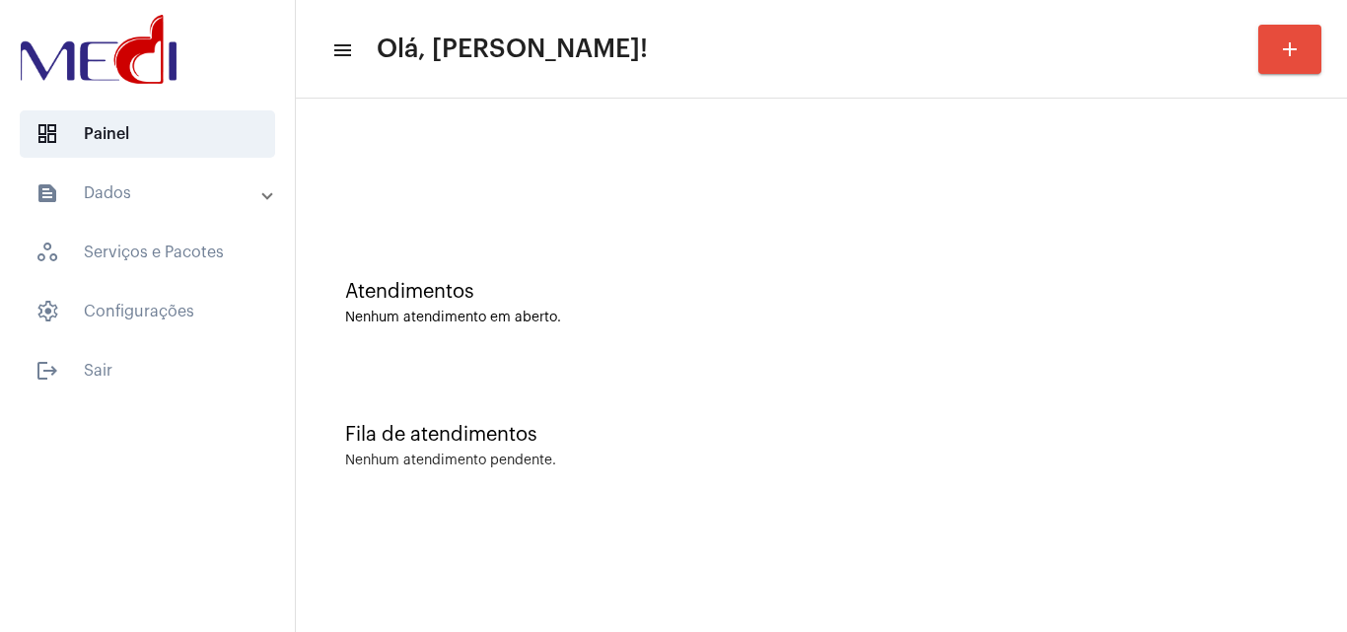
click at [1222, 433] on div "Fila de atendimentos" at bounding box center [821, 435] width 953 height 22
click at [1275, 400] on div "Fila de atendimentos Nenhum atendimento pendente." at bounding box center [822, 436] width 1032 height 143
click at [1189, 459] on div "Nenhum atendimento pendente." at bounding box center [821, 461] width 953 height 15
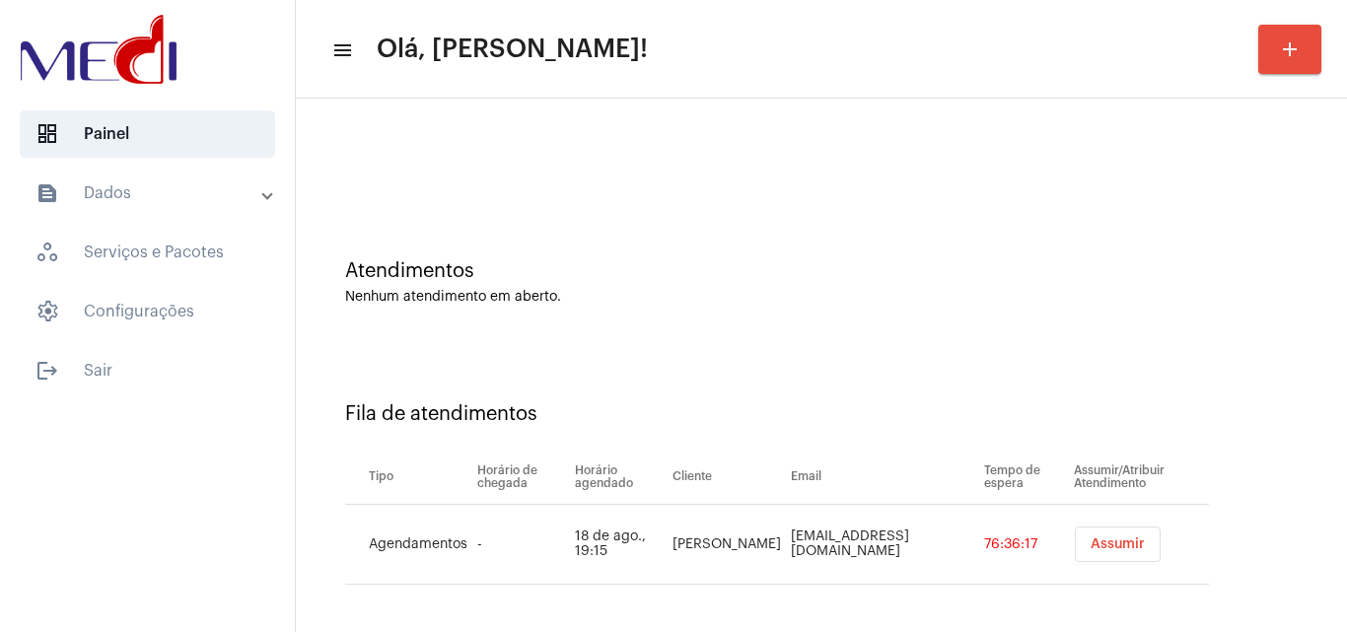
scroll to position [27, 0]
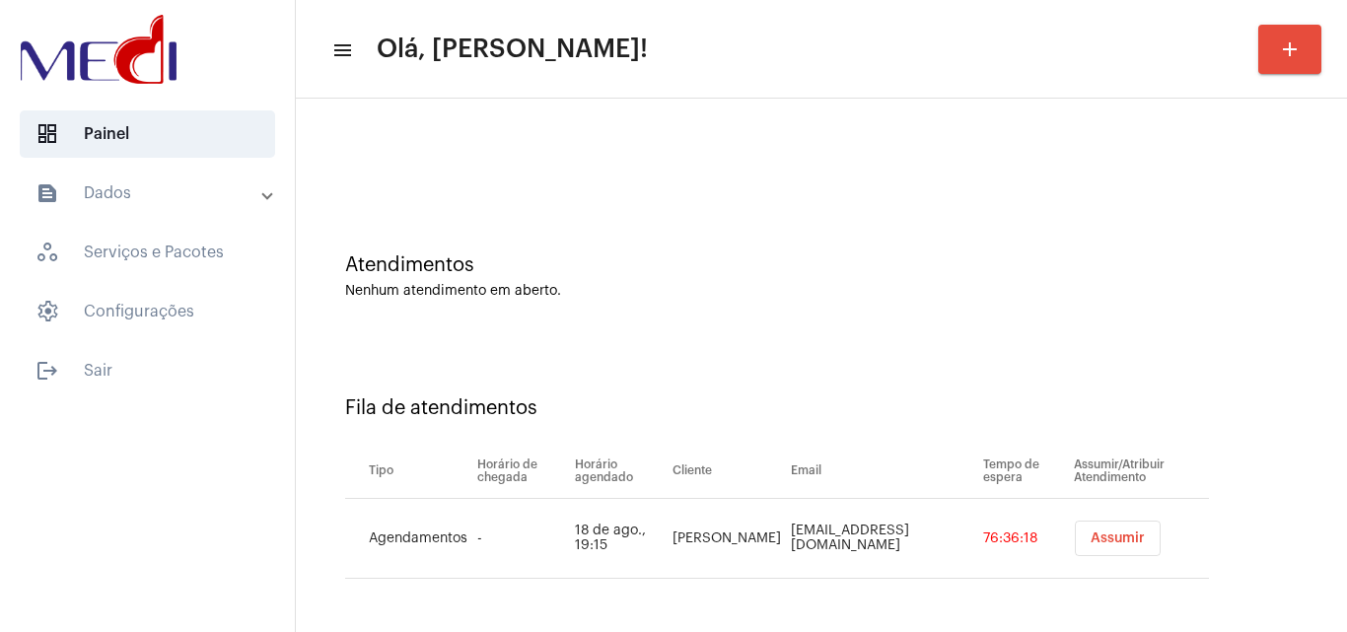
click at [1091, 539] on span "Assumir" at bounding box center [1118, 539] width 54 height 14
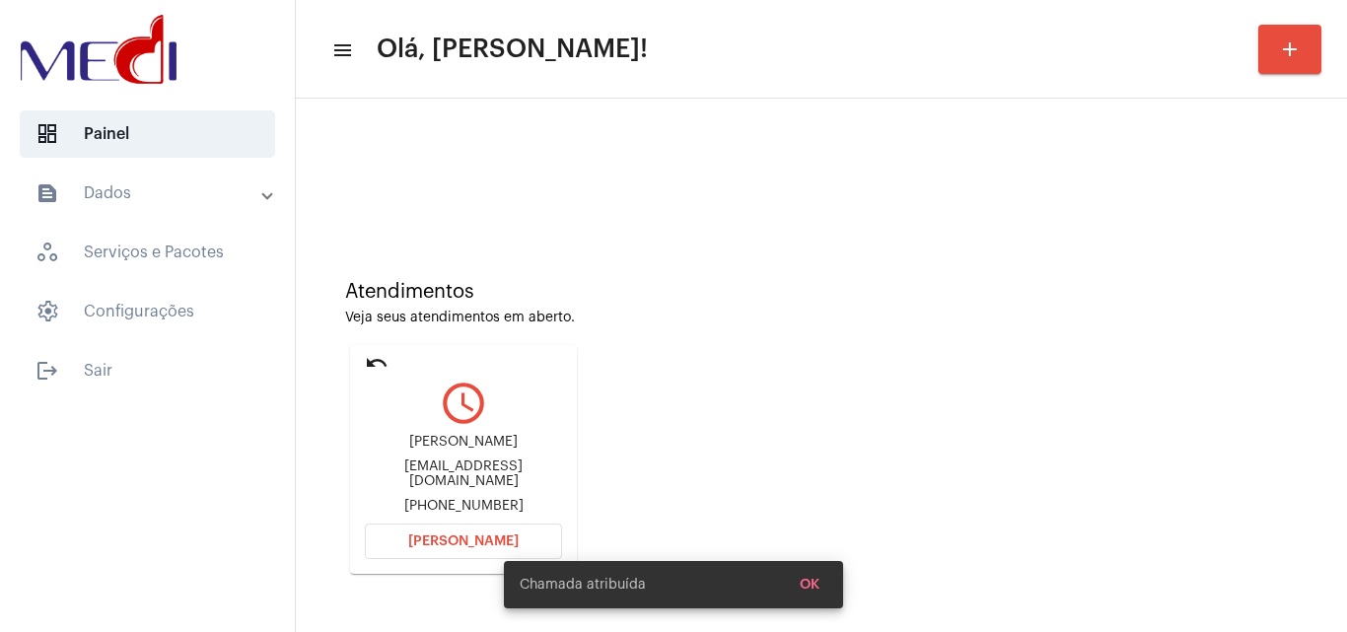
click at [473, 481] on div "[EMAIL_ADDRESS][DOMAIN_NAME]" at bounding box center [463, 475] width 197 height 30
copy div "[EMAIL_ADDRESS][DOMAIN_NAME]"
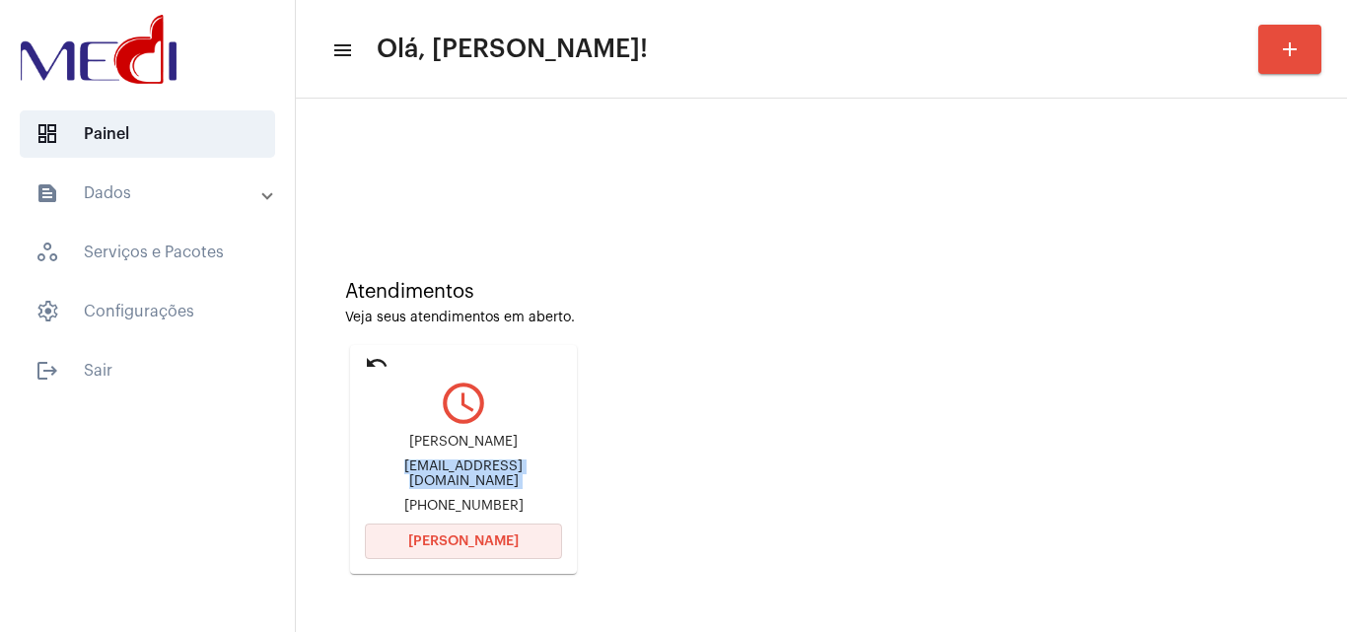
click at [512, 527] on button "[PERSON_NAME]" at bounding box center [463, 542] width 197 height 36
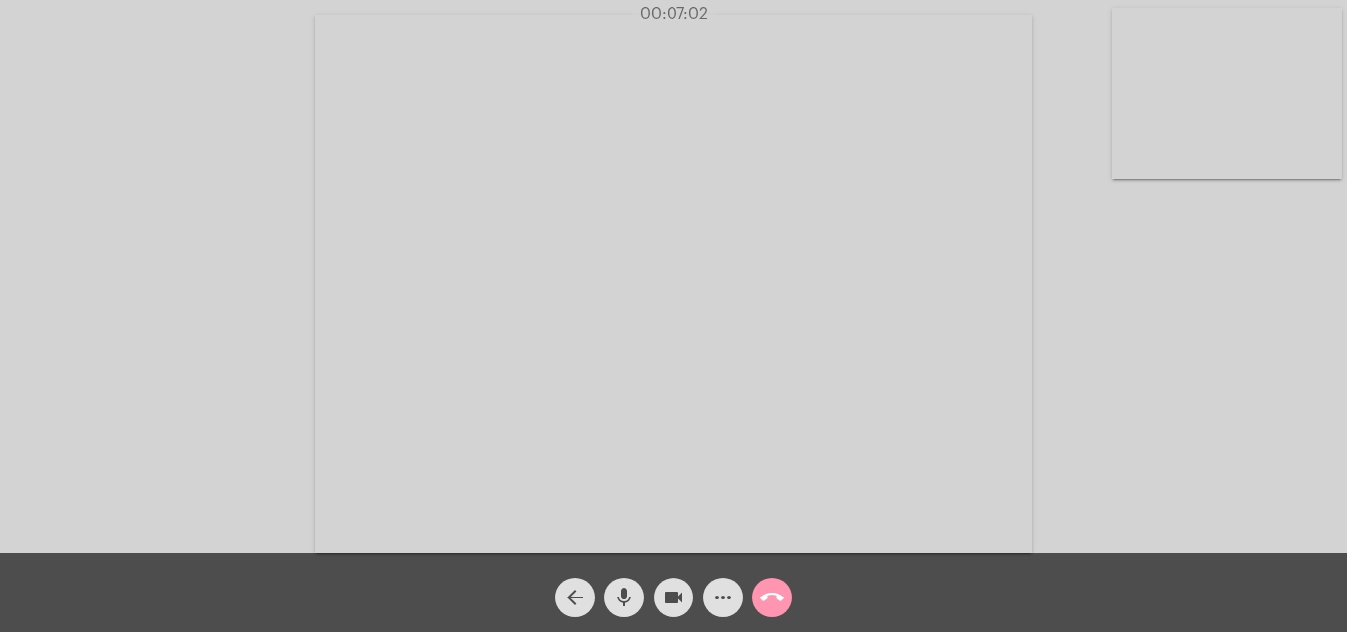
click at [777, 589] on mat-icon "call_end" at bounding box center [772, 598] width 24 height 24
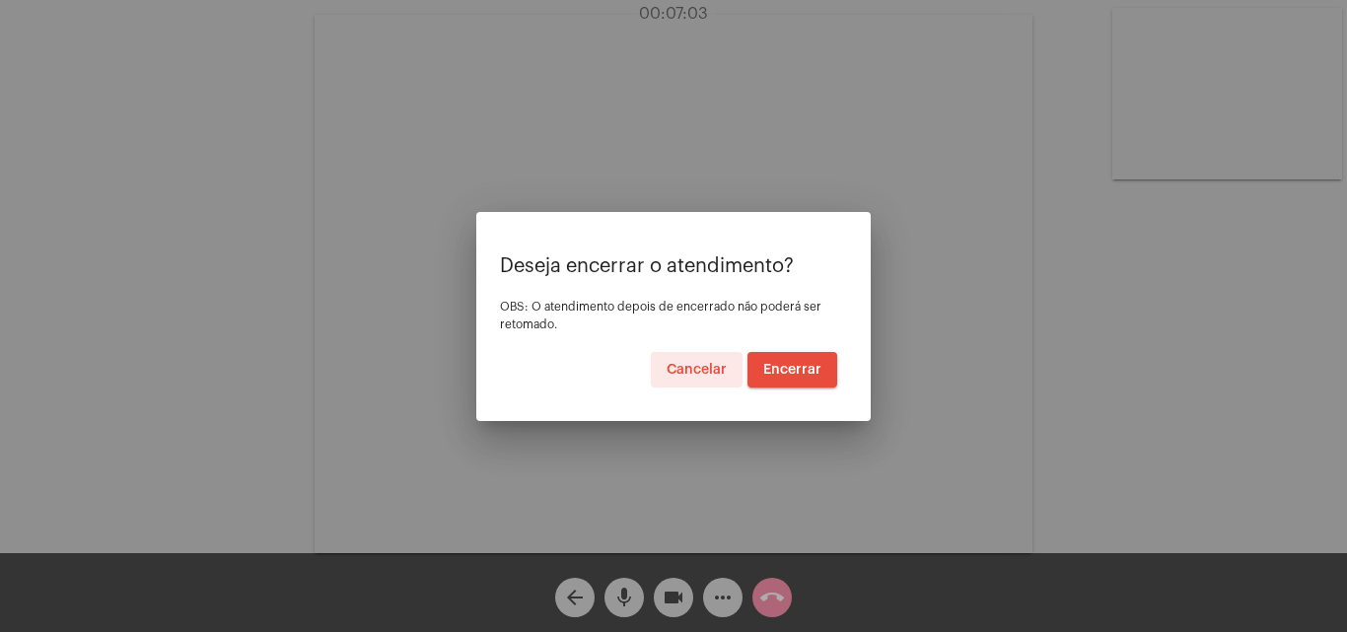
click at [783, 361] on button "Encerrar" at bounding box center [793, 370] width 90 height 36
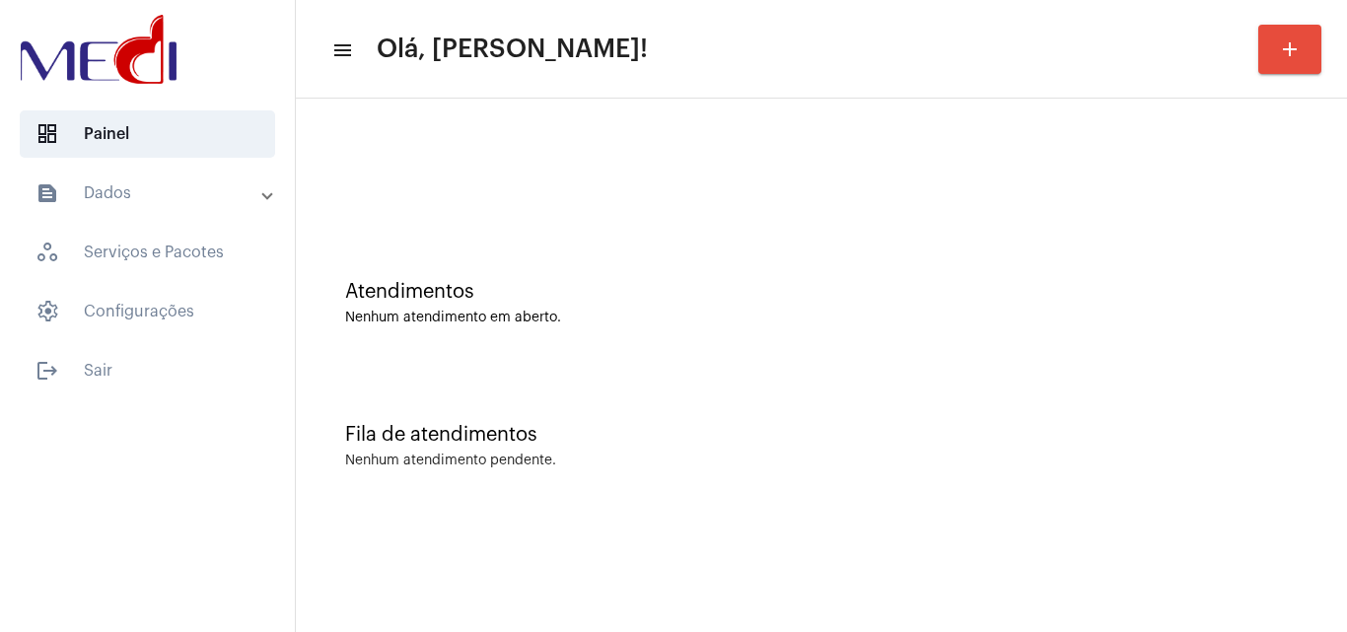
click at [1297, 269] on div "Atendimentos Nenhum atendimento em aberto." at bounding box center [822, 293] width 1032 height 143
click at [1327, 401] on div "Fila de atendimentos Nenhum atendimento pendente." at bounding box center [822, 436] width 1032 height 143
click at [1269, 299] on div "Atendimentos" at bounding box center [821, 292] width 953 height 22
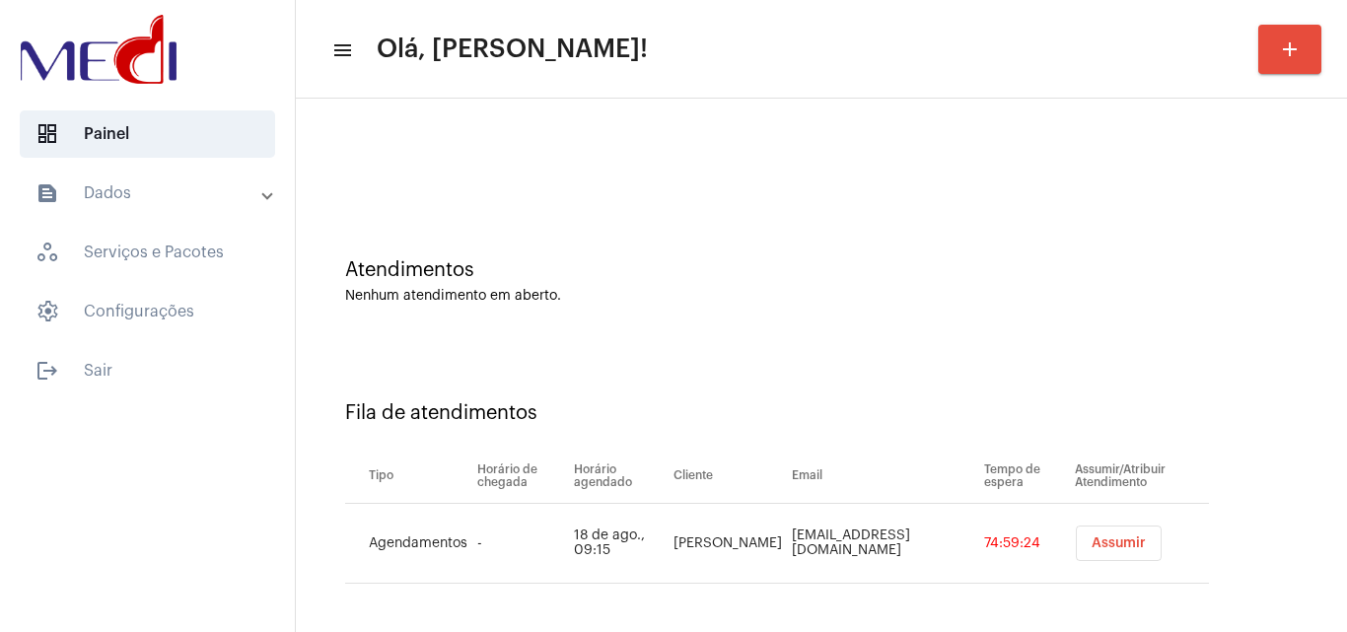
scroll to position [27, 0]
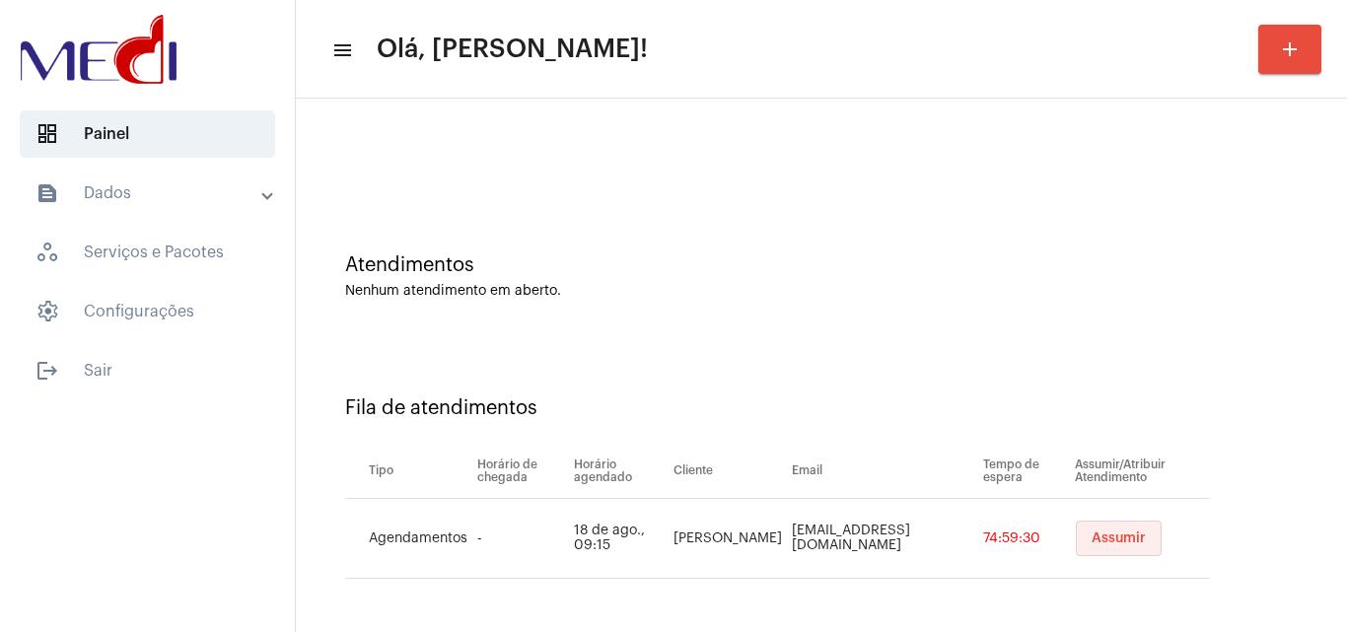
click at [1119, 531] on button "Assumir" at bounding box center [1119, 539] width 86 height 36
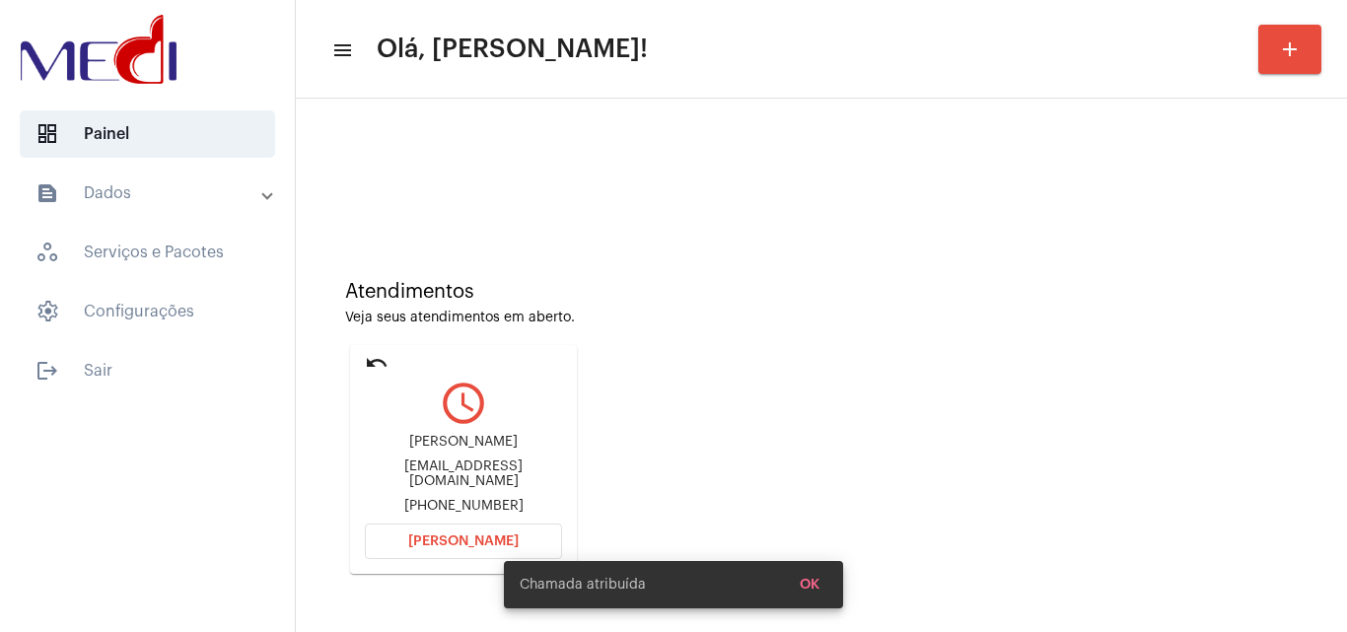
click at [473, 475] on div "agendasocialmediasouza@gmail.com" at bounding box center [463, 475] width 197 height 30
copy div "agendasocialmediasouza@gmail.com"
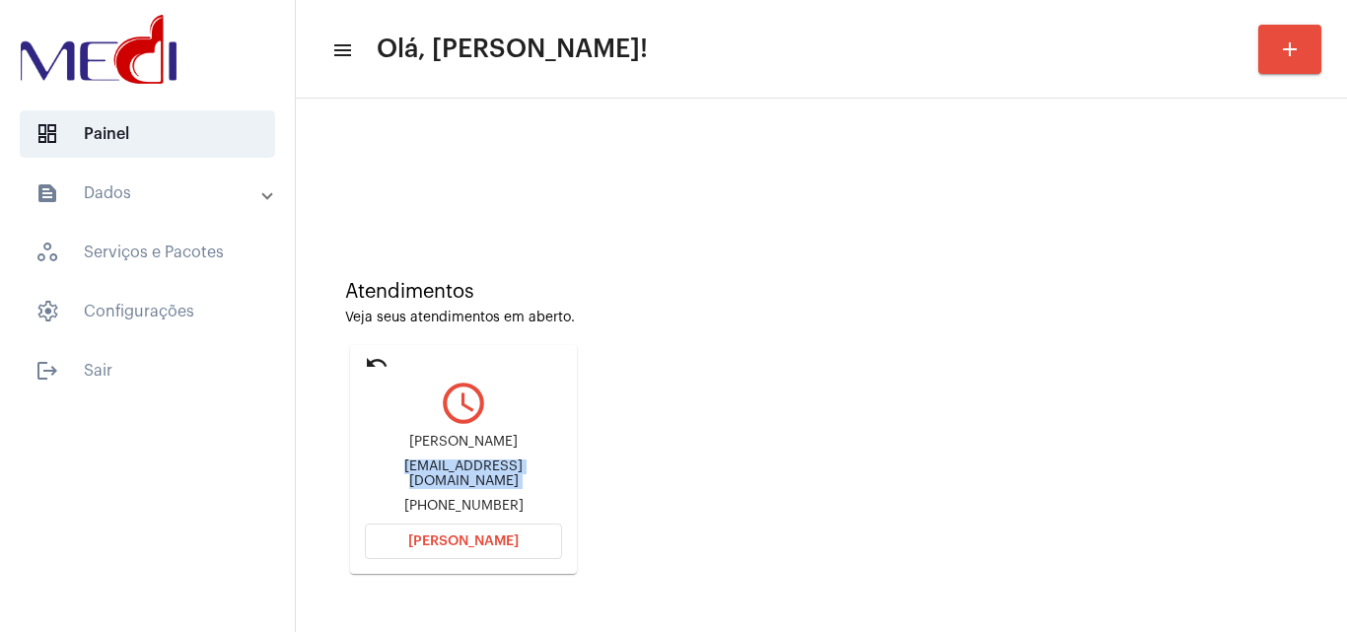
click at [466, 536] on span "[PERSON_NAME]" at bounding box center [463, 542] width 110 height 14
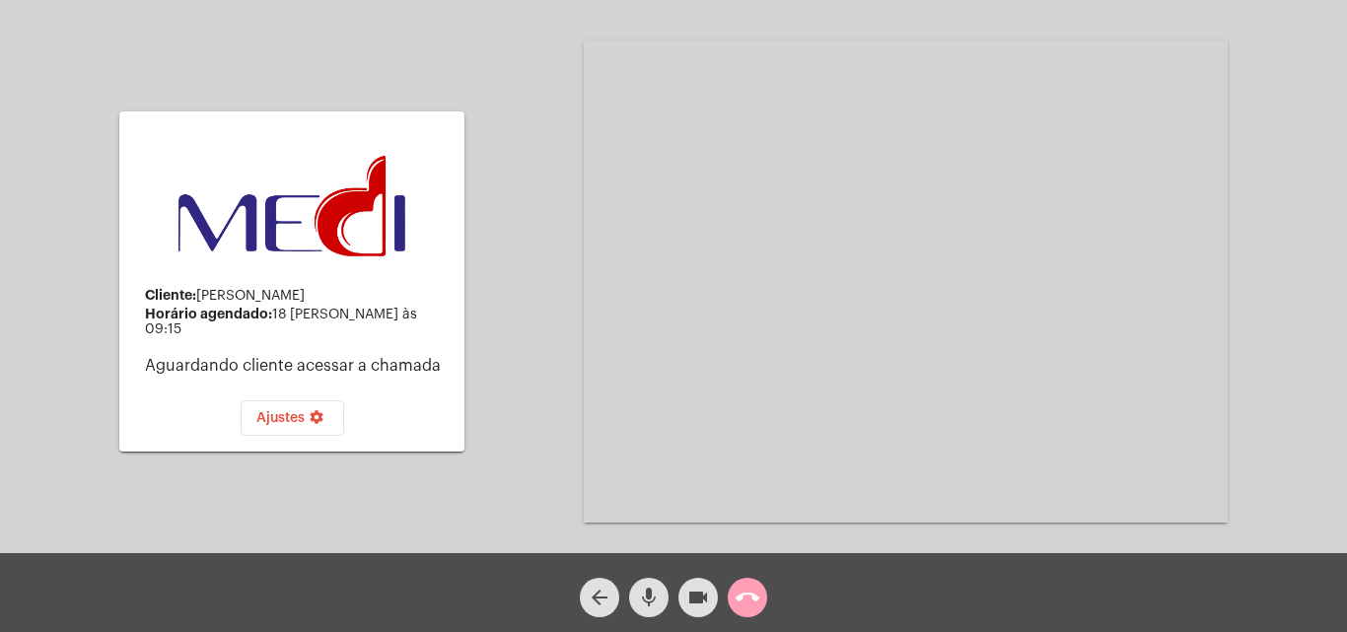
click at [757, 591] on mat-icon "call_end" at bounding box center [748, 598] width 24 height 24
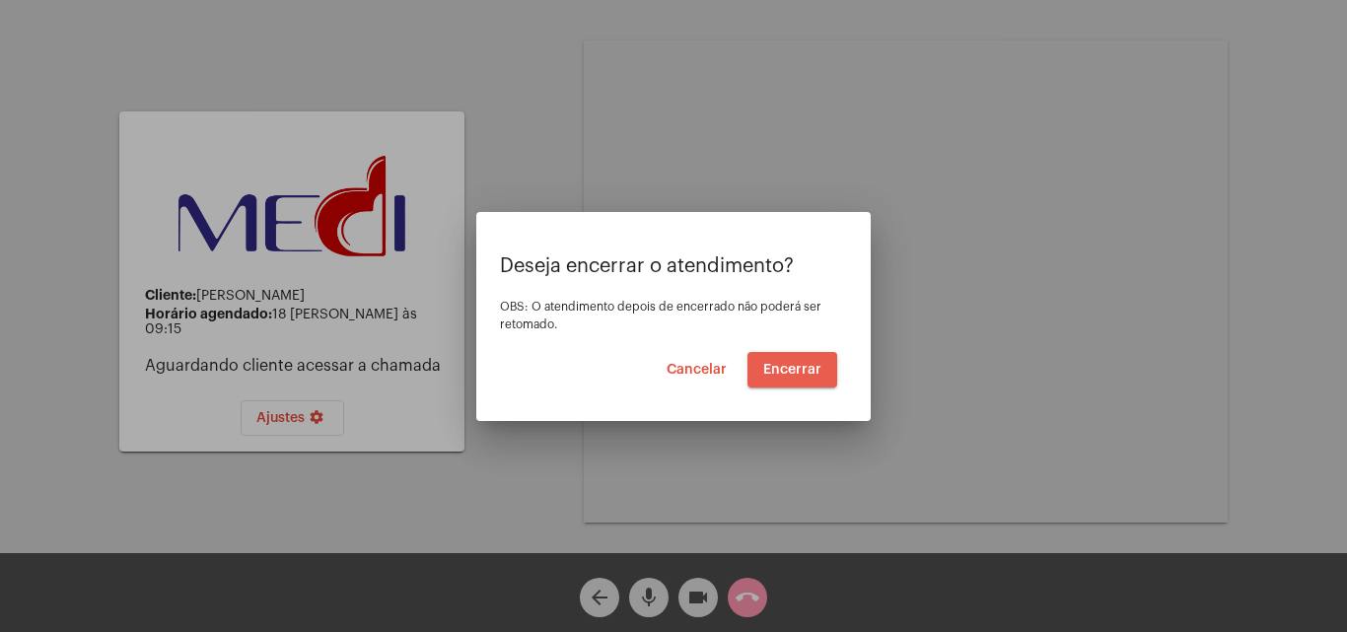
click at [802, 365] on span "Encerrar" at bounding box center [792, 370] width 58 height 14
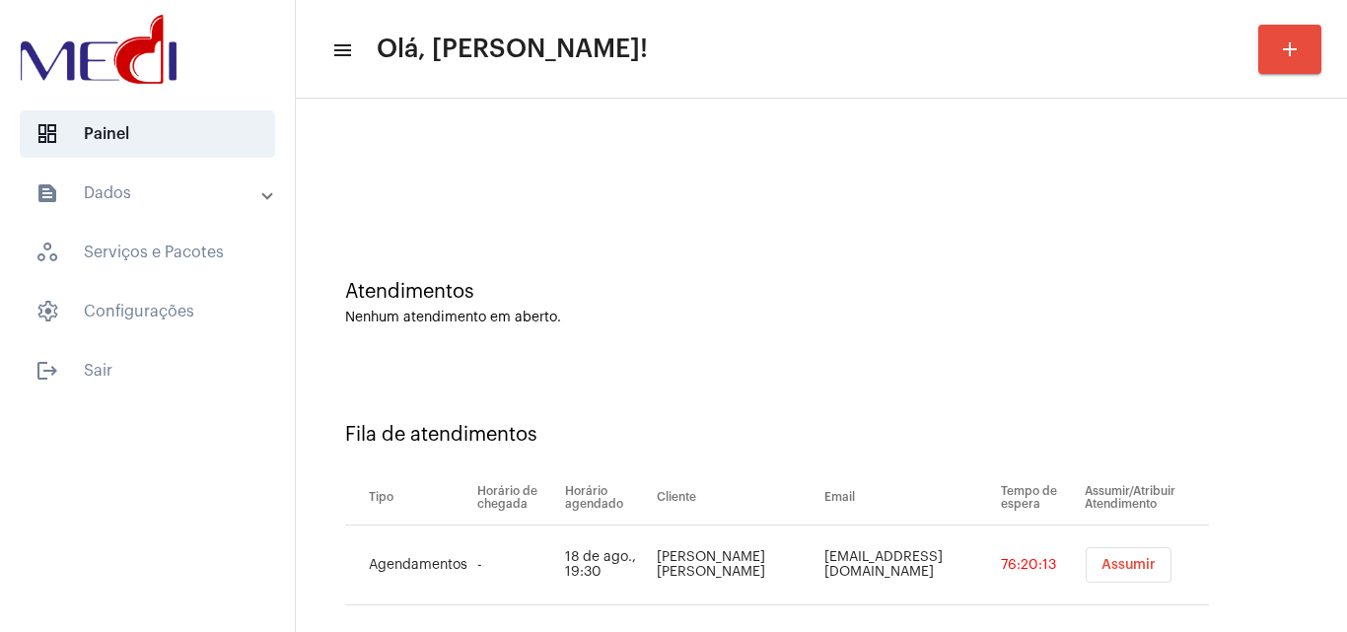
click at [1113, 574] on button "Assumir" at bounding box center [1129, 565] width 86 height 36
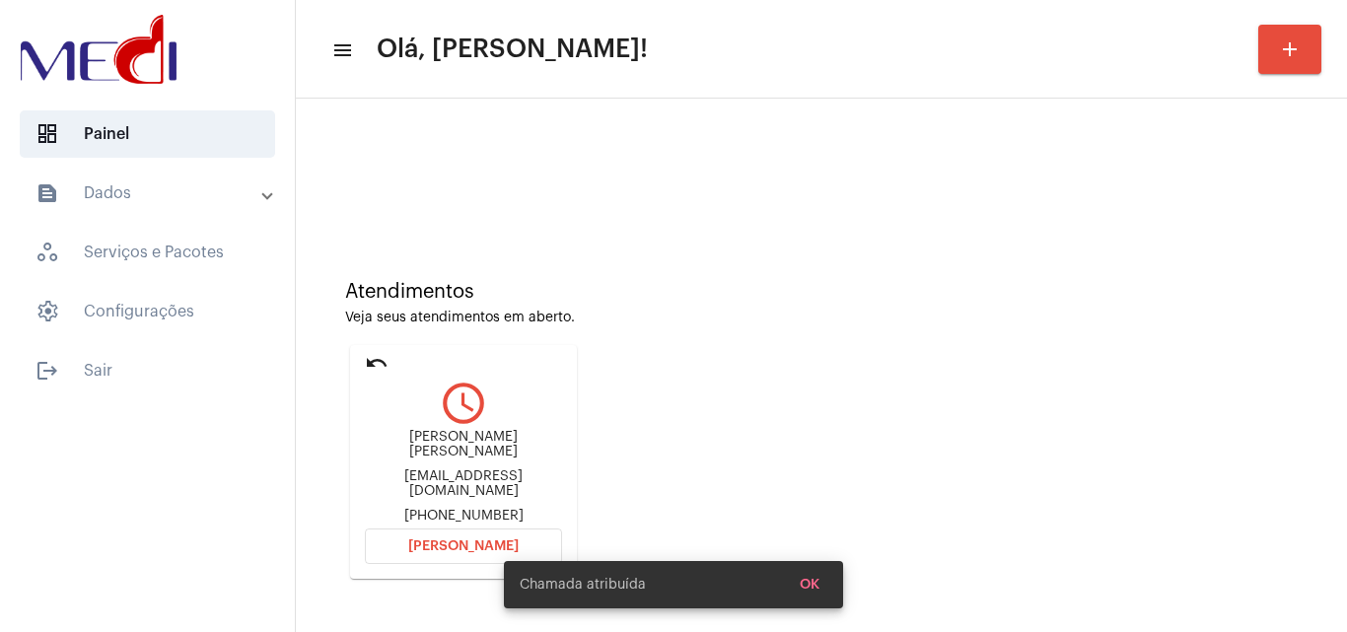
click at [499, 472] on div "[EMAIL_ADDRESS][DOMAIN_NAME]" at bounding box center [463, 484] width 197 height 30
copy div "[EMAIL_ADDRESS][DOMAIN_NAME]"
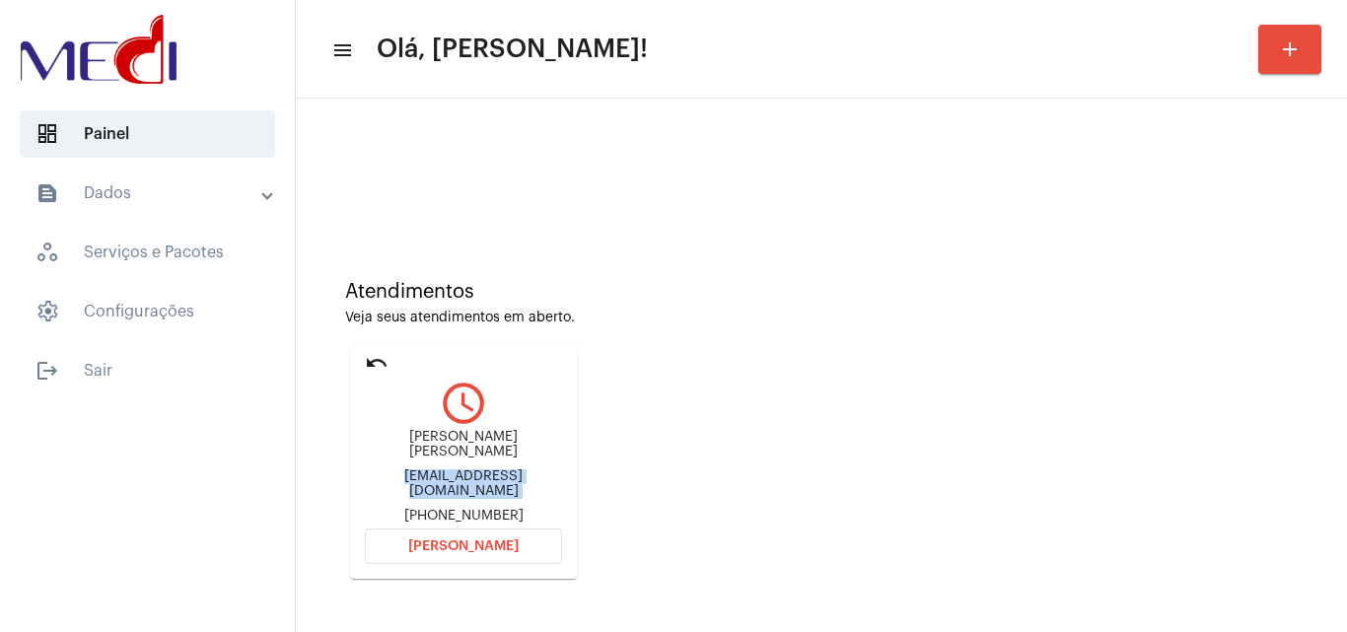
click at [476, 549] on button "[PERSON_NAME]" at bounding box center [463, 547] width 197 height 36
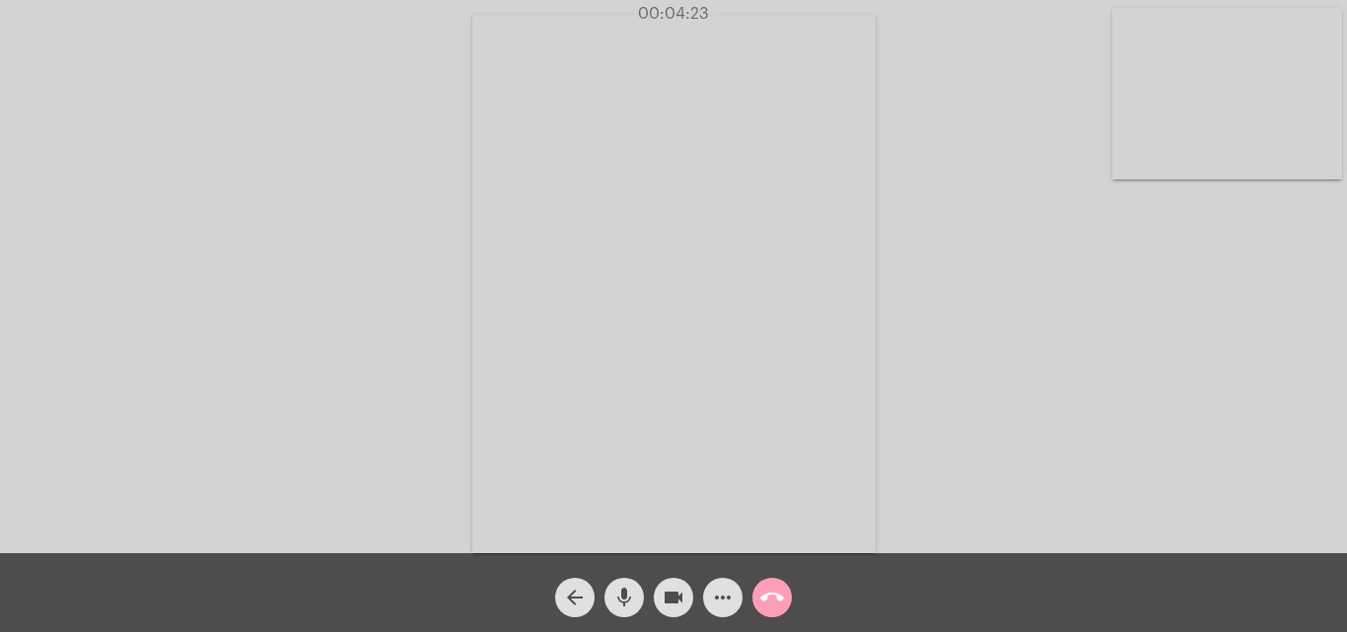
click at [778, 599] on mat-icon "call_end" at bounding box center [772, 598] width 24 height 24
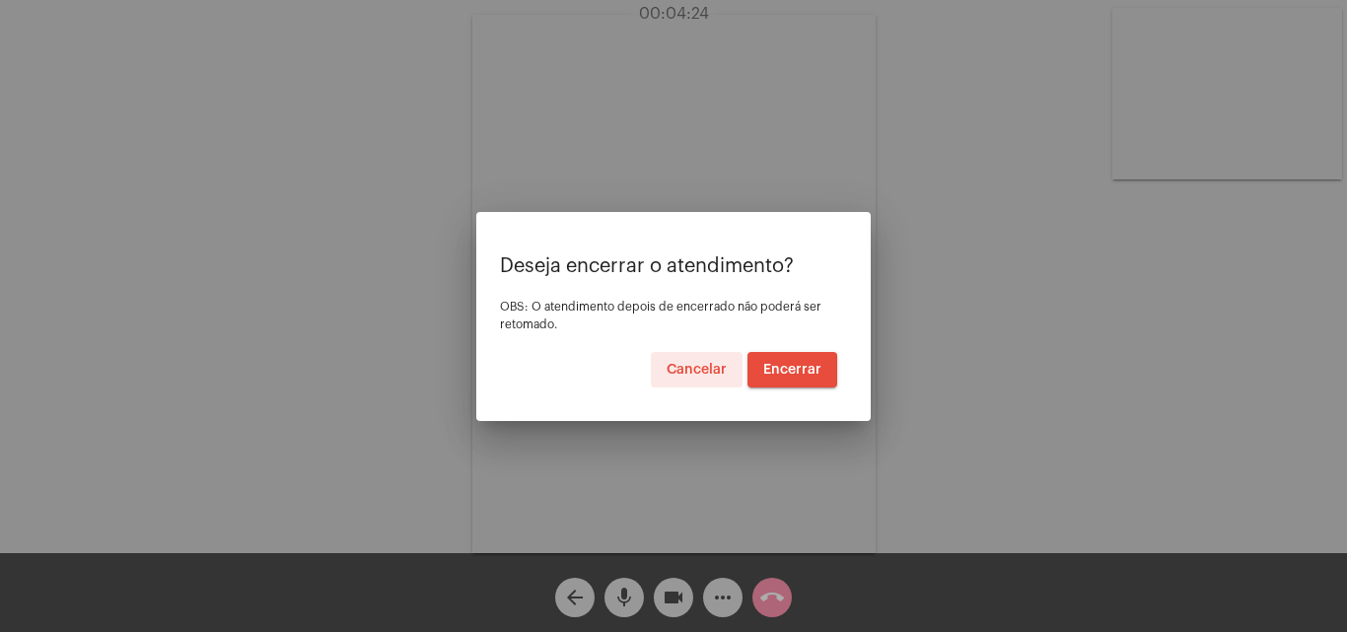
click at [800, 372] on span "Encerrar" at bounding box center [792, 370] width 58 height 14
